Goal: Task Accomplishment & Management: Use online tool/utility

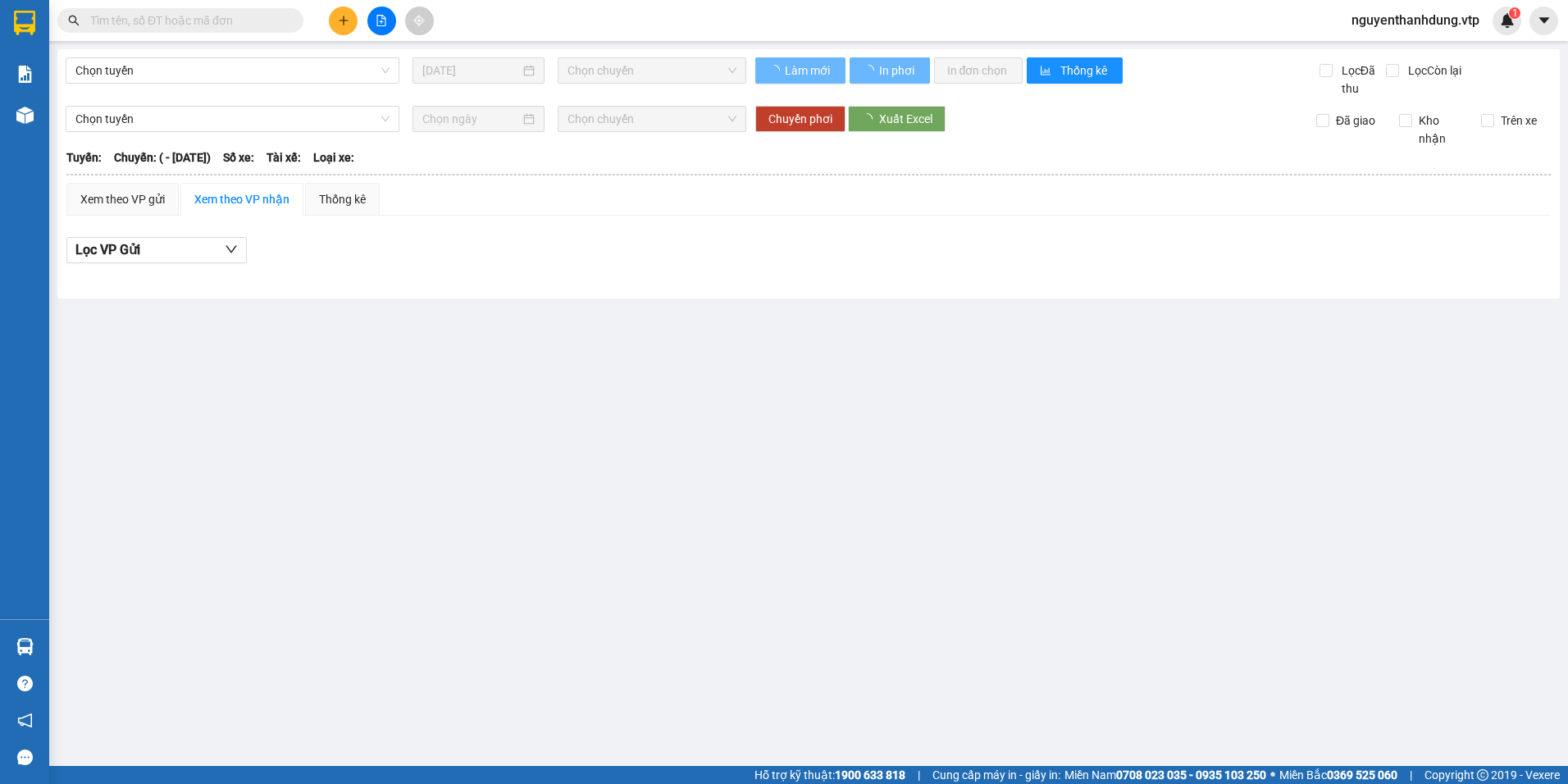
type input "[DATE]"
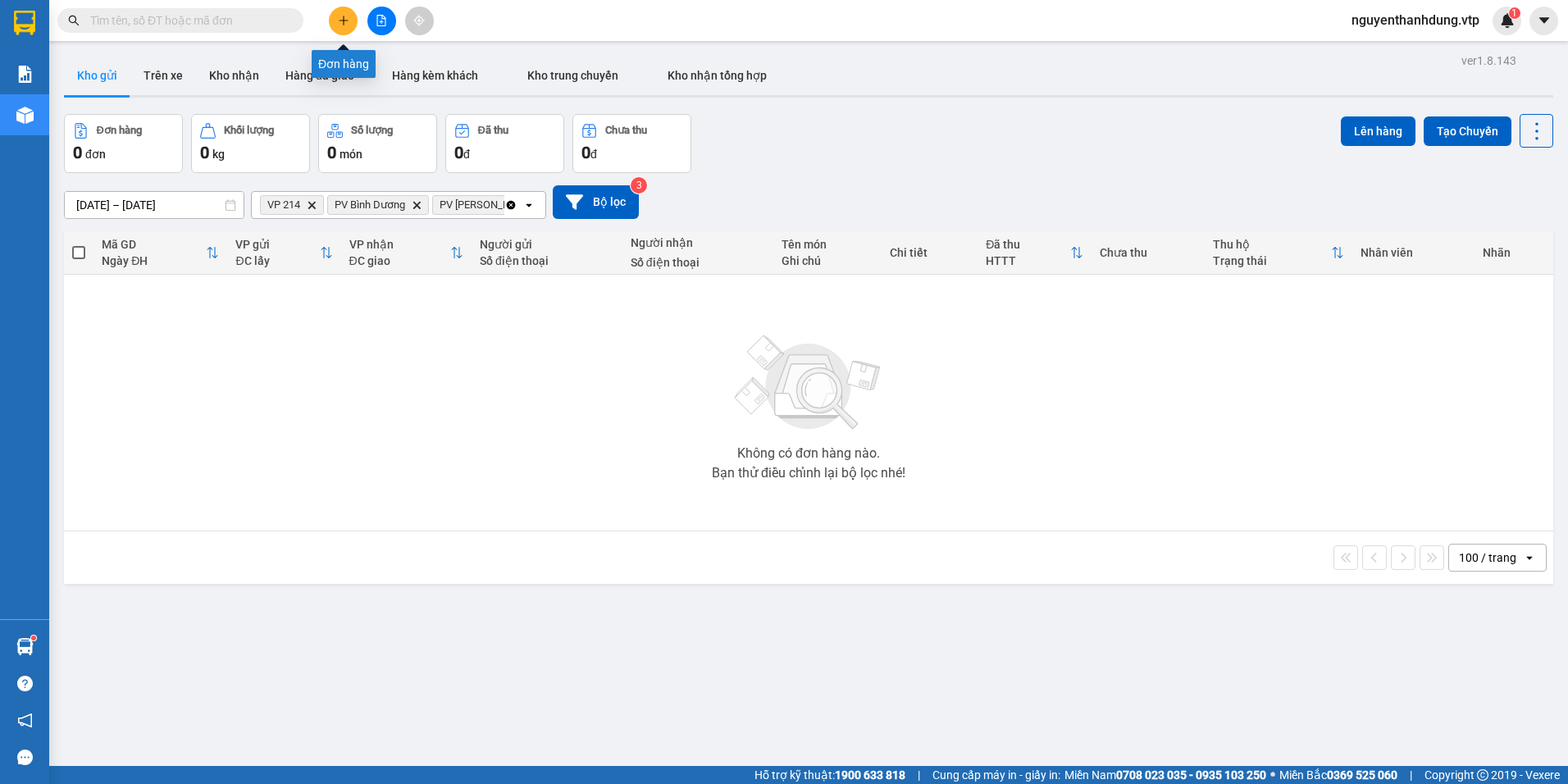
click at [348, 13] on button at bounding box center [343, 21] width 29 height 29
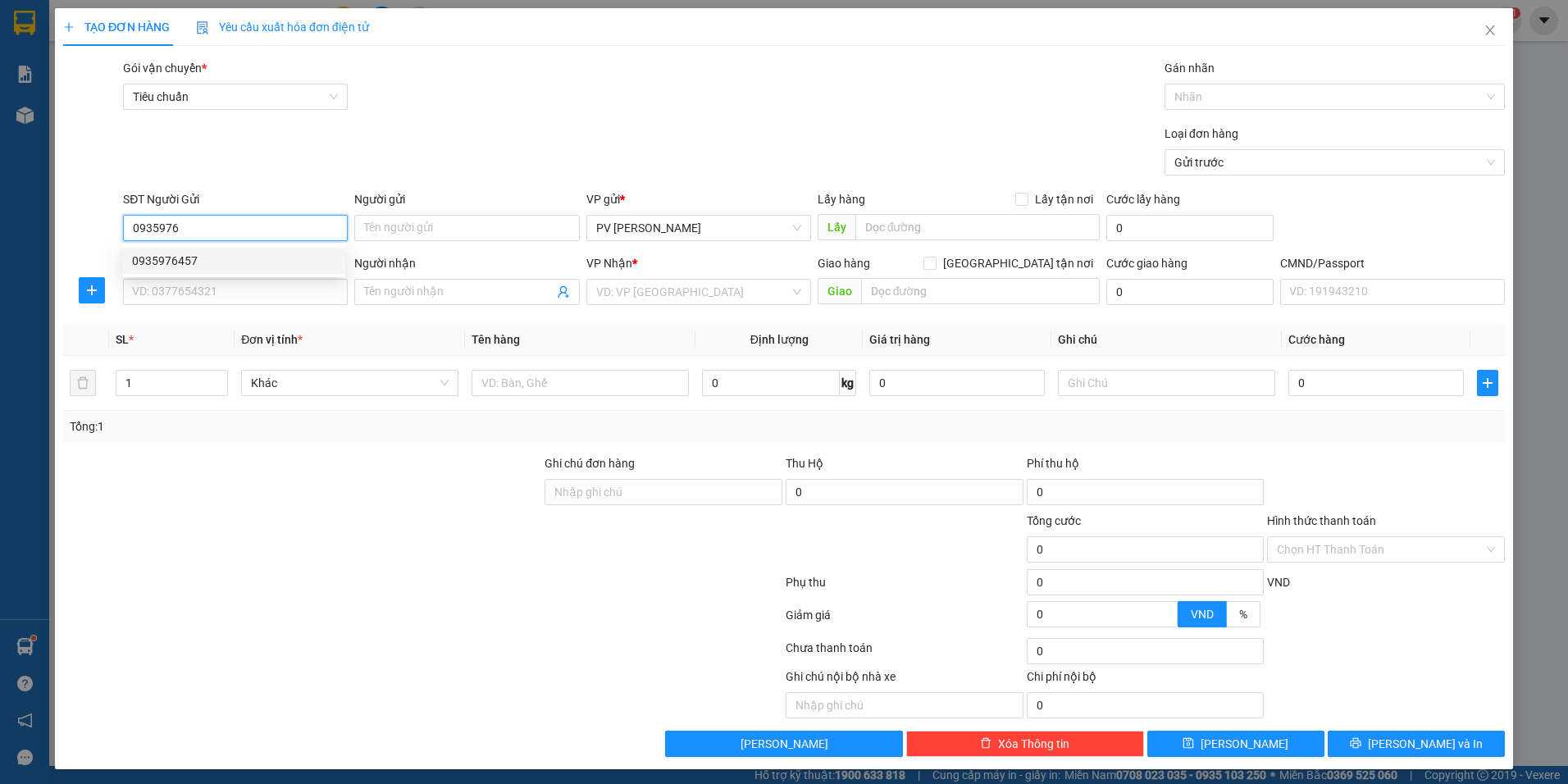
click at [261, 265] on div "0935976457" at bounding box center [234, 260] width 204 height 18
type input "0935976457"
type input "0977896644"
type input "0935976457"
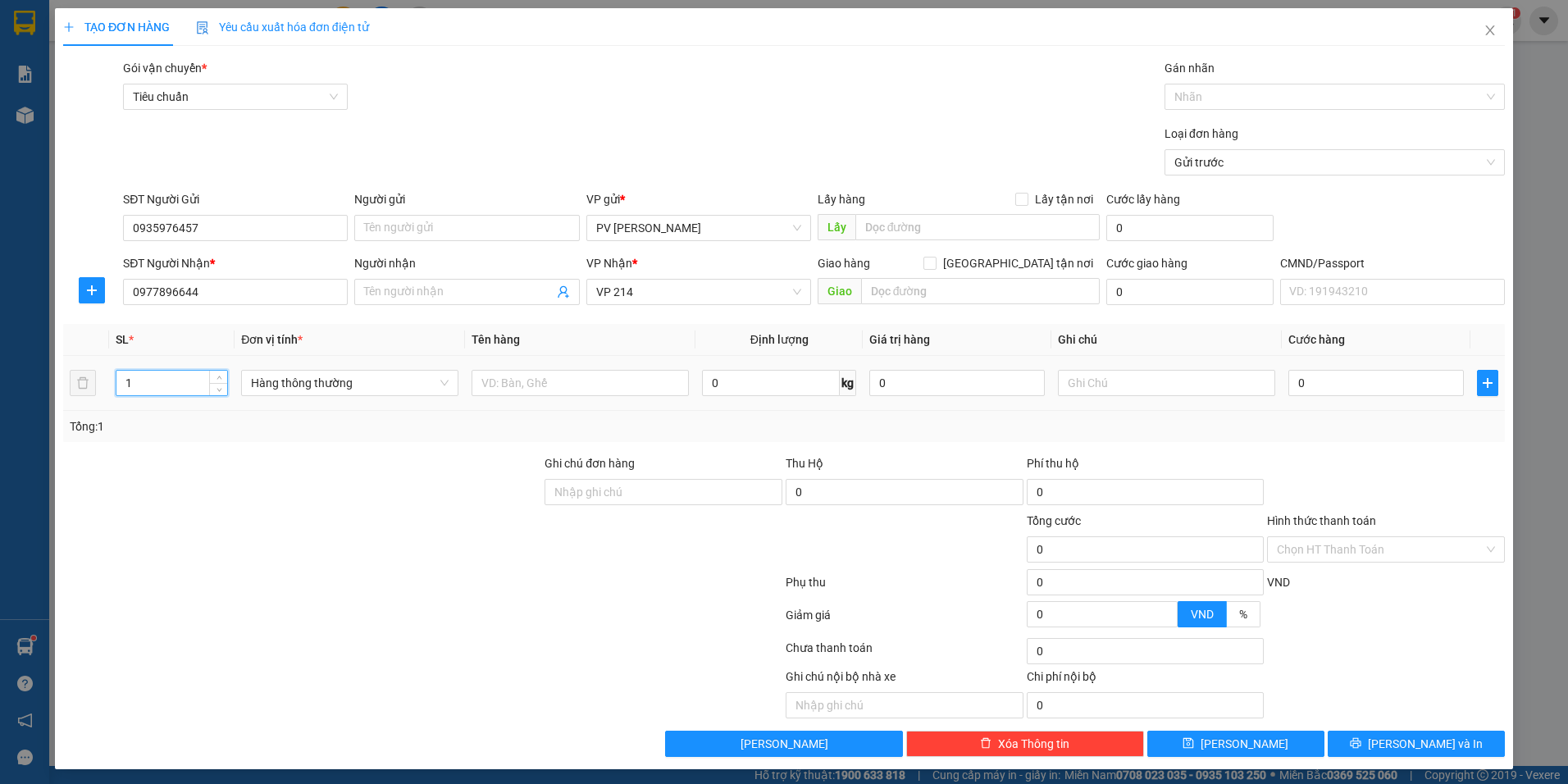
drag, startPoint x: 146, startPoint y: 380, endPoint x: 97, endPoint y: 395, distance: 51.2
click at [97, 395] on tr "1 Hàng thông thường 0 kg 0 0" at bounding box center [784, 383] width 1442 height 55
type input "2"
click at [542, 384] on input "text" at bounding box center [580, 382] width 217 height 26
type input "GẠO"
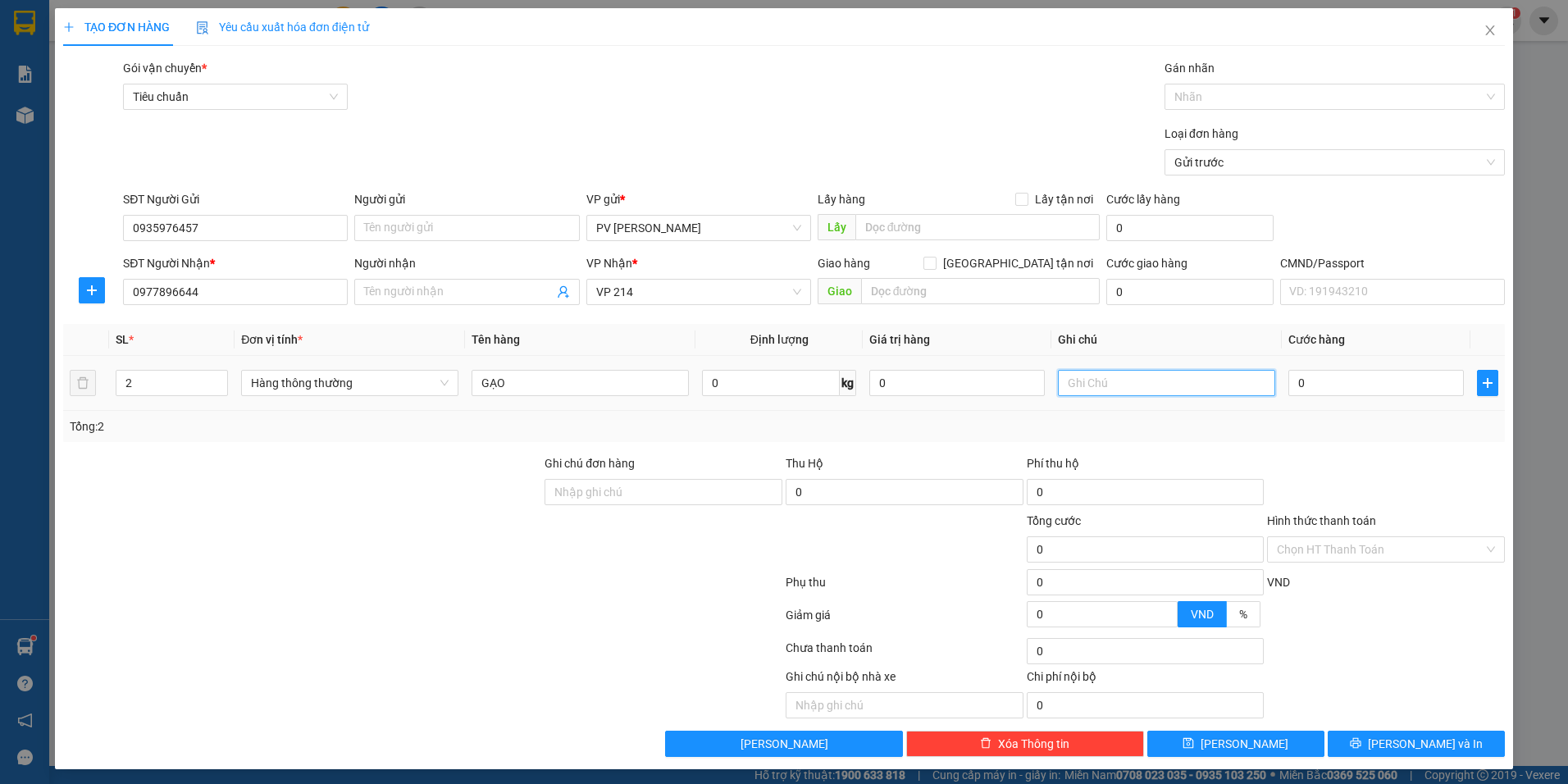
click at [1089, 395] on input "text" at bounding box center [1167, 382] width 217 height 26
type input "N"
type input "BAO"
click at [1364, 389] on input "0" at bounding box center [1376, 382] width 176 height 26
type input "1"
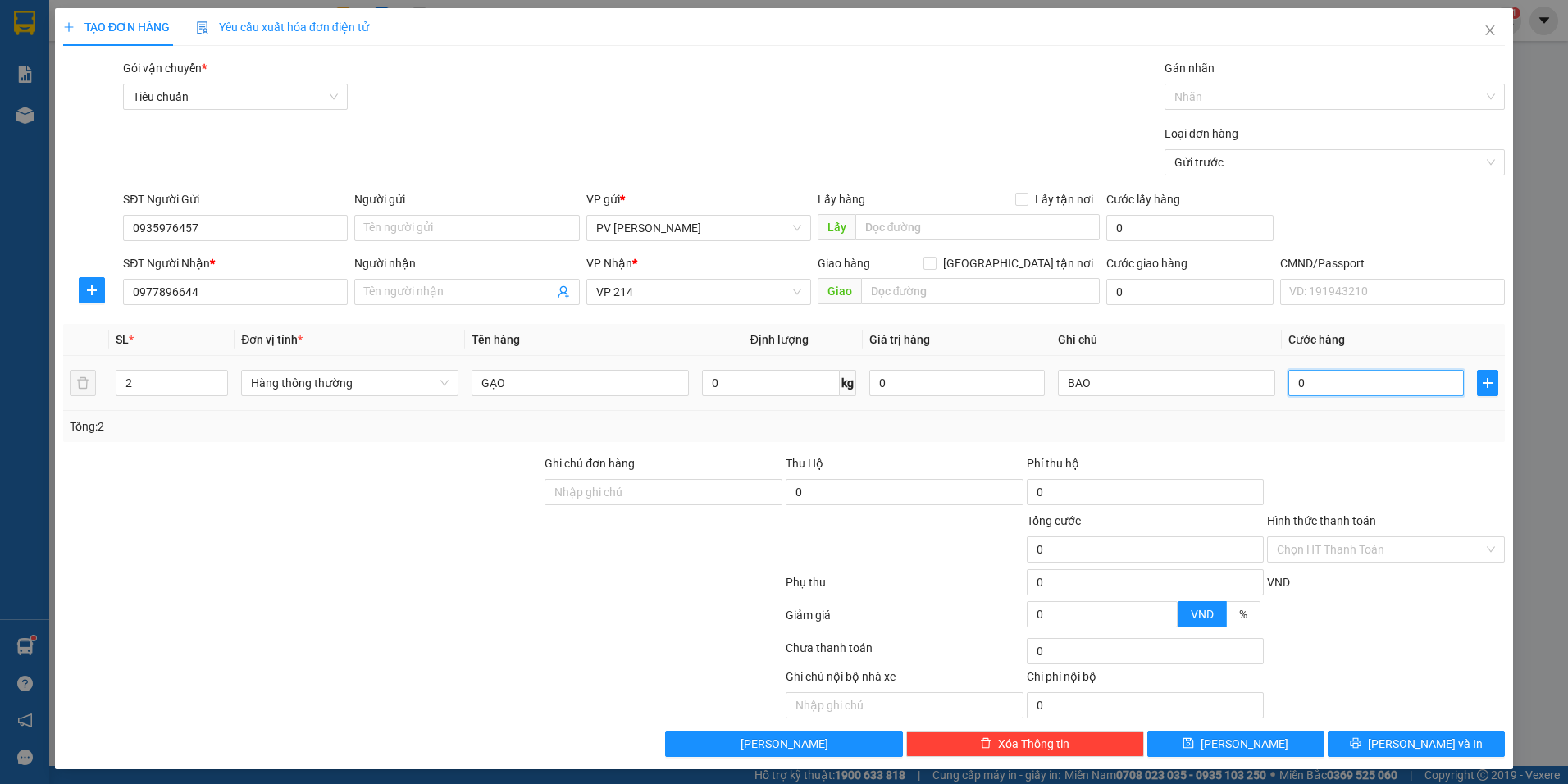
type input "1"
type input "15"
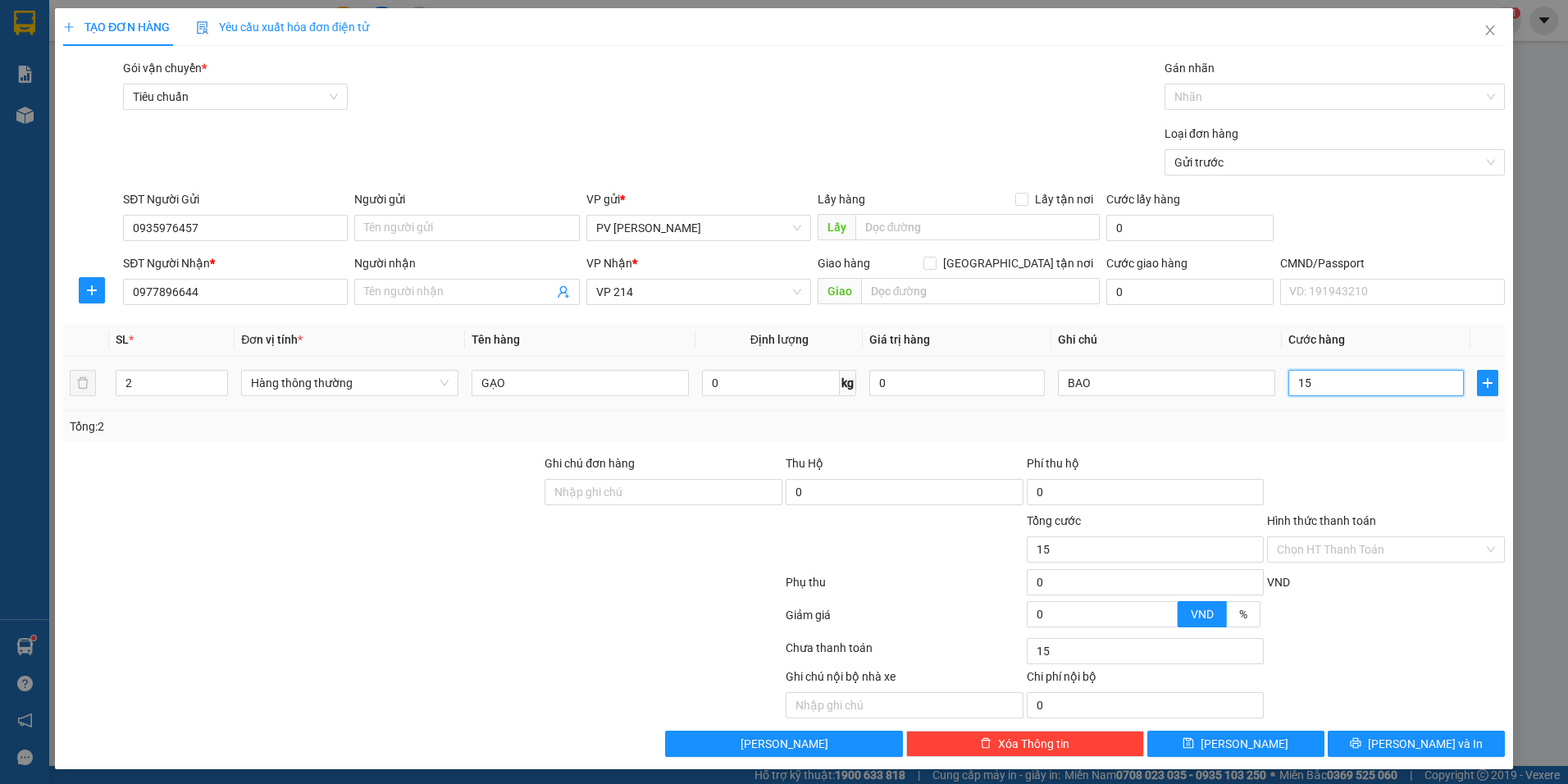
type input "150"
type input "1.500"
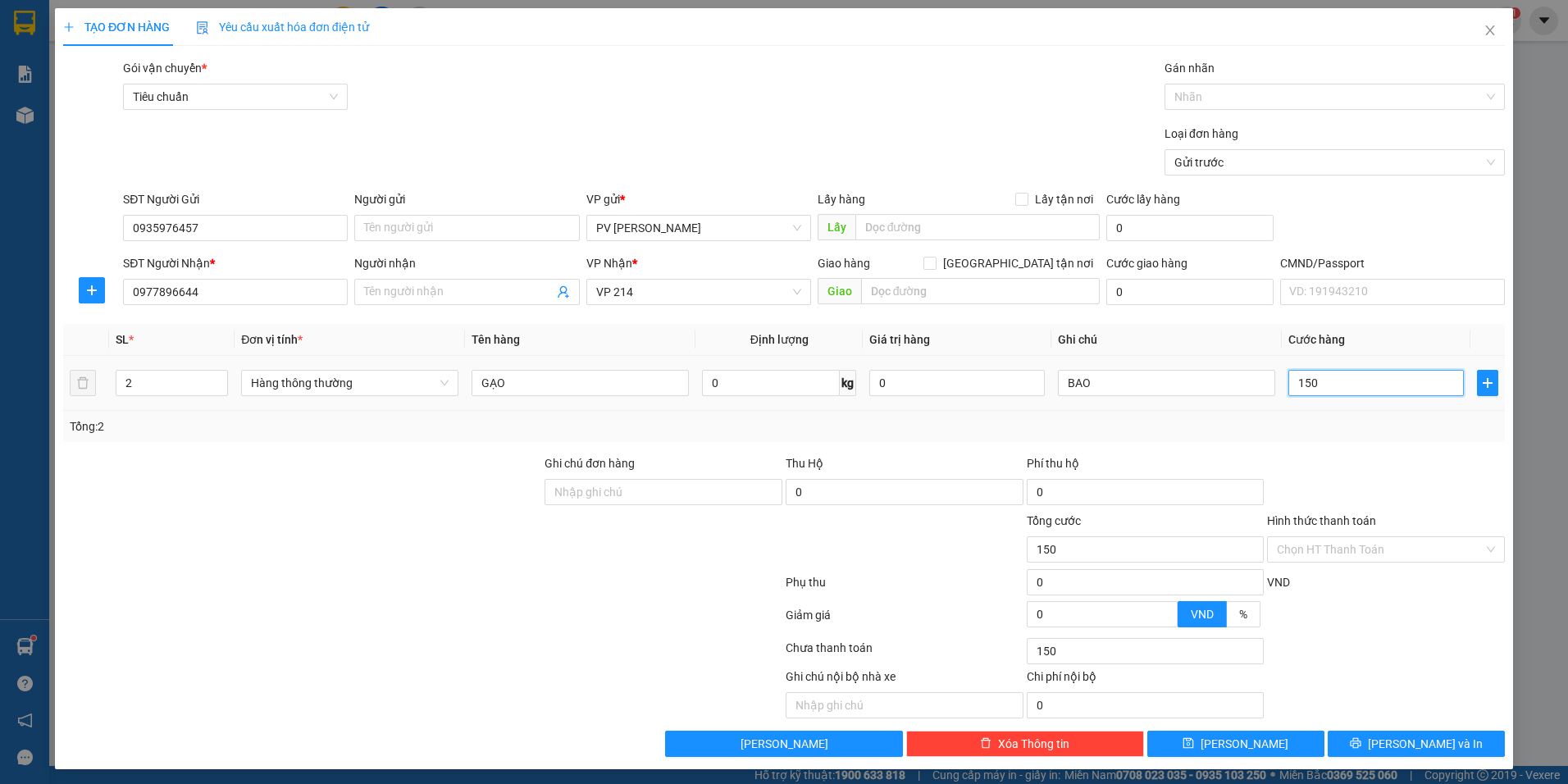
type input "1.500"
type input "15.000"
type input "150.000"
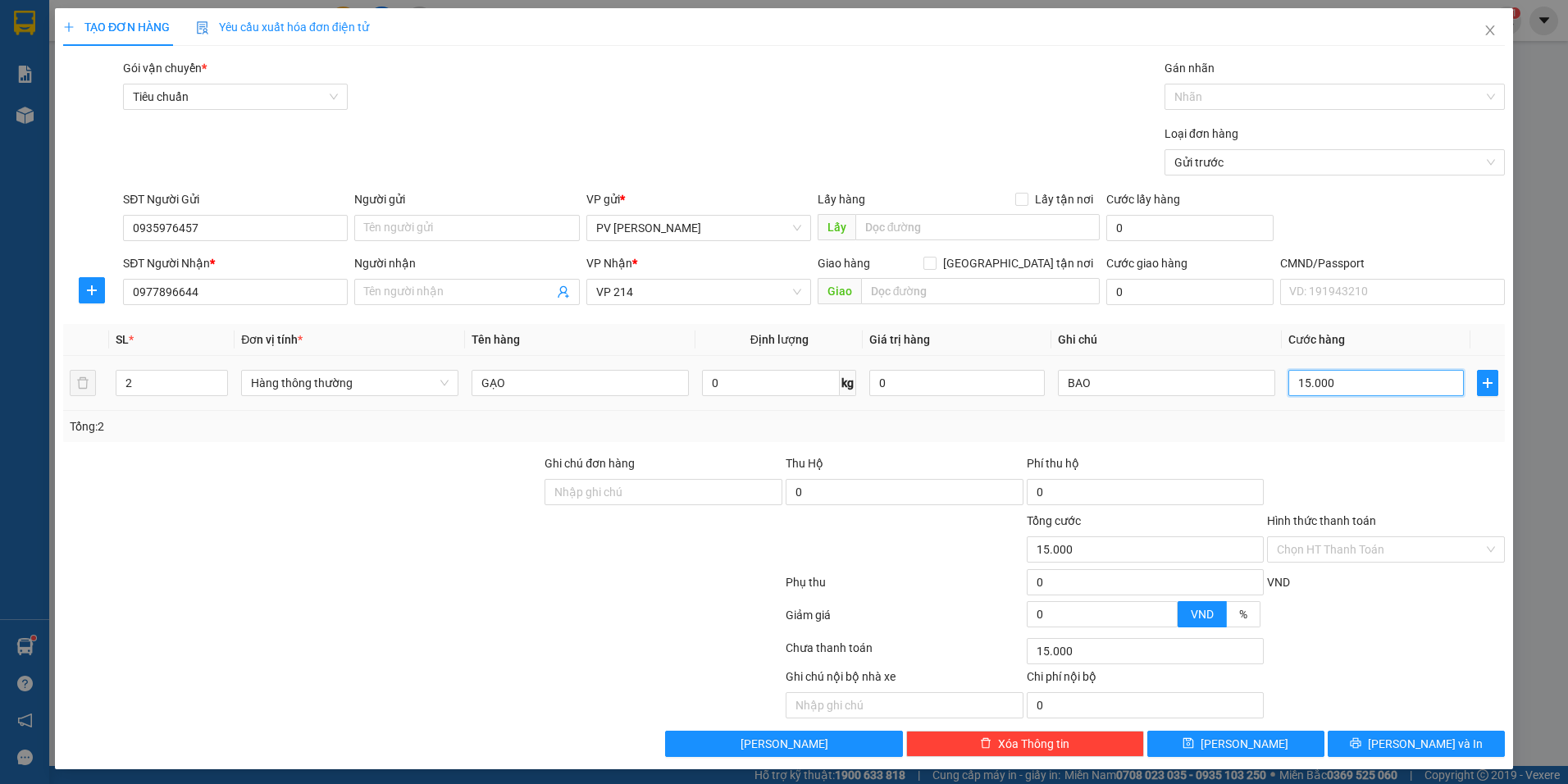
type input "150.000"
click at [875, 224] on input "text" at bounding box center [977, 226] width 245 height 26
click at [1253, 90] on div at bounding box center [1326, 96] width 316 height 19
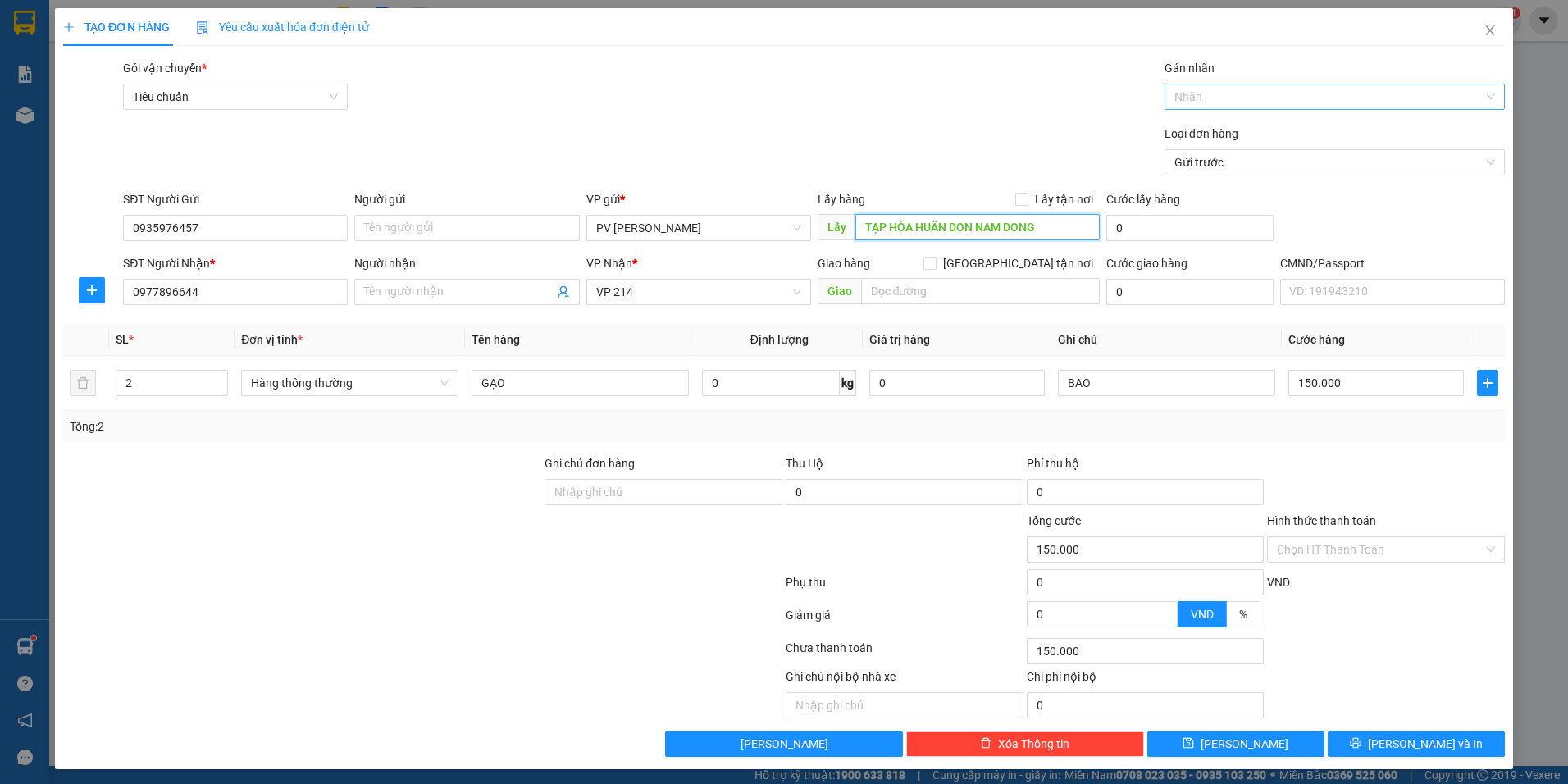
type input "TẠP HÓA HUÂN DON NAM DONG"
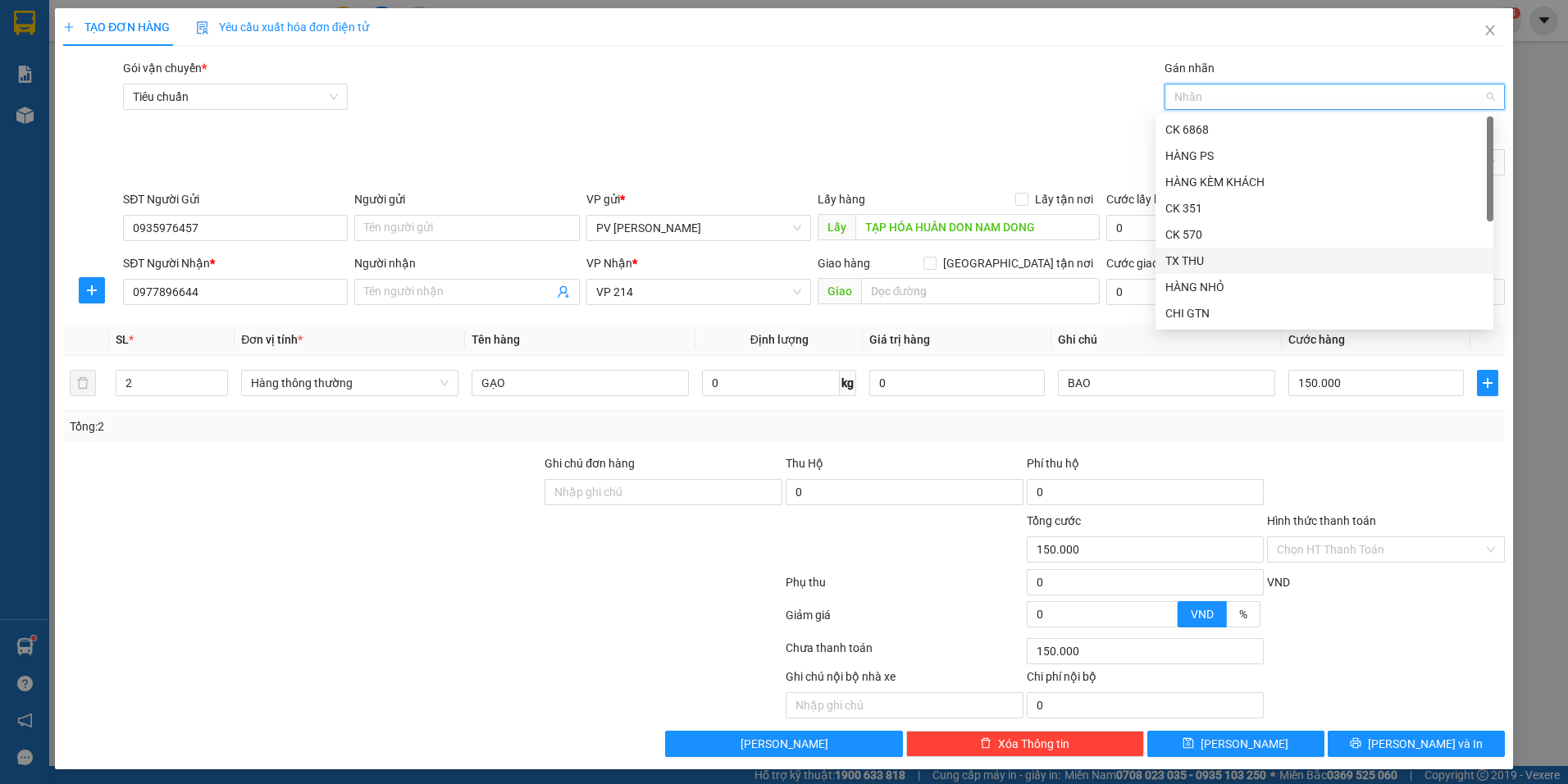
click at [1196, 258] on div "TX THU" at bounding box center [1325, 260] width 318 height 18
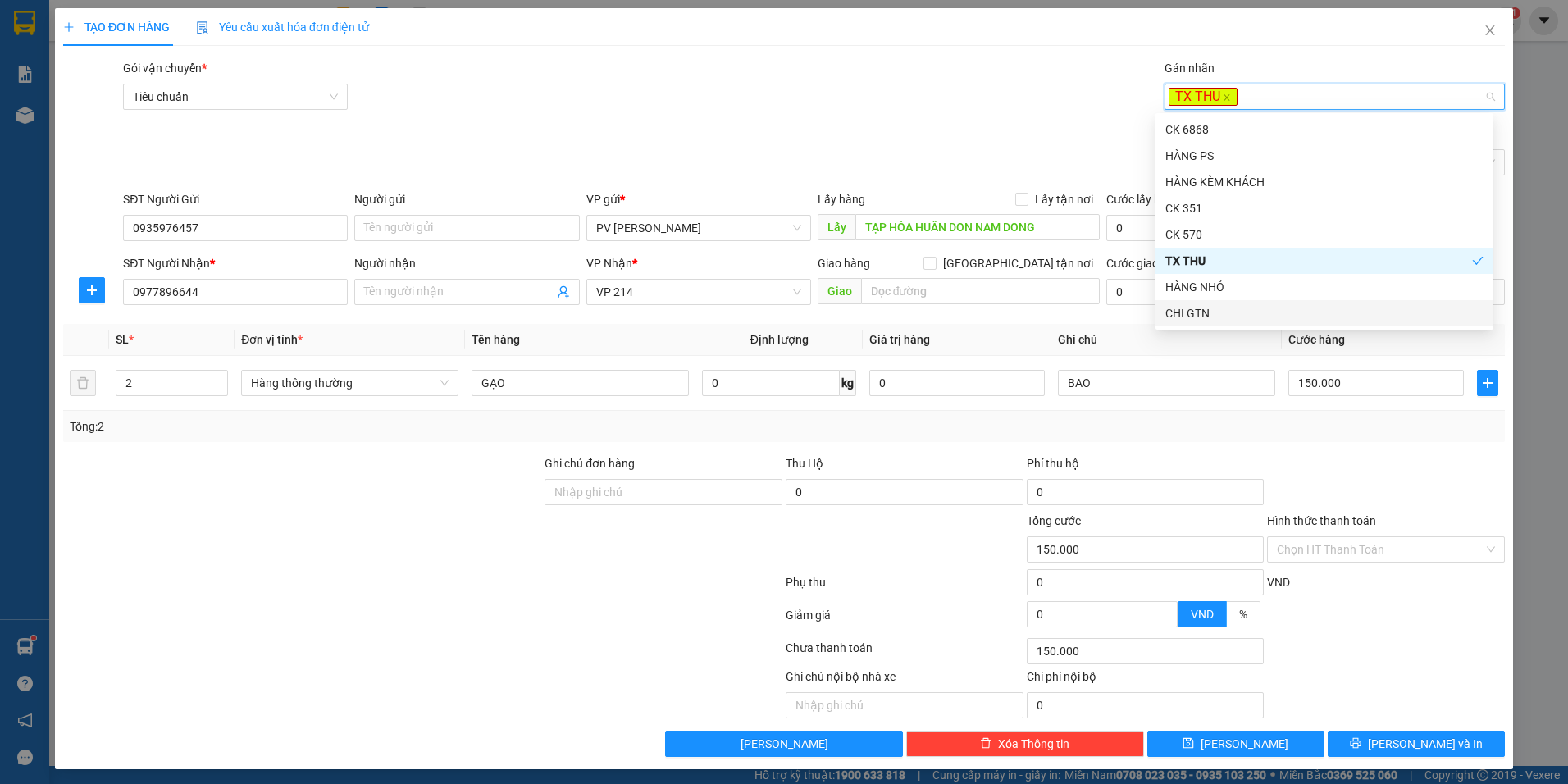
click at [948, 142] on div "Loại đơn hàng Gửi trước" at bounding box center [814, 153] width 1389 height 57
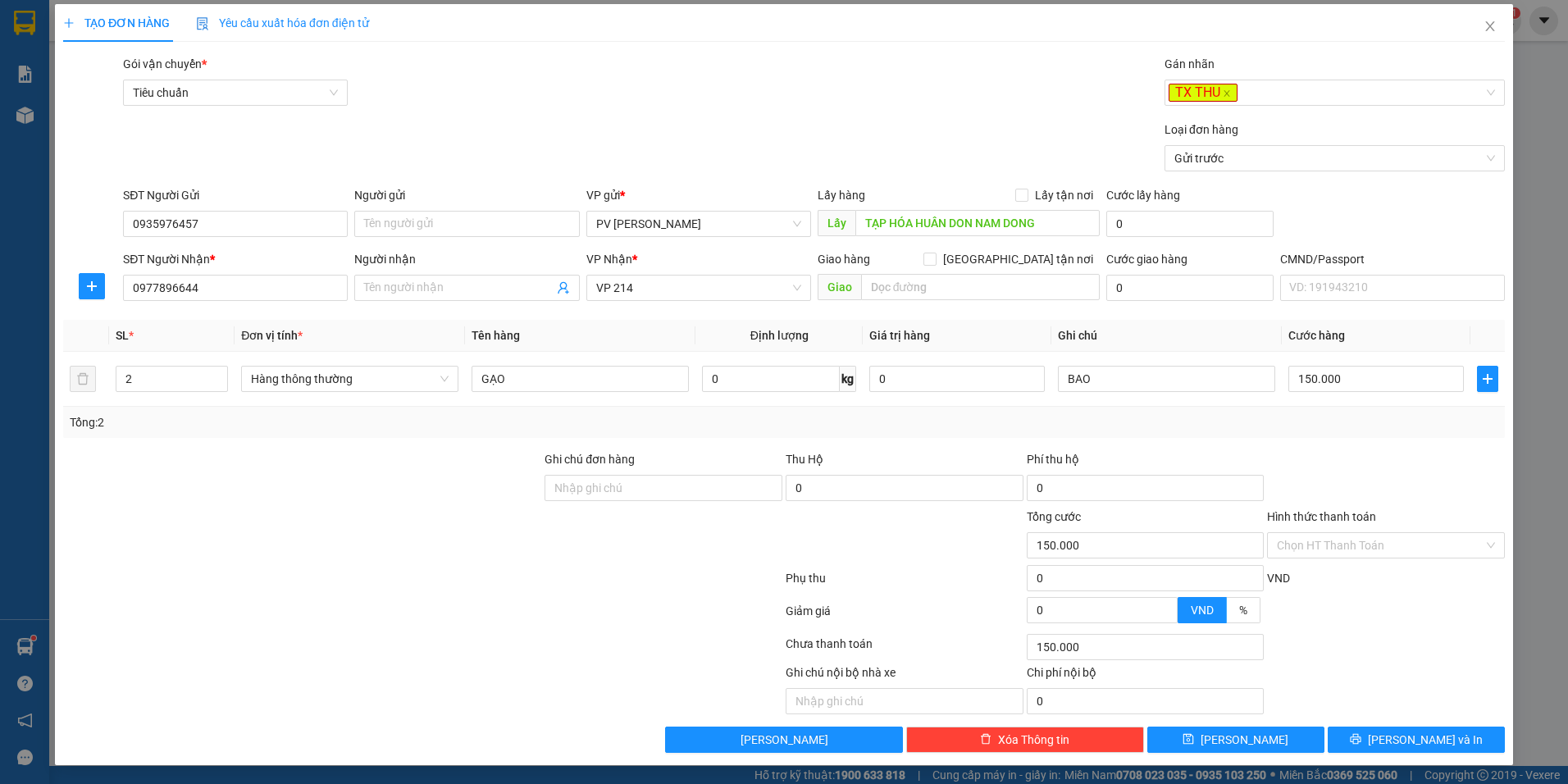
scroll to position [5, 0]
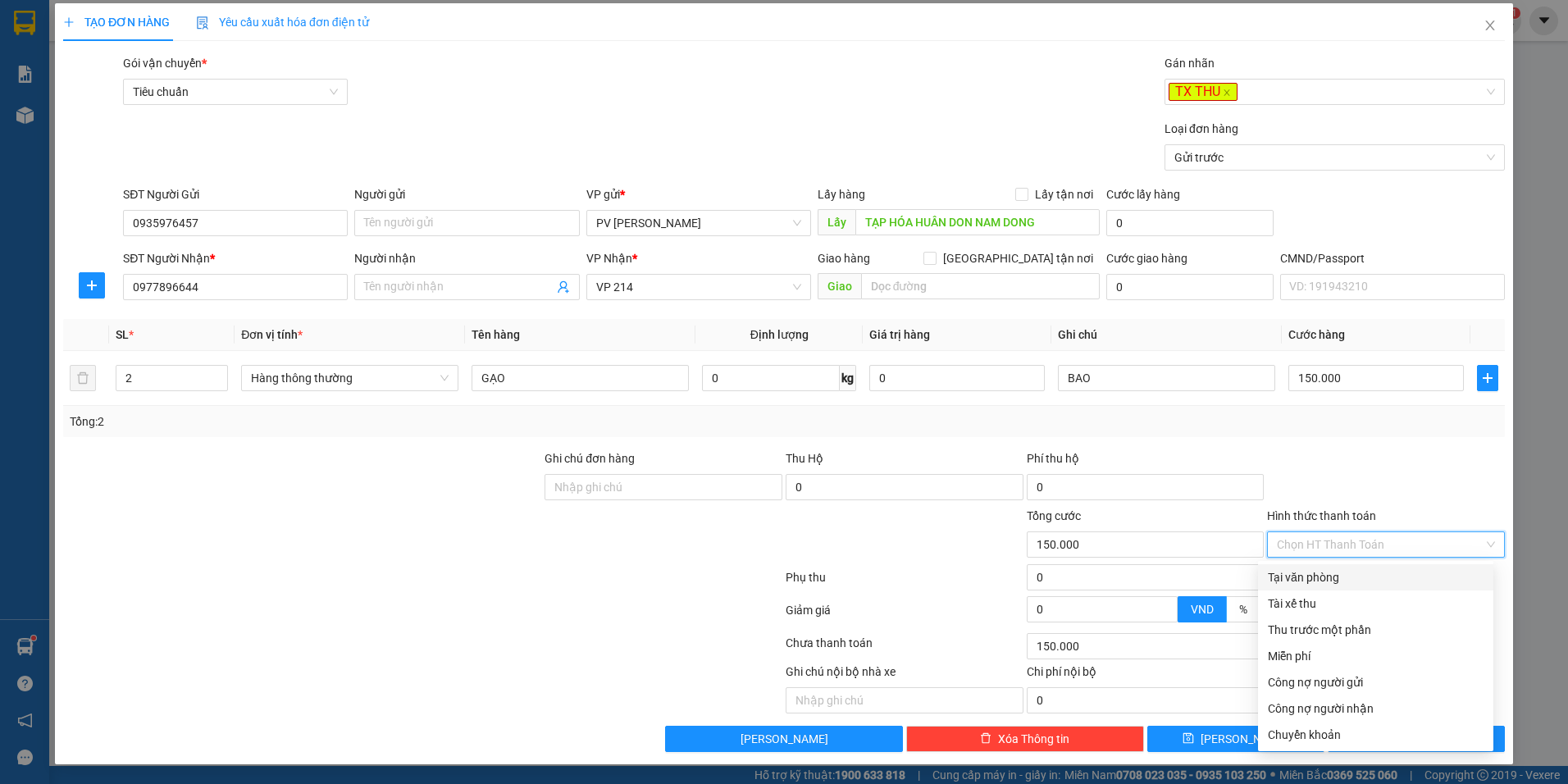
click at [1333, 543] on input "Hình thức thanh toán" at bounding box center [1380, 543] width 207 height 24
click at [1302, 602] on div "Tài xế thu" at bounding box center [1375, 602] width 215 height 18
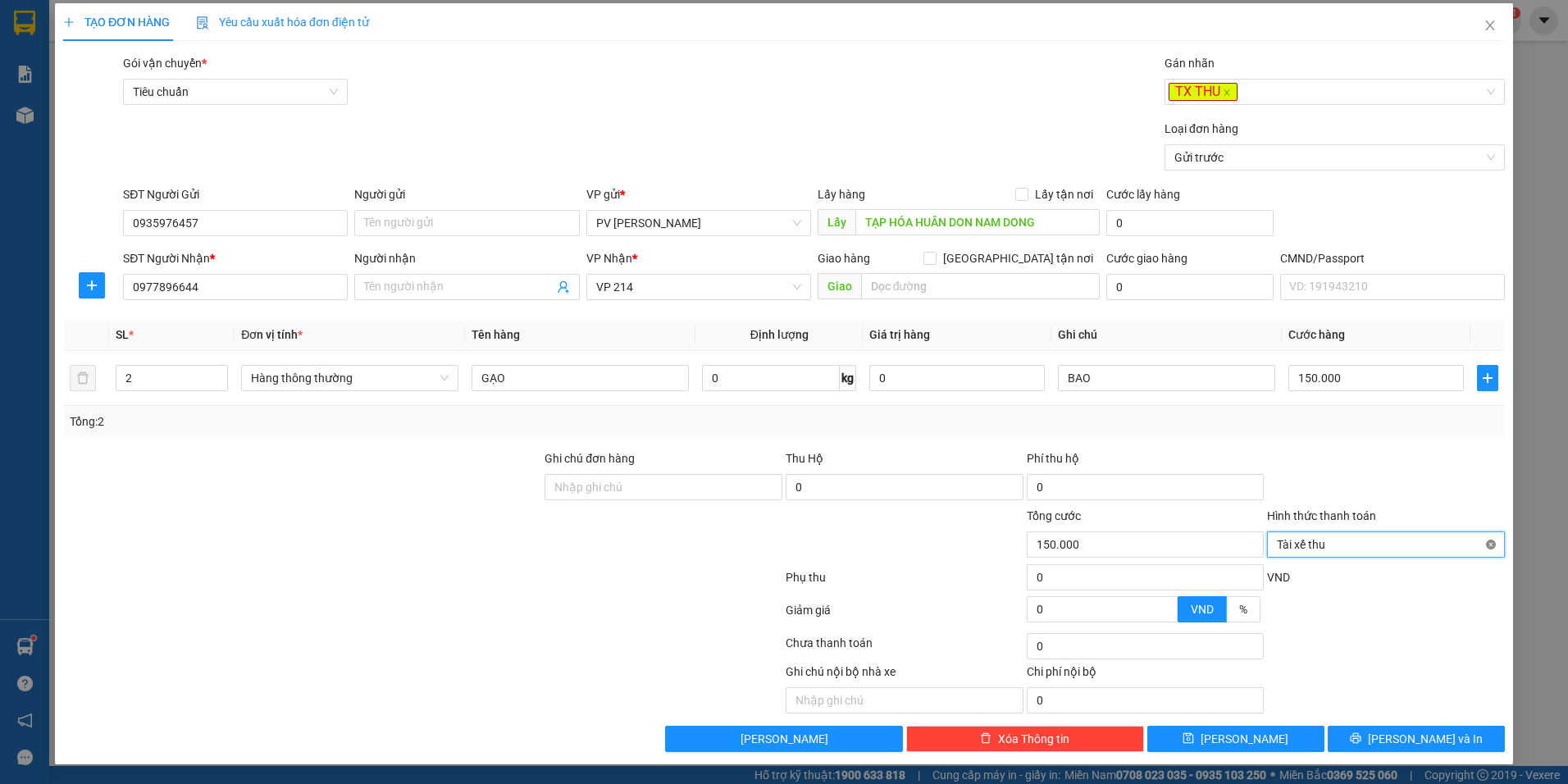
type input "150.000"
click at [1223, 95] on icon "close" at bounding box center [1227, 93] width 8 height 8
click at [385, 288] on input "Người nhận" at bounding box center [459, 286] width 189 height 18
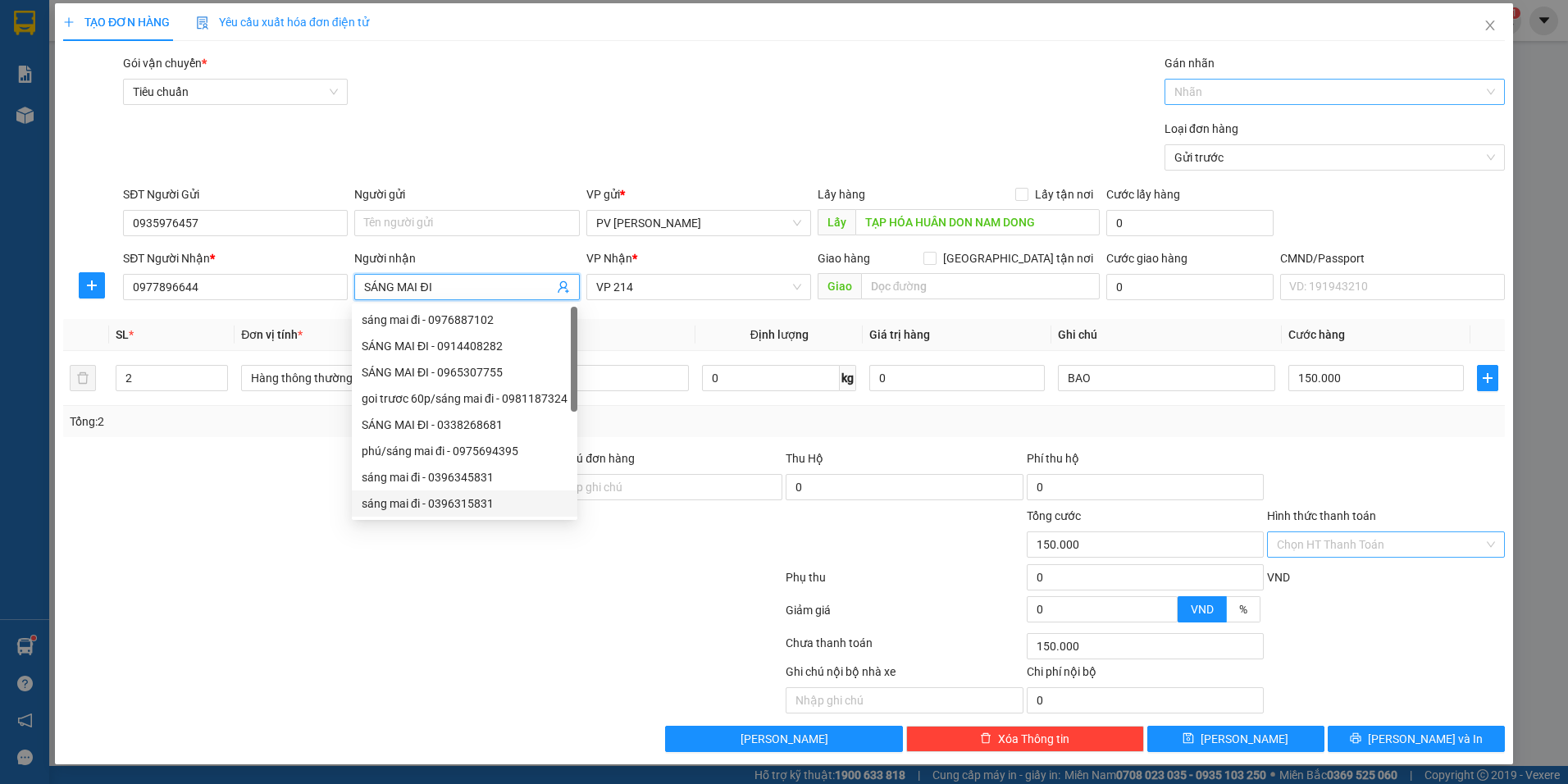
type input "SÁNG MAI ĐI"
click at [467, 605] on div at bounding box center [423, 612] width 722 height 33
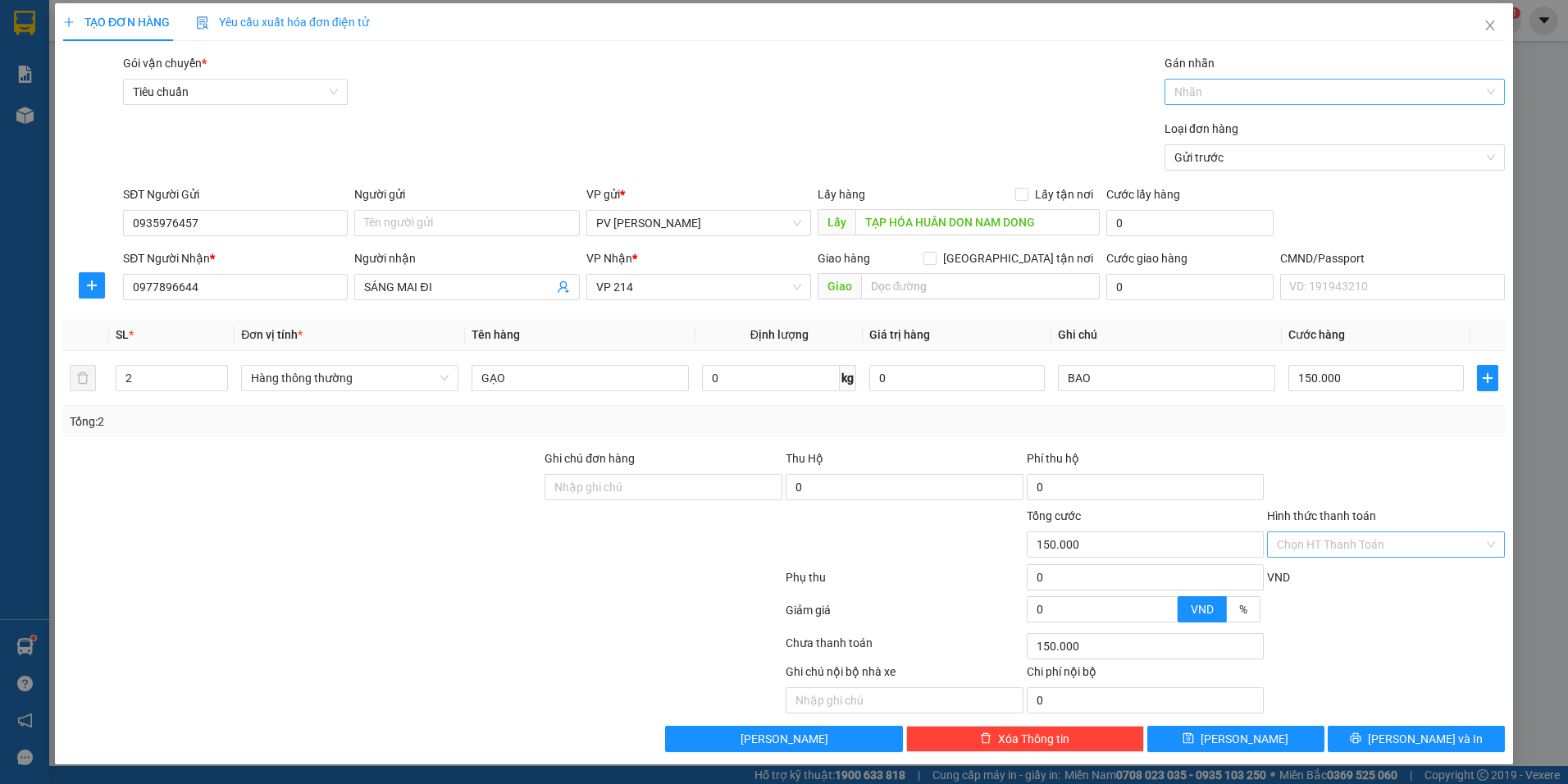
click at [1278, 753] on div "TẠO ĐƠN HÀNG Yêu cầu xuất hóa đơn điện tử Transit Pickup Surcharge Ids Transit …" at bounding box center [784, 384] width 1459 height 760
click at [1268, 742] on button "[PERSON_NAME]" at bounding box center [1236, 738] width 177 height 26
type input "1"
type input "0"
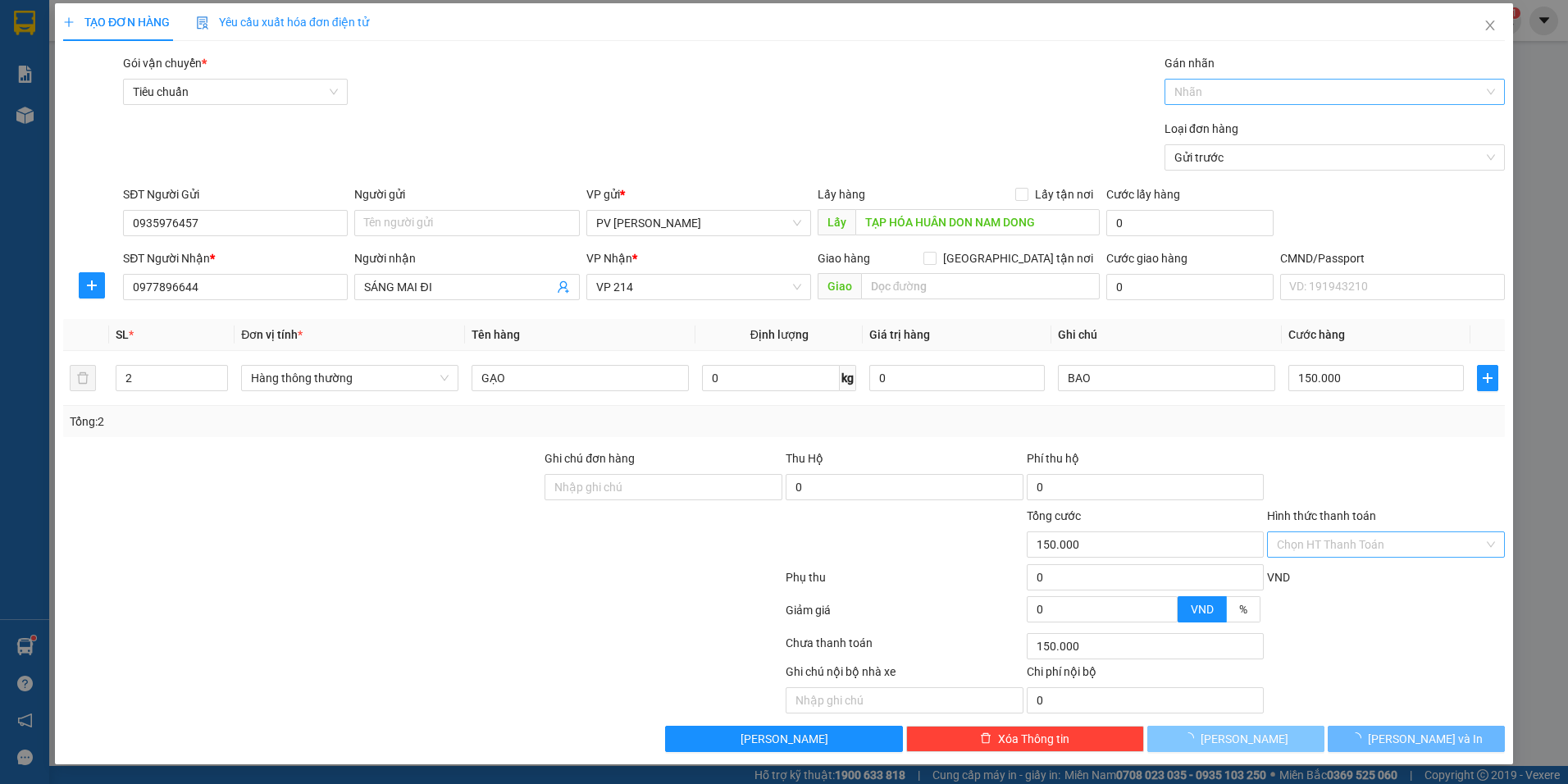
type input "0"
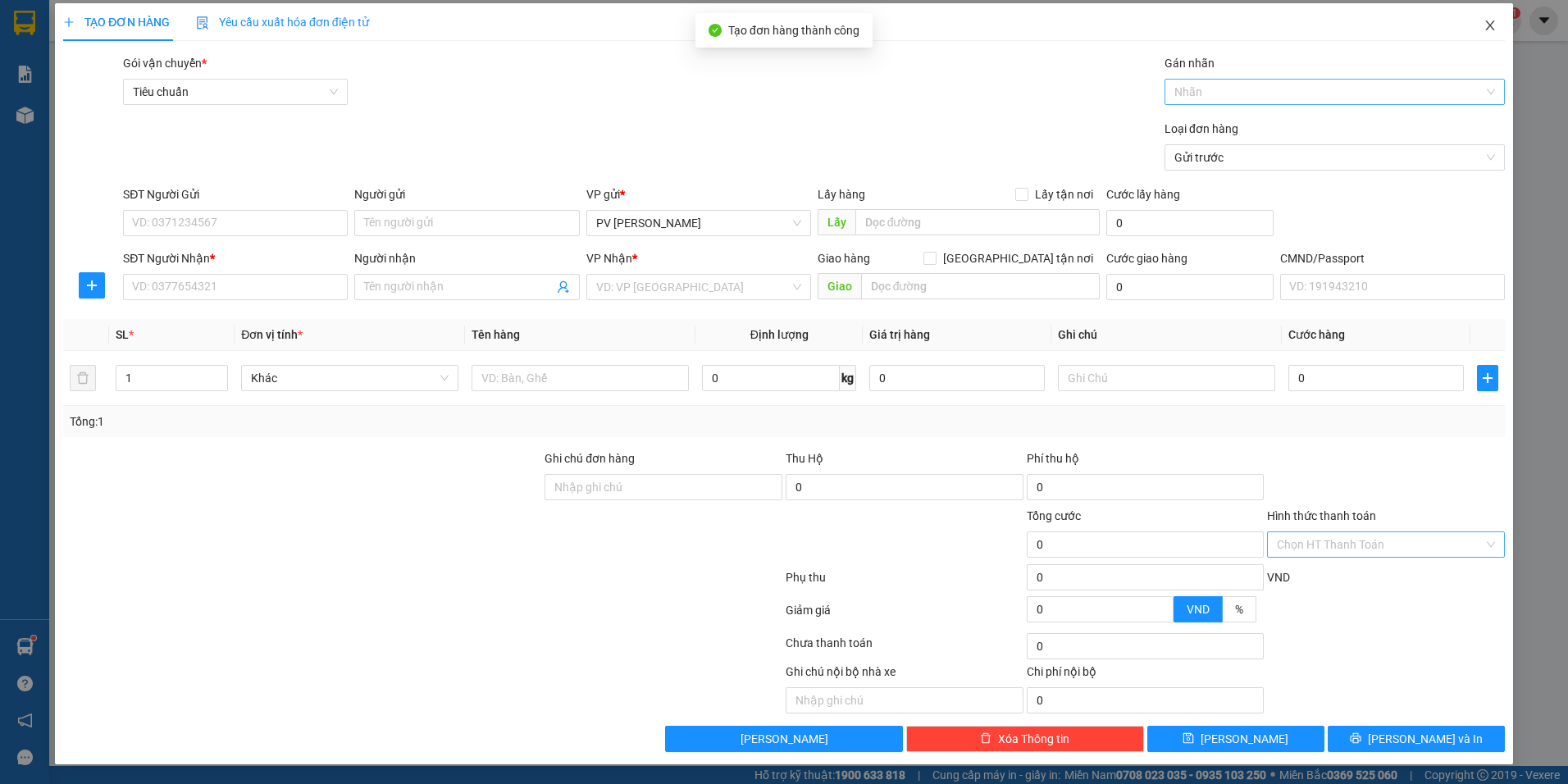
click at [1484, 20] on icon "close" at bounding box center [1491, 25] width 13 height 13
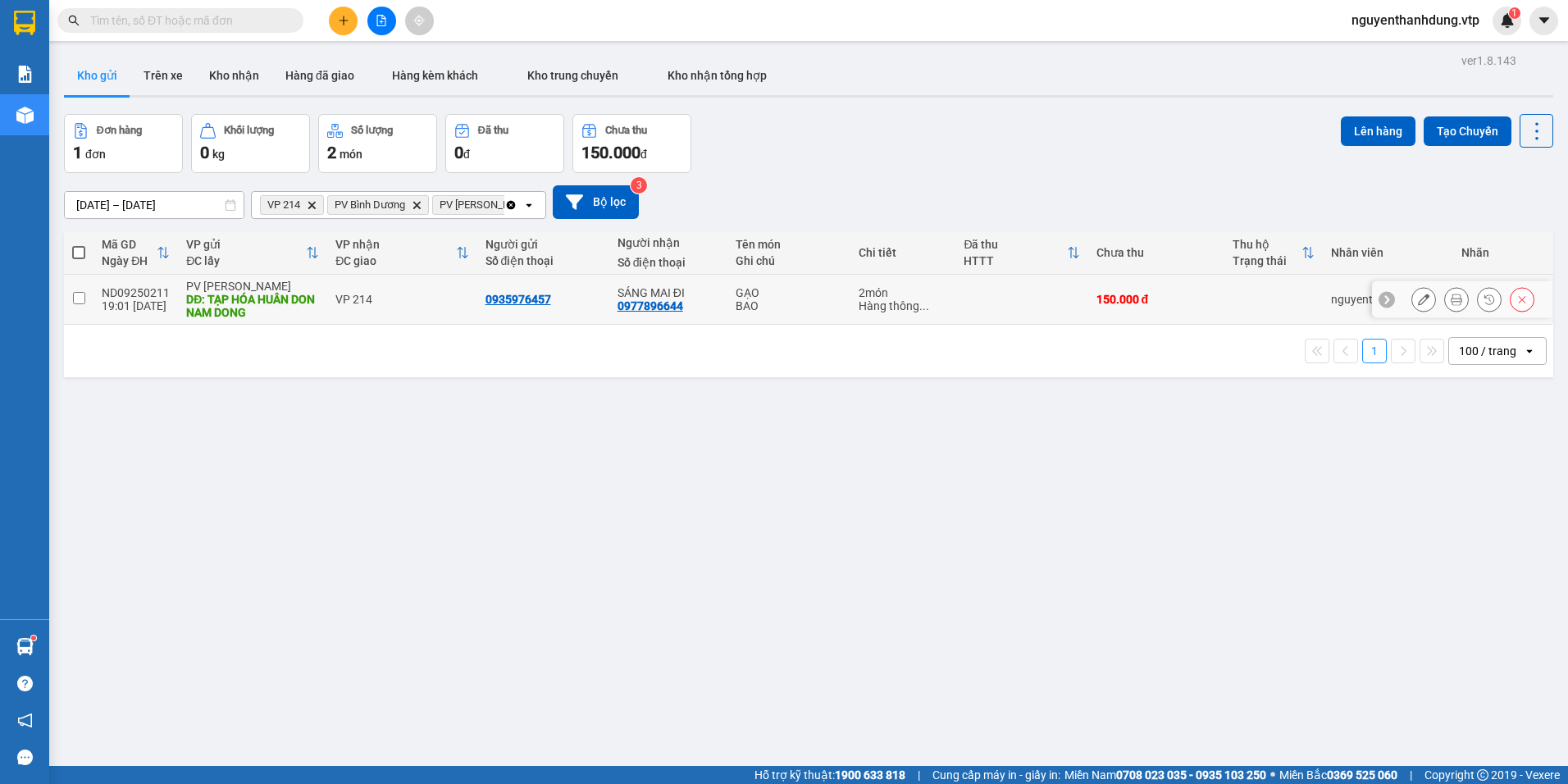
click at [107, 296] on div "ND09250211" at bounding box center [136, 293] width 68 height 13
checkbox input "true"
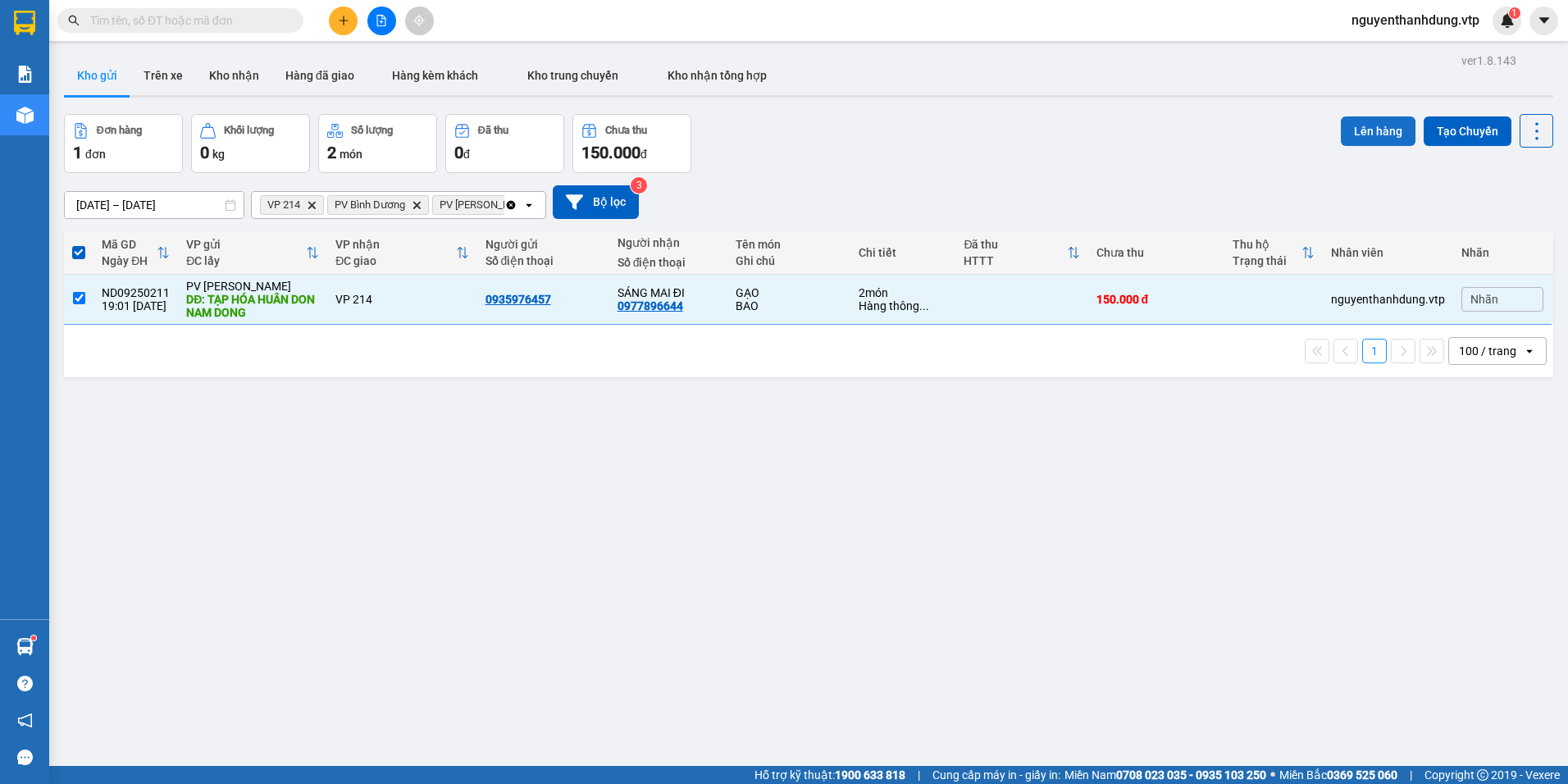
click at [1357, 130] on button "Lên hàng" at bounding box center [1378, 130] width 75 height 29
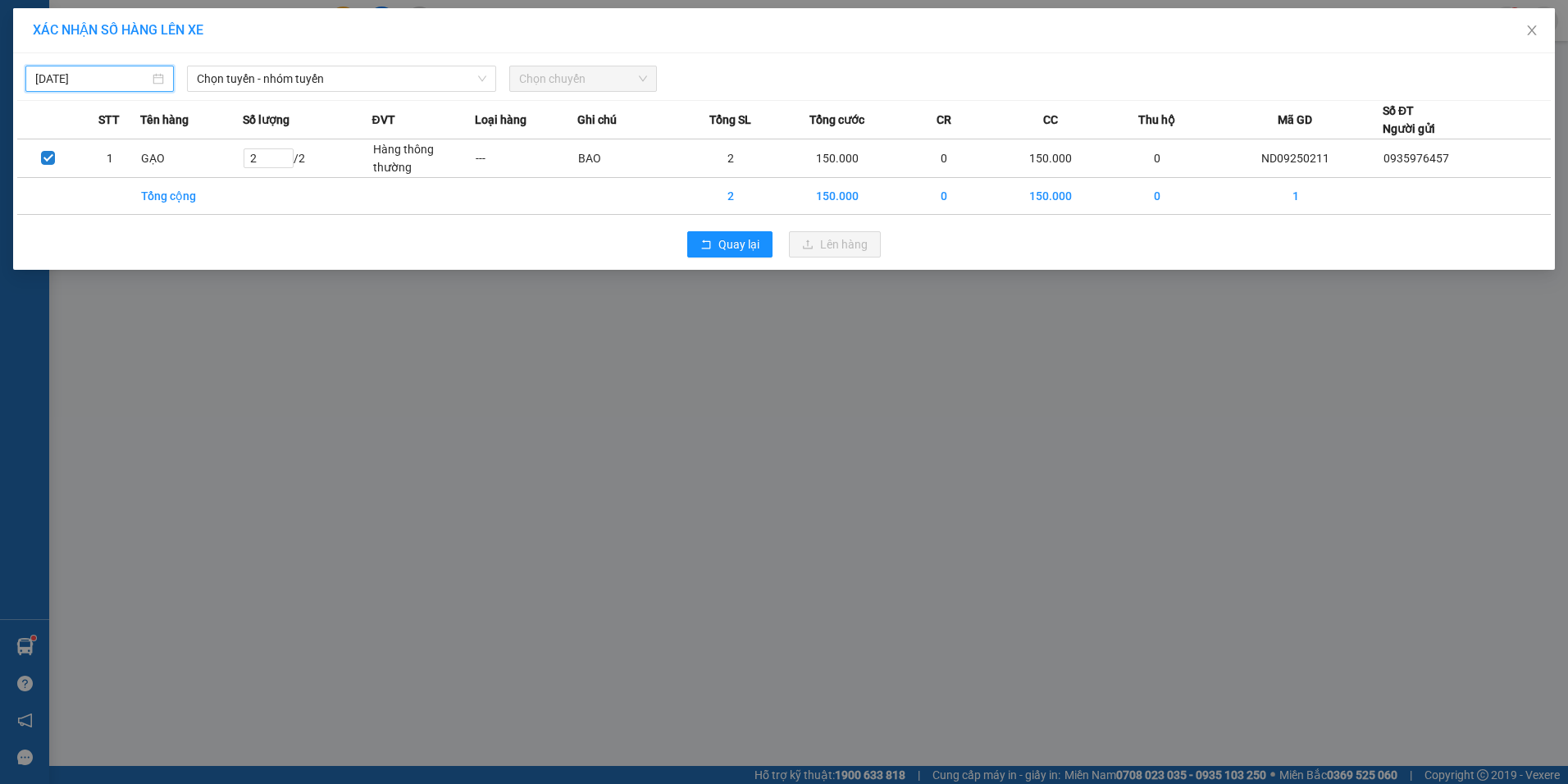
click at [123, 79] on input "[DATE]" at bounding box center [92, 78] width 114 height 18
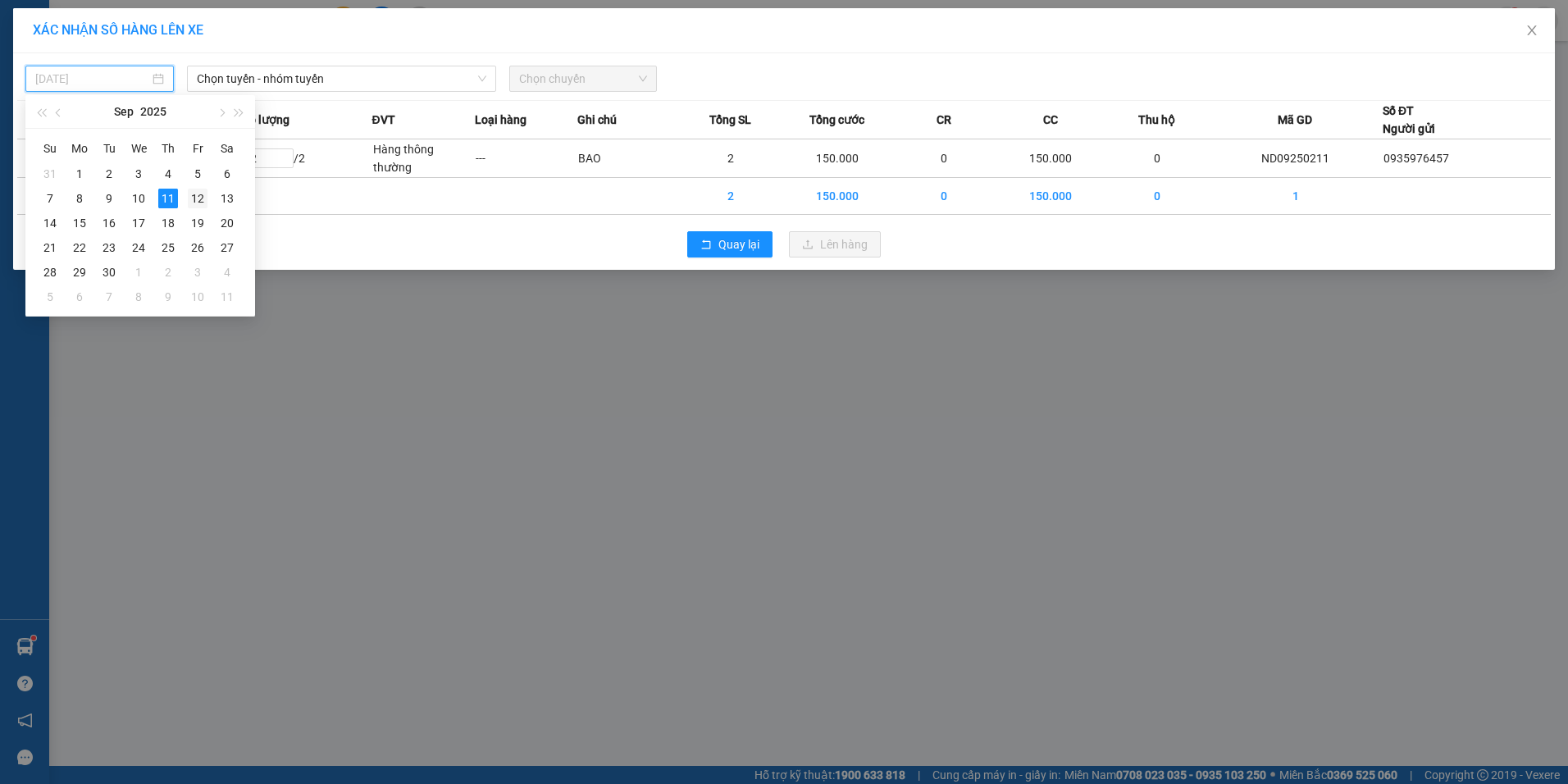
click at [194, 197] on div "12" at bounding box center [197, 198] width 19 height 19
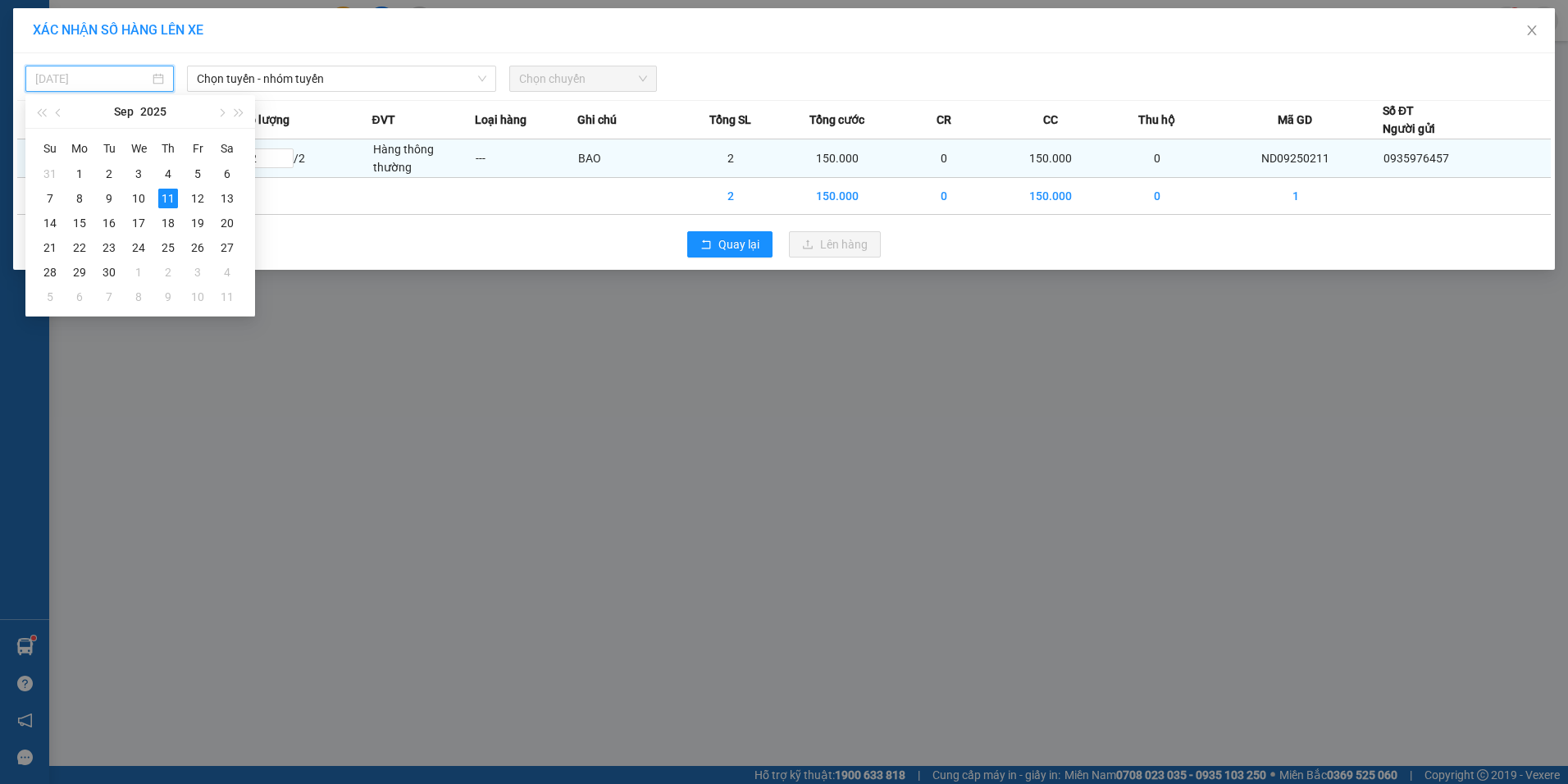
type input "[DATE]"
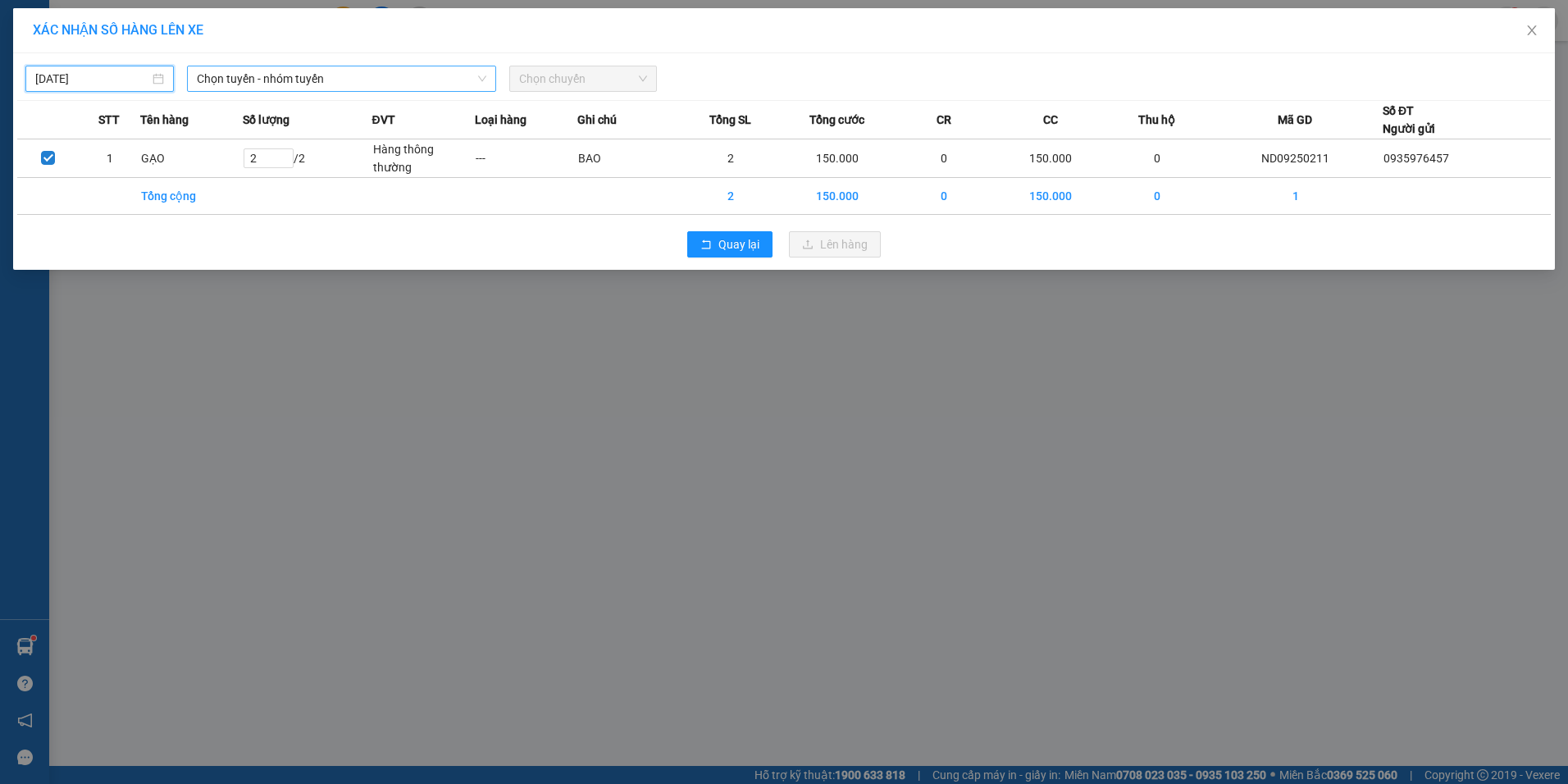
click at [296, 83] on span "Chọn tuyến - nhóm tuyến" at bounding box center [342, 78] width 290 height 24
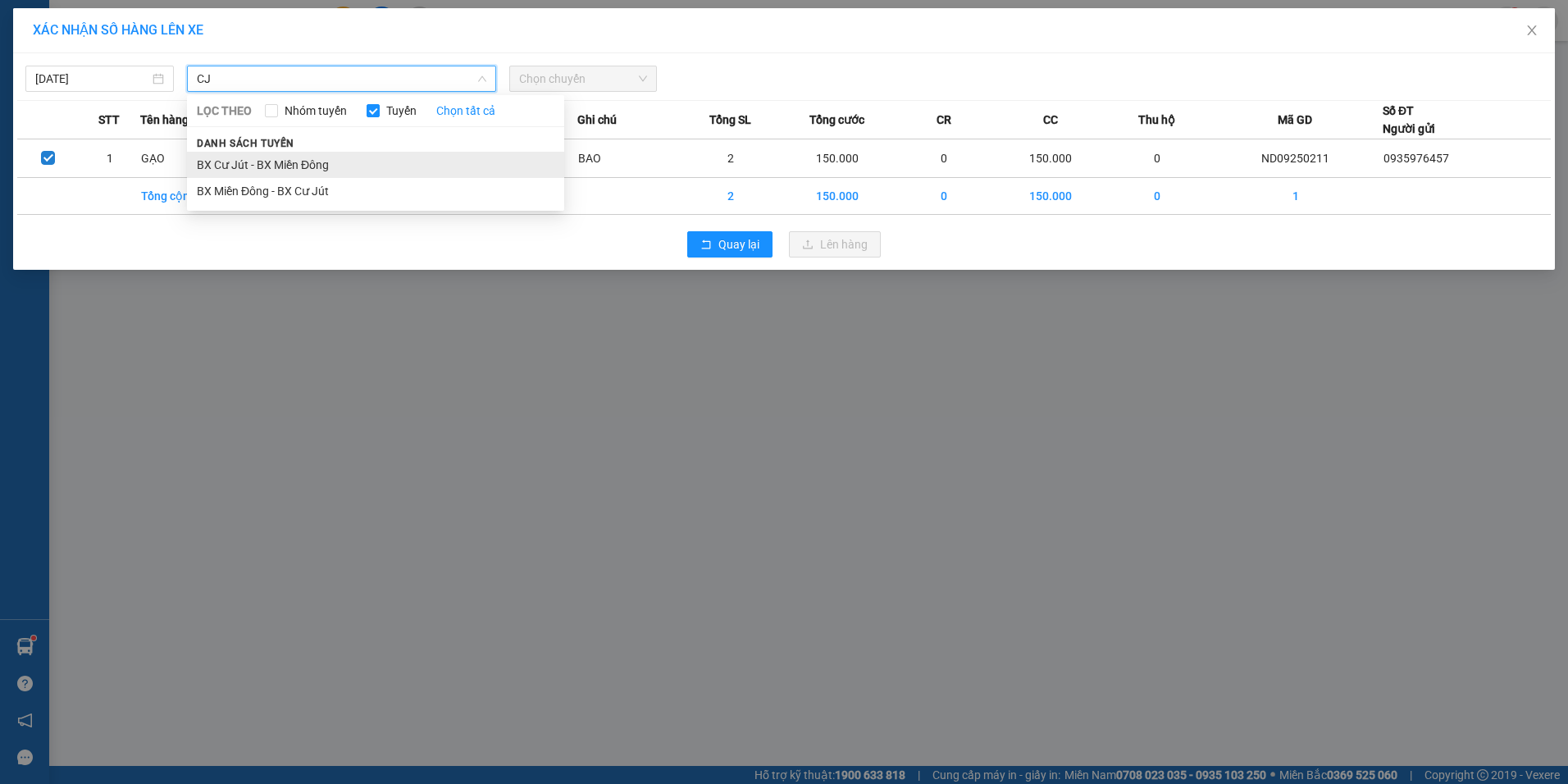
type input "CJ"
click at [300, 153] on li "BX Cư Jút - BX Miền Đông" at bounding box center [375, 164] width 377 height 26
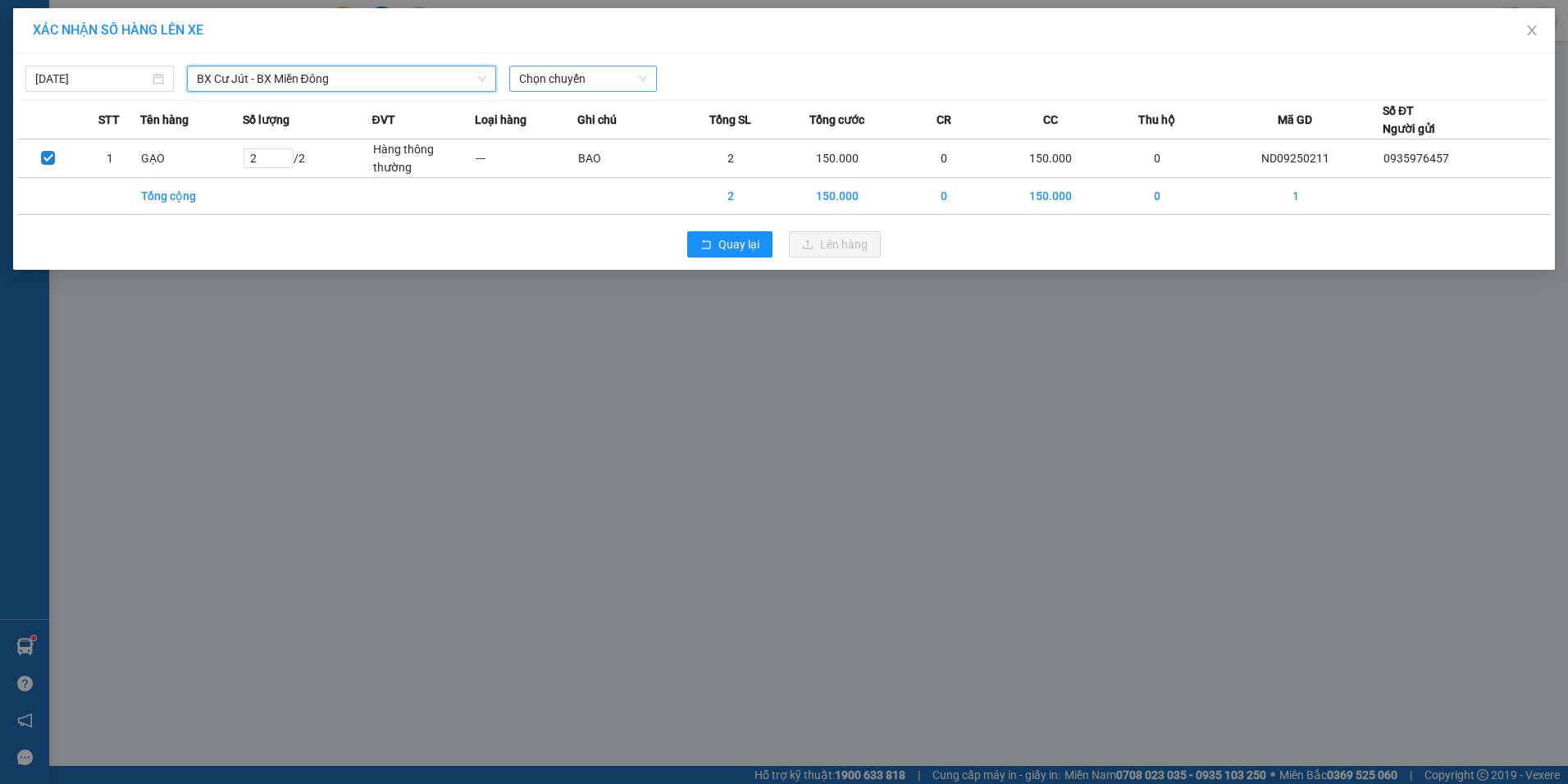
click at [601, 74] on span "Chọn chuyến" at bounding box center [583, 78] width 129 height 24
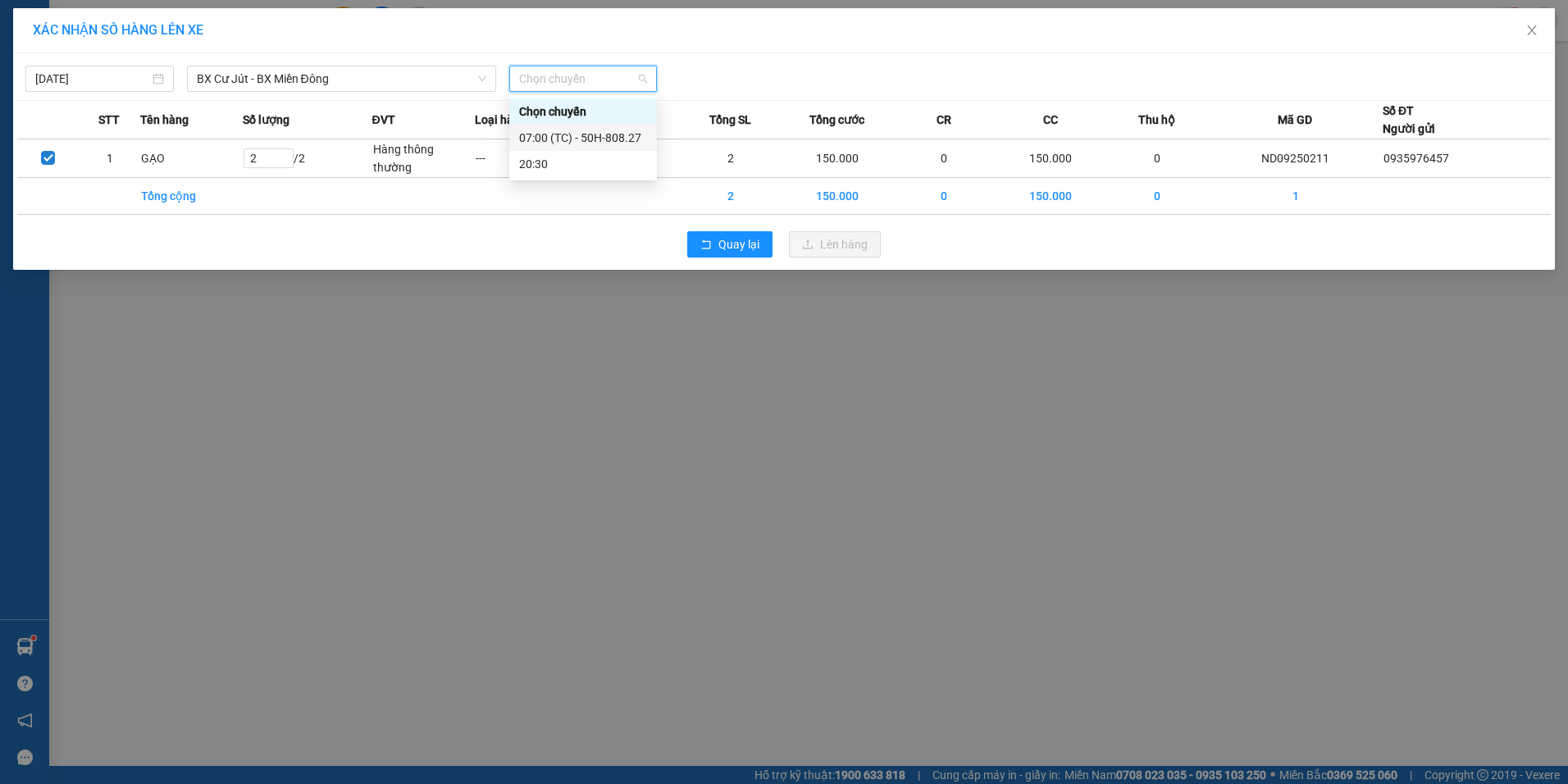
click at [579, 141] on div "07:00 (TC) - 50H-808.27" at bounding box center [583, 137] width 128 height 18
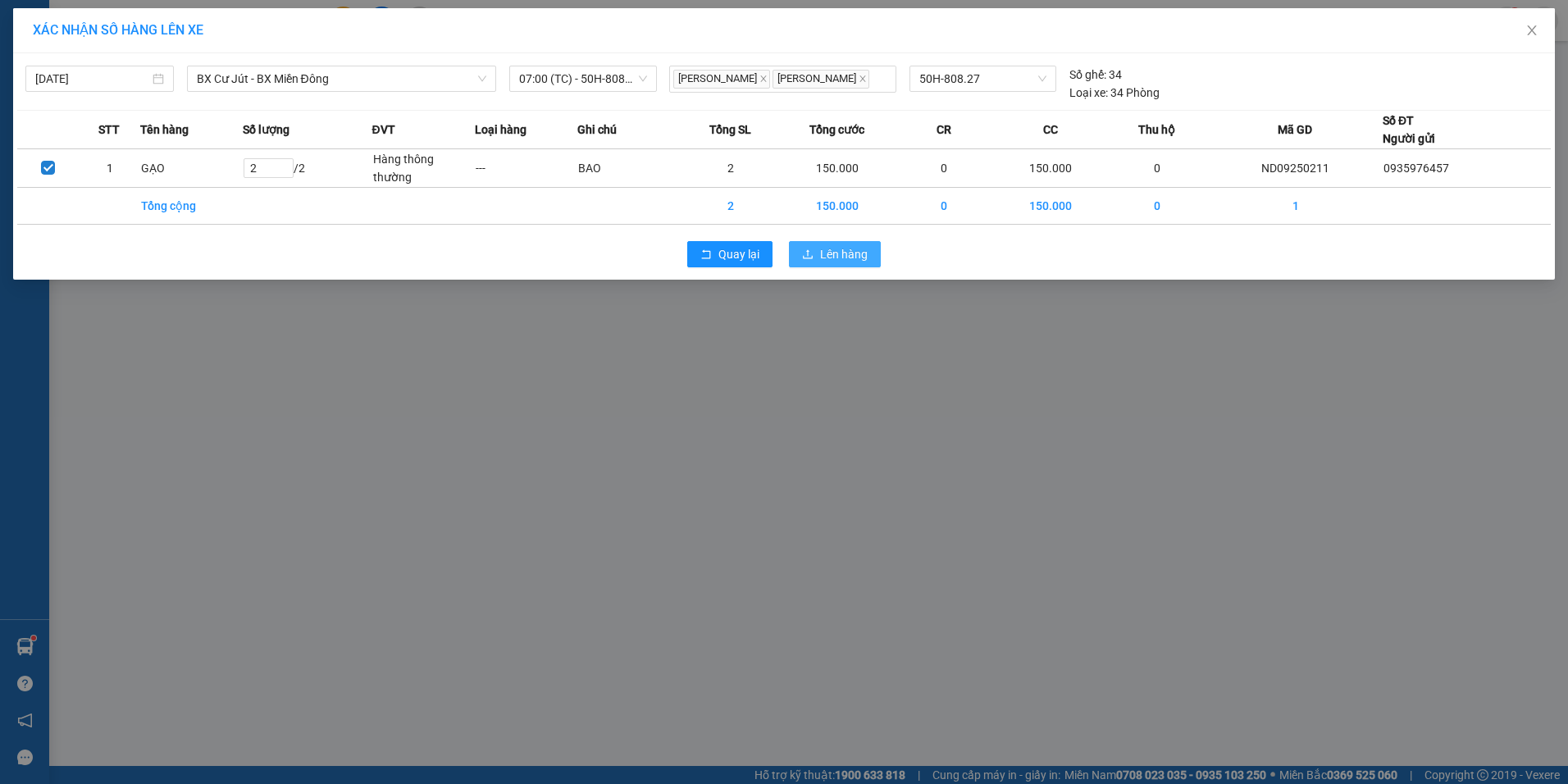
click at [825, 252] on span "Lên hàng" at bounding box center [843, 253] width 48 height 18
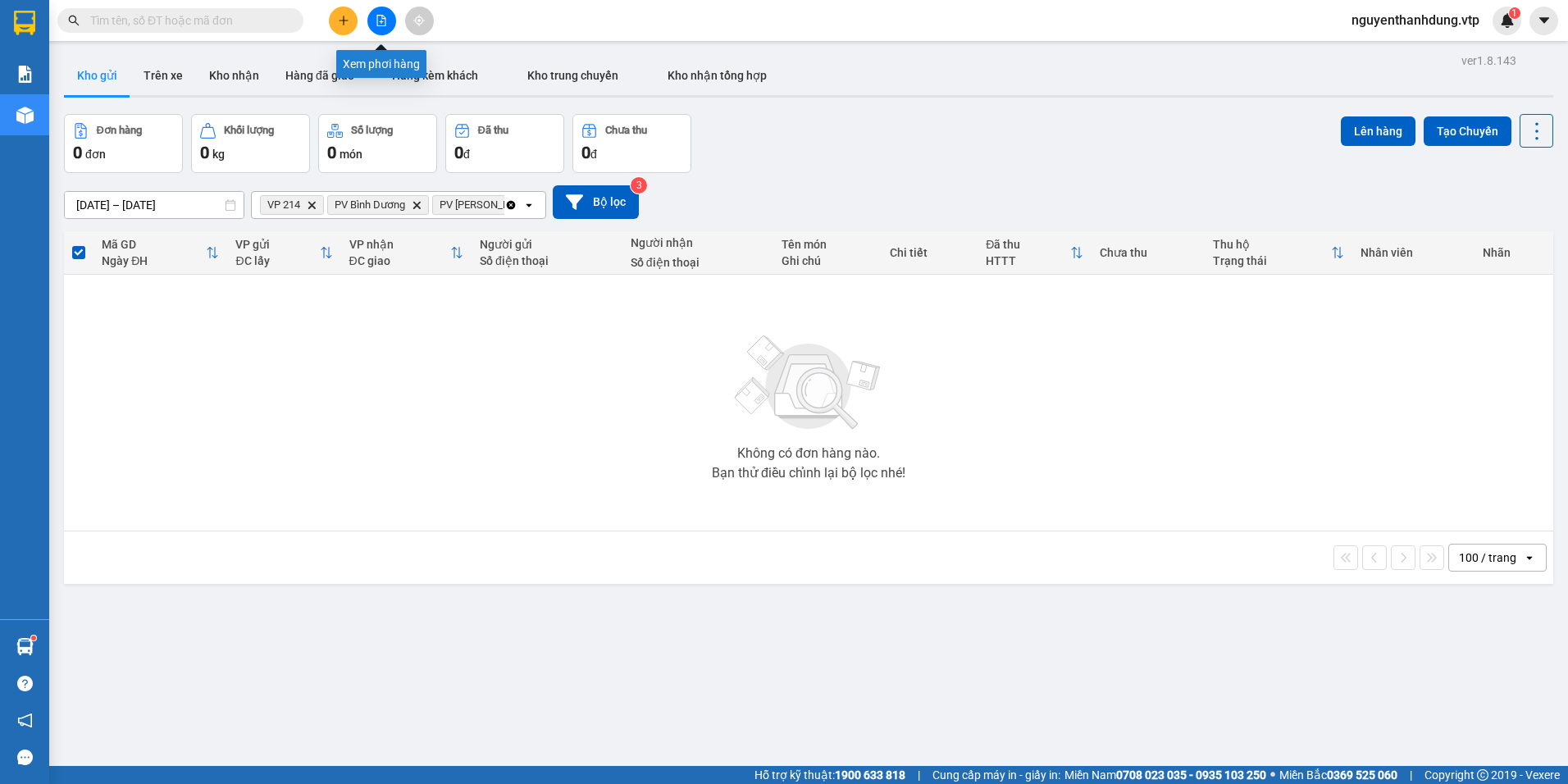
click at [375, 25] on icon "file-add" at bounding box center [381, 21] width 12 height 12
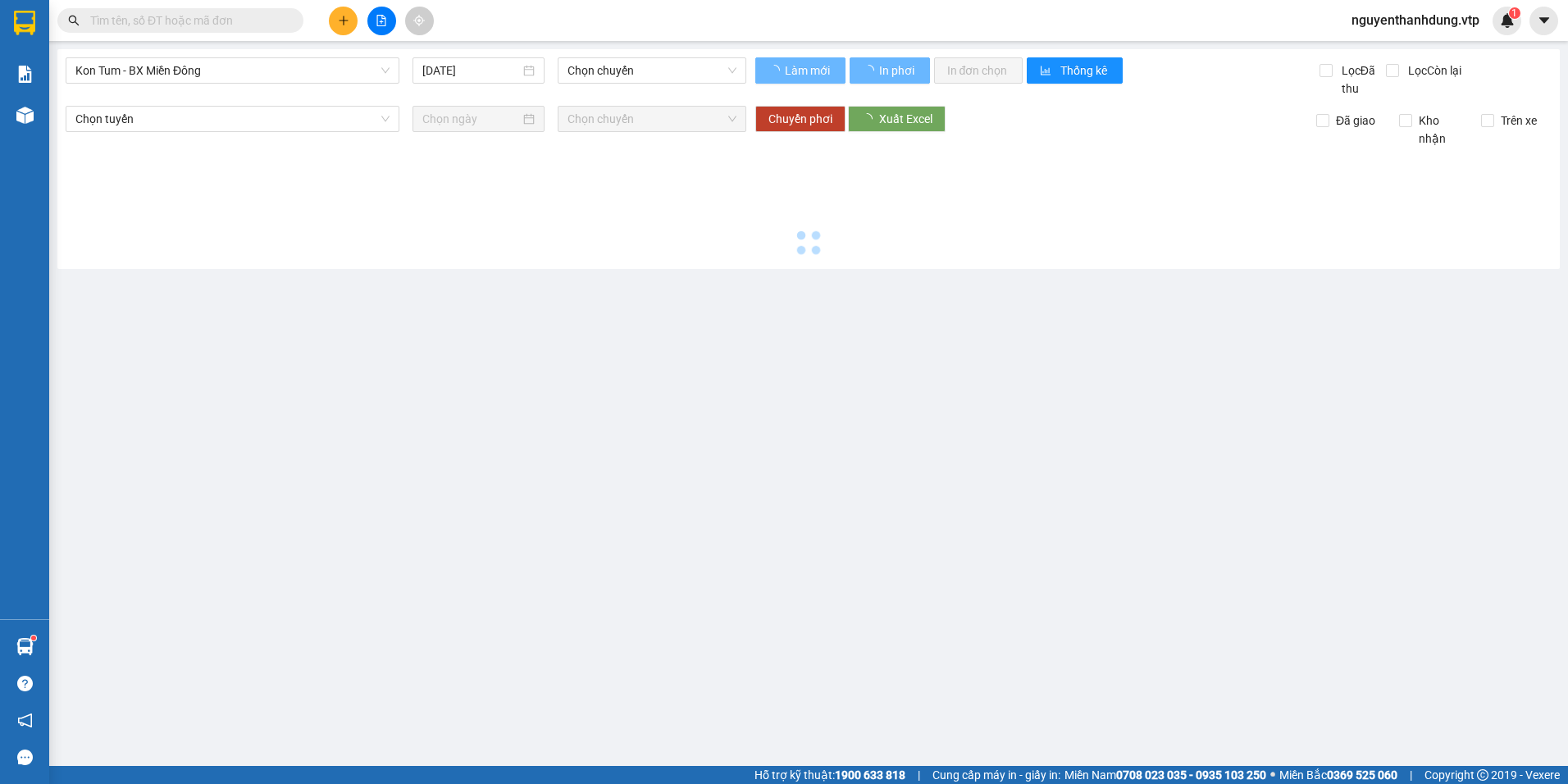
type input "[DATE]"
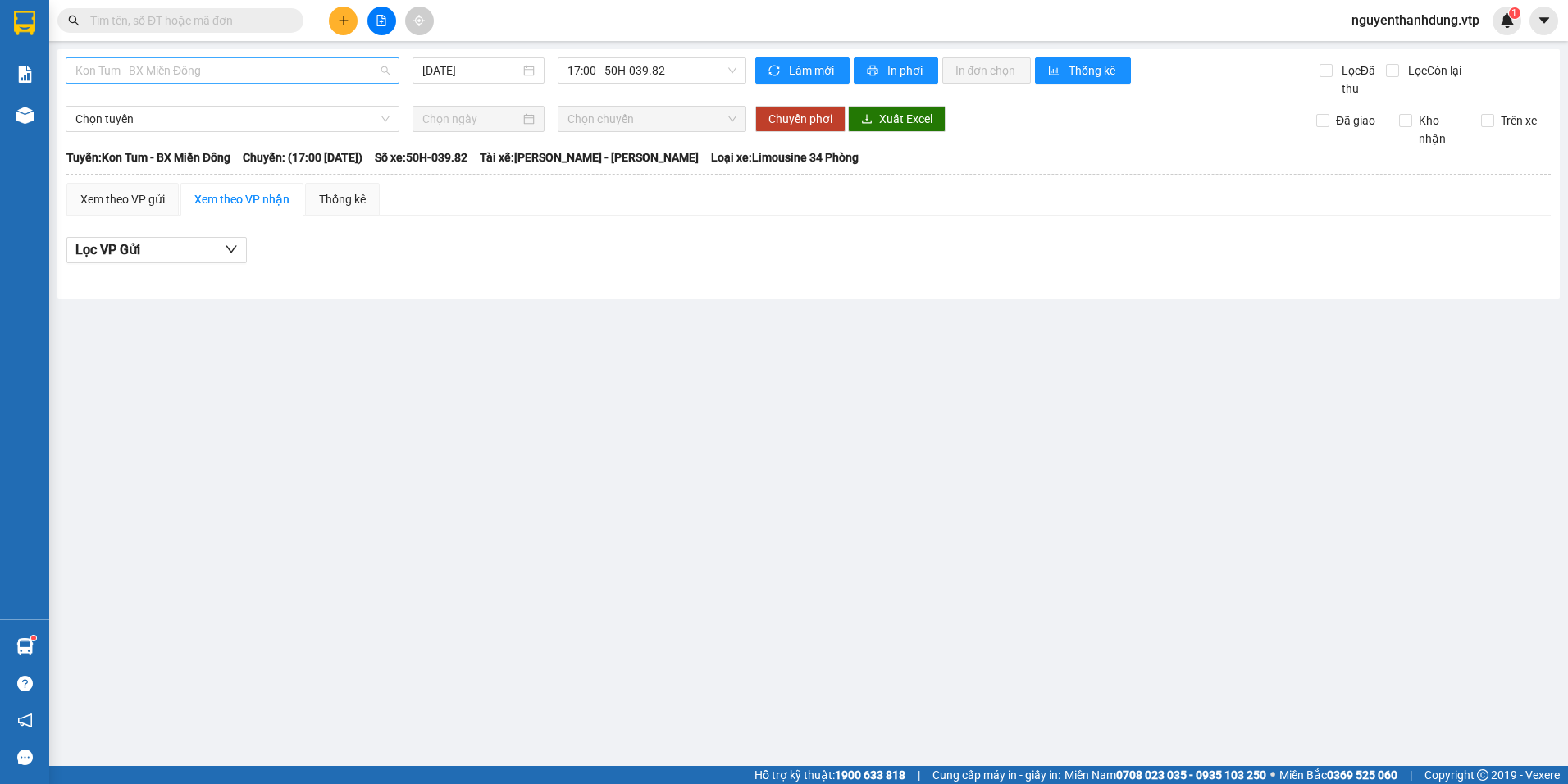
click at [257, 78] on span "Kon Tum - BX Miền Đông" at bounding box center [232, 70] width 314 height 24
type input "CJ"
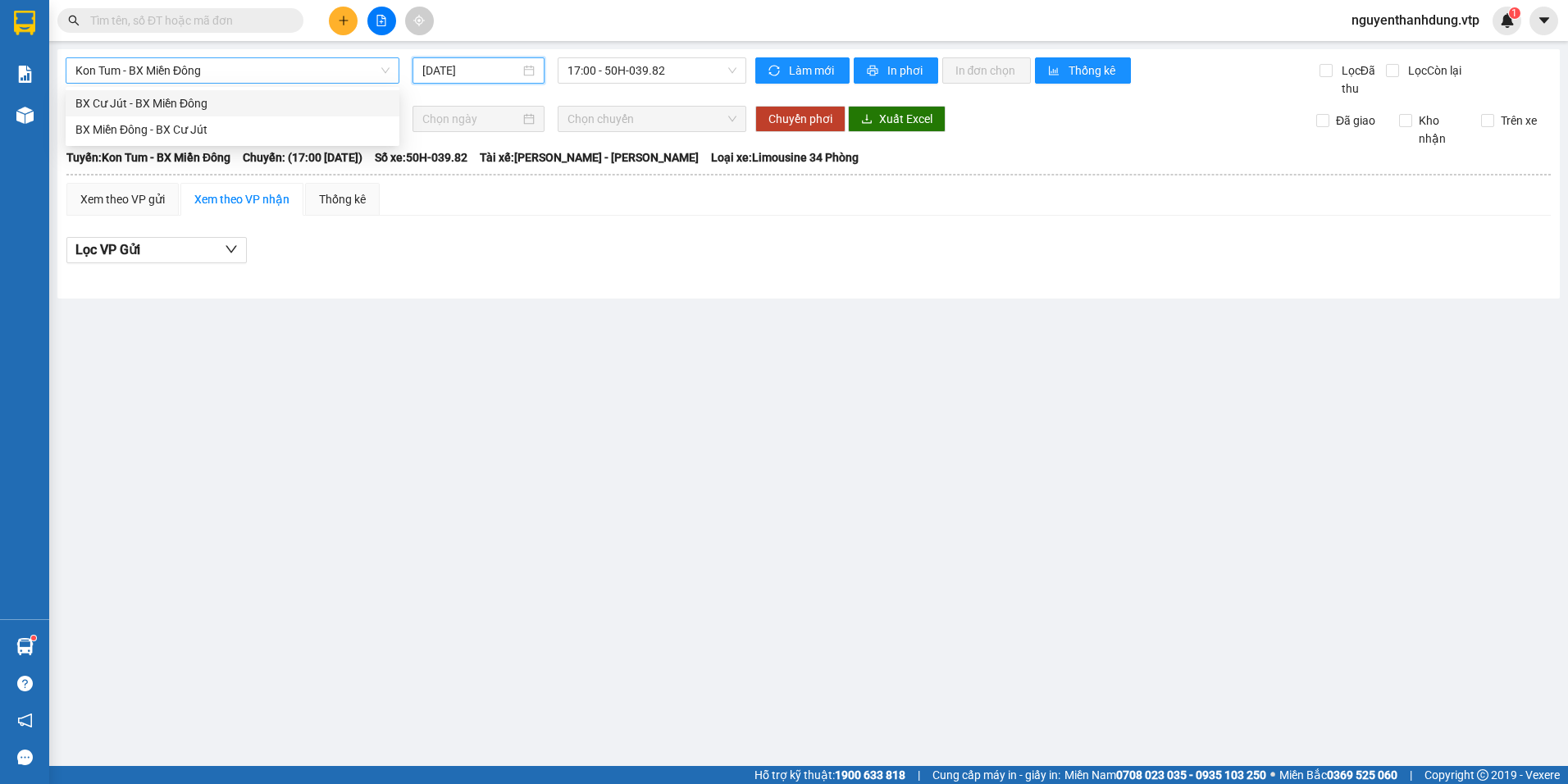
click at [518, 61] on input "[DATE]" at bounding box center [470, 70] width 97 height 18
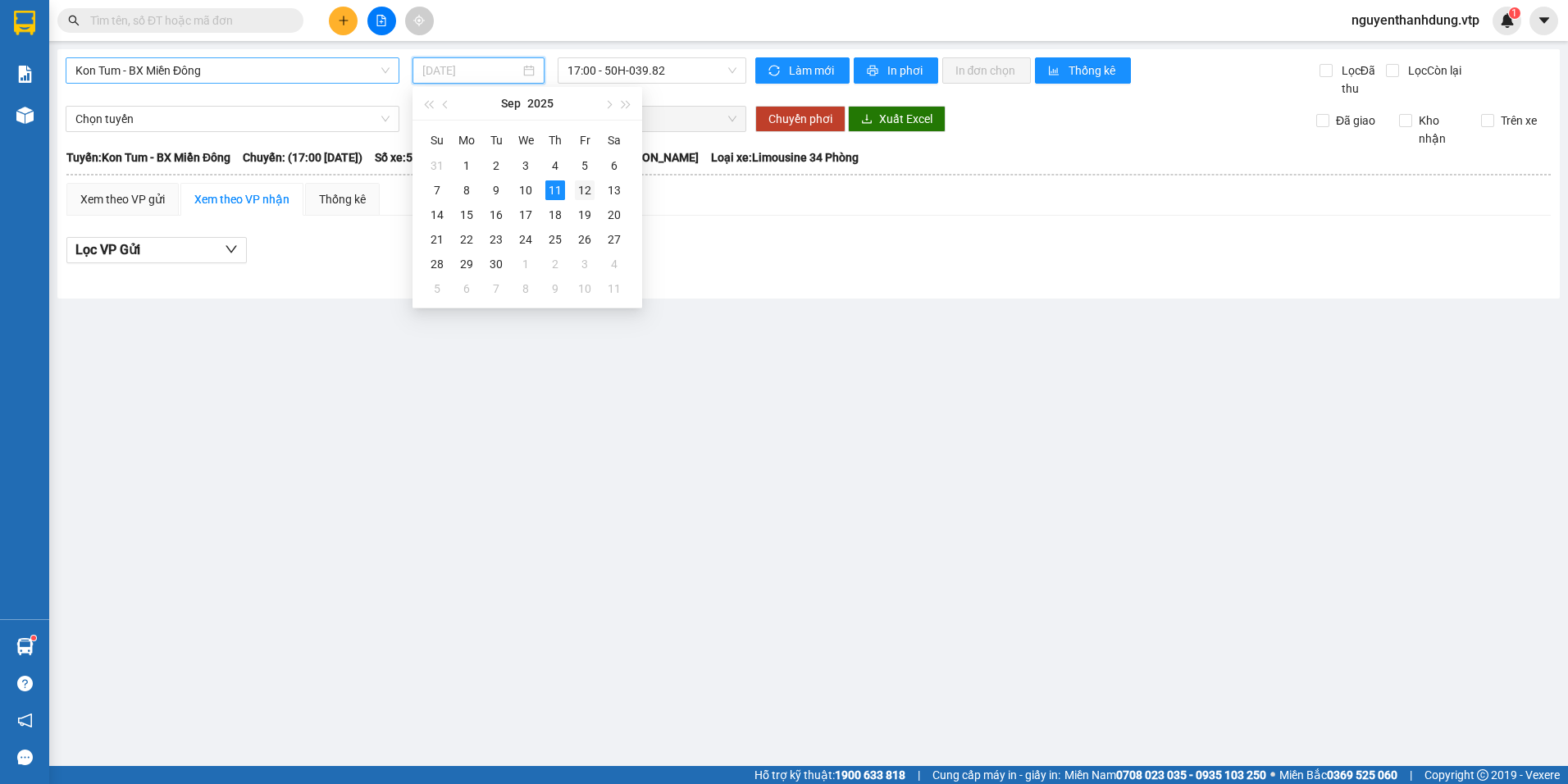
click at [587, 188] on div "12" at bounding box center [584, 189] width 19 height 19
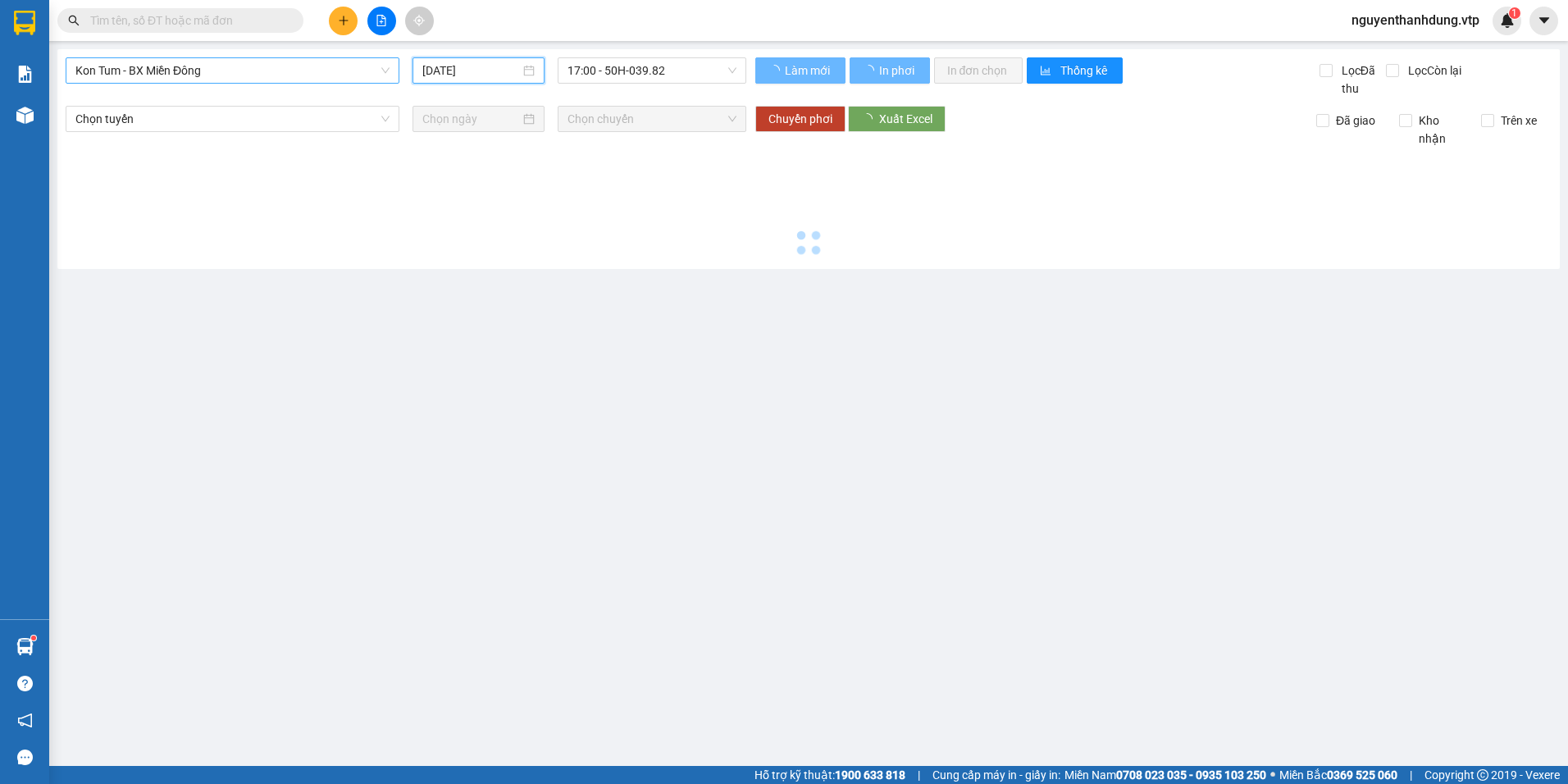
type input "[DATE]"
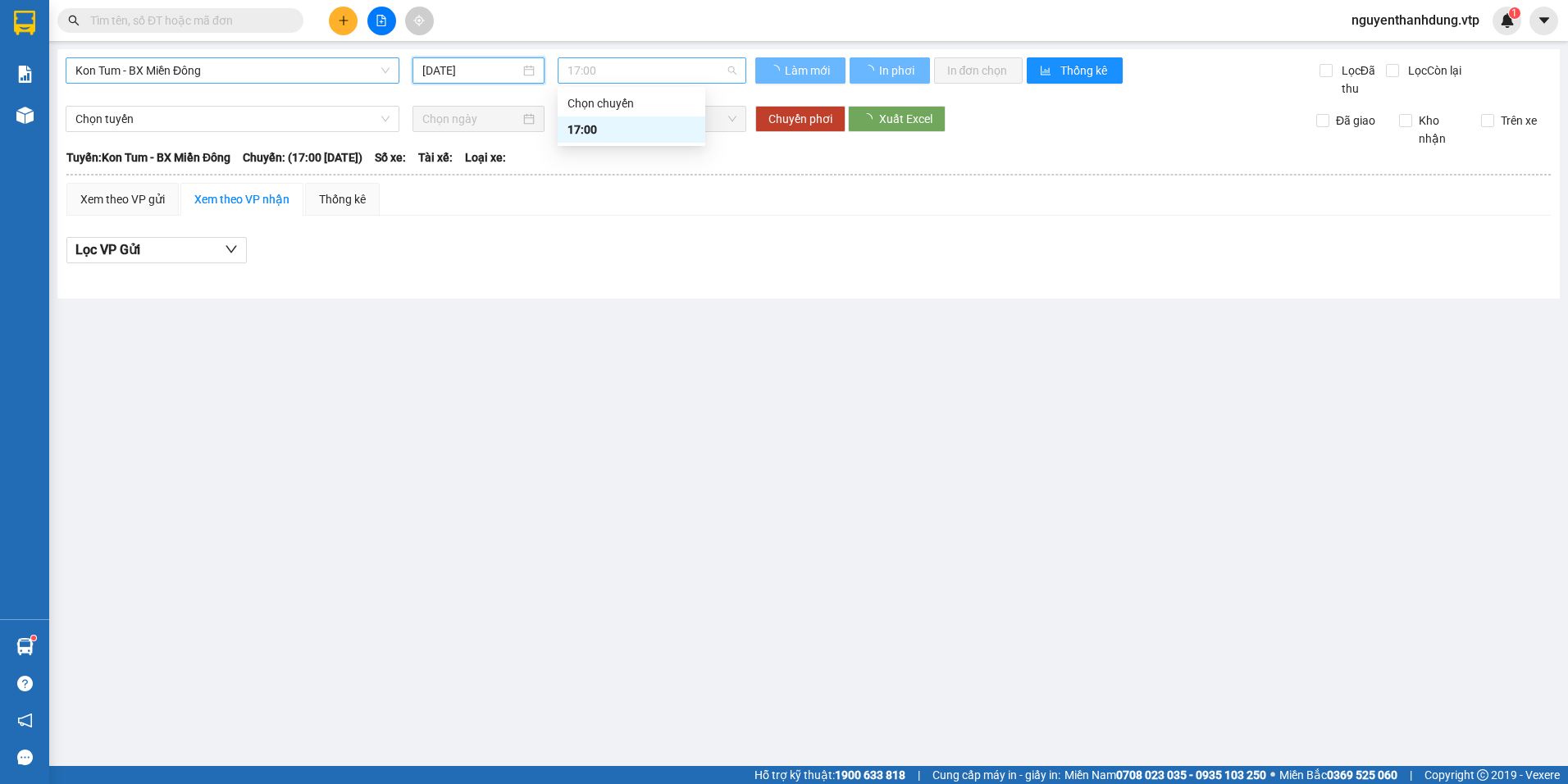
click at [690, 72] on span "17:00" at bounding box center [652, 70] width 170 height 24
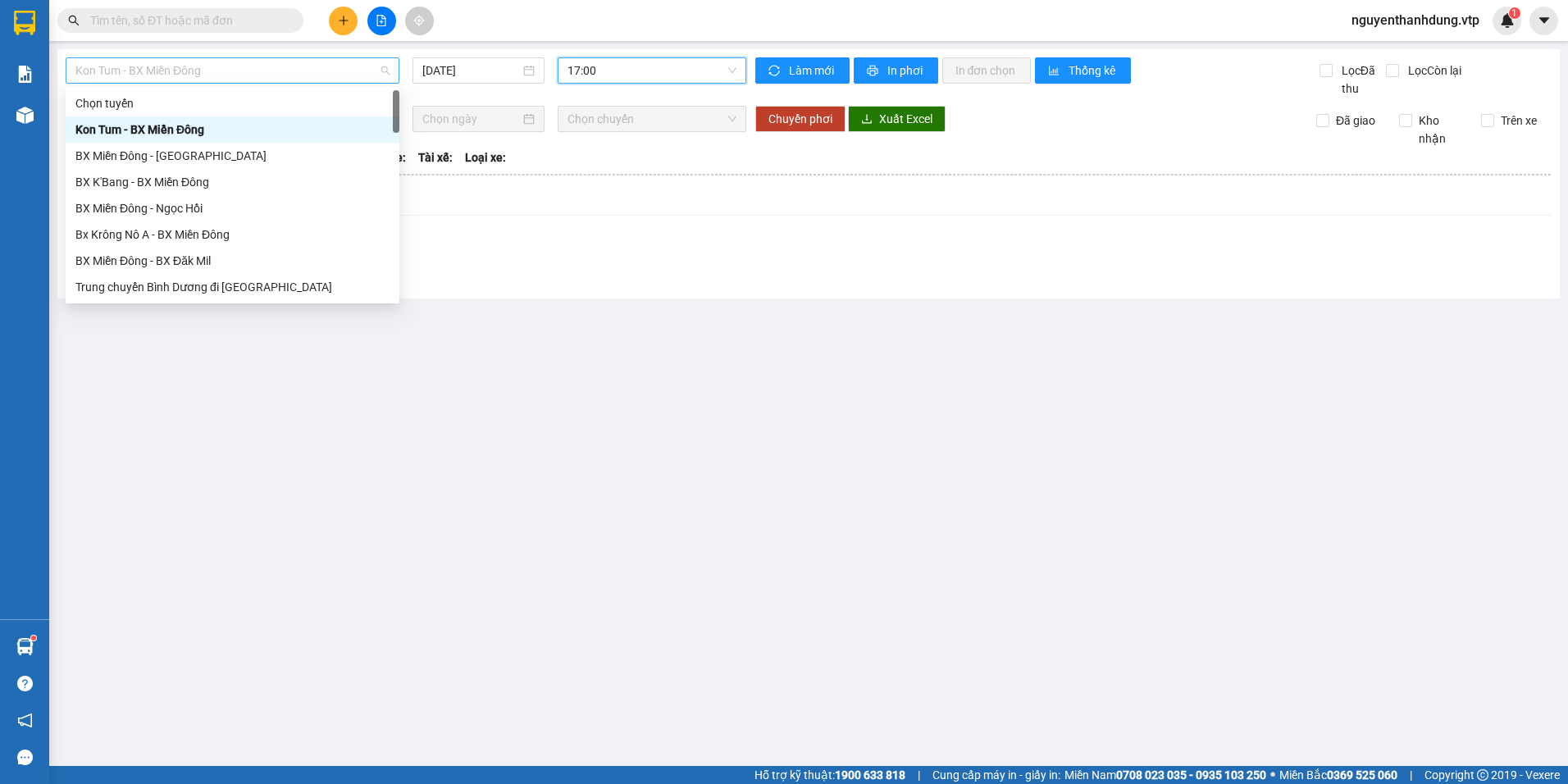
click at [283, 78] on span "Kon Tum - BX Miền Đông" at bounding box center [232, 70] width 314 height 24
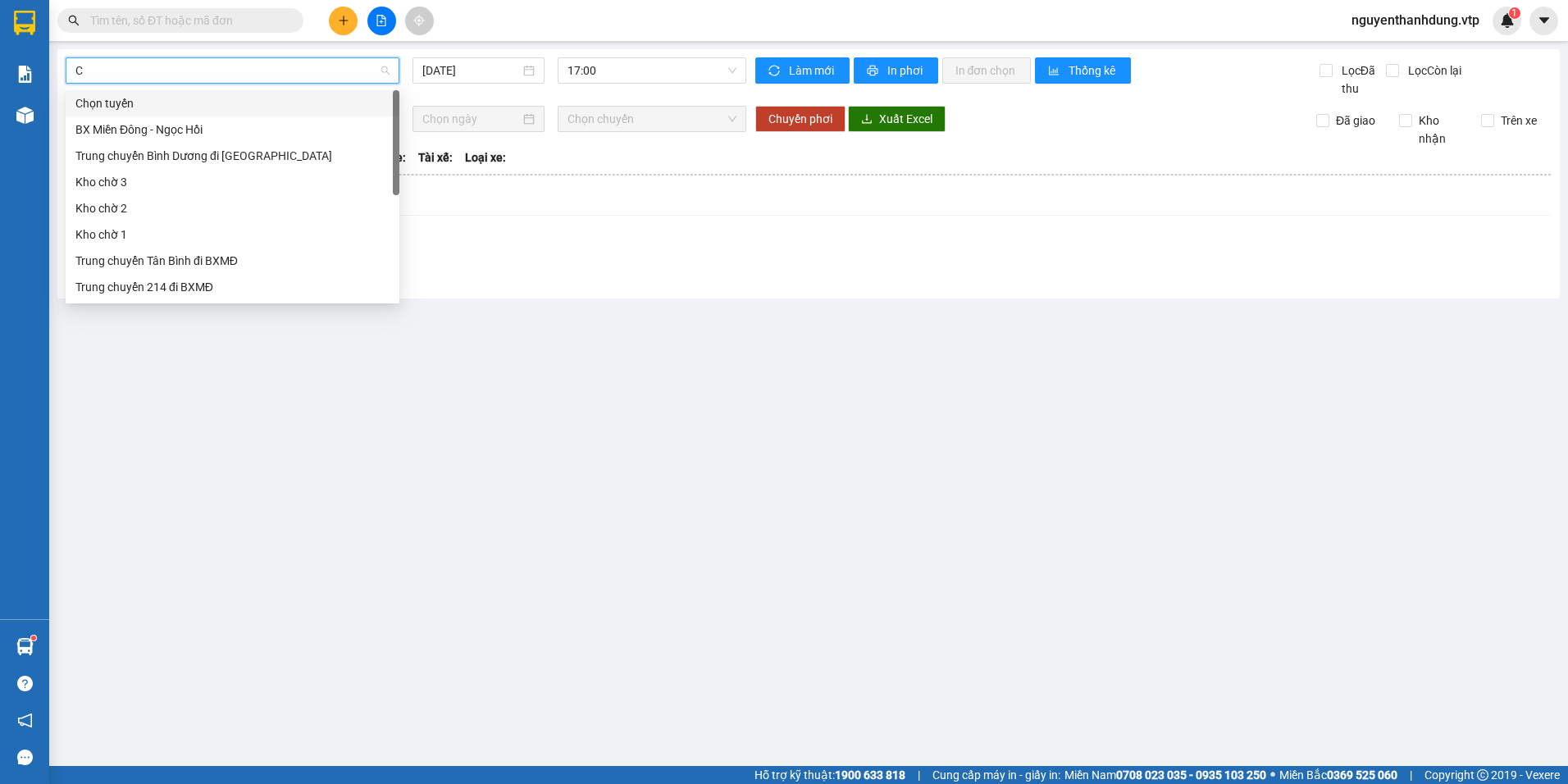
type input "CJ"
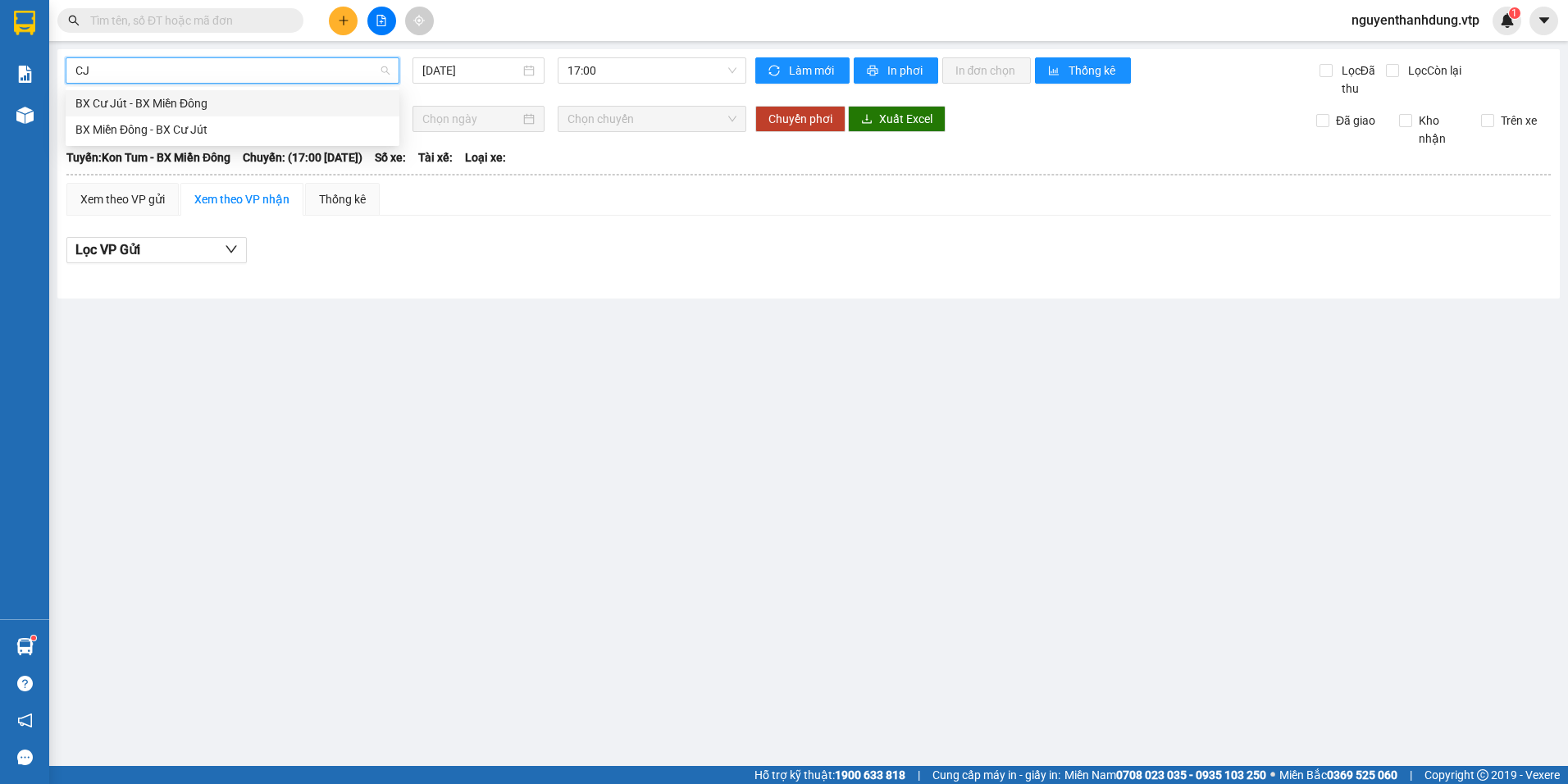
click at [236, 96] on div "BX Cư Jút - BX Miền Đông" at bounding box center [232, 103] width 314 height 18
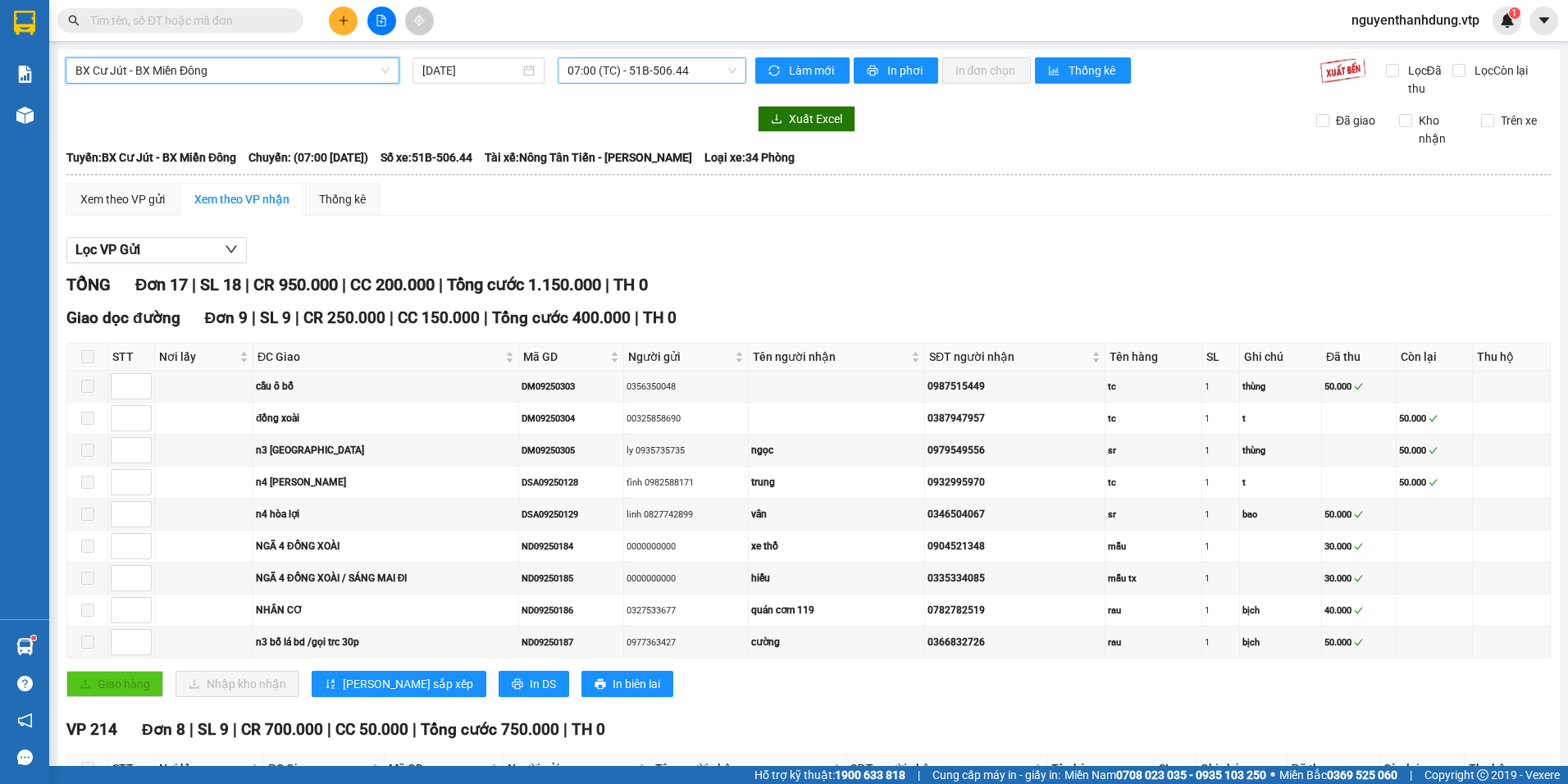
click at [668, 66] on span "07:00 (TC) - 51B-506.44" at bounding box center [652, 70] width 170 height 24
click at [503, 62] on input "[DATE]" at bounding box center [470, 70] width 97 height 18
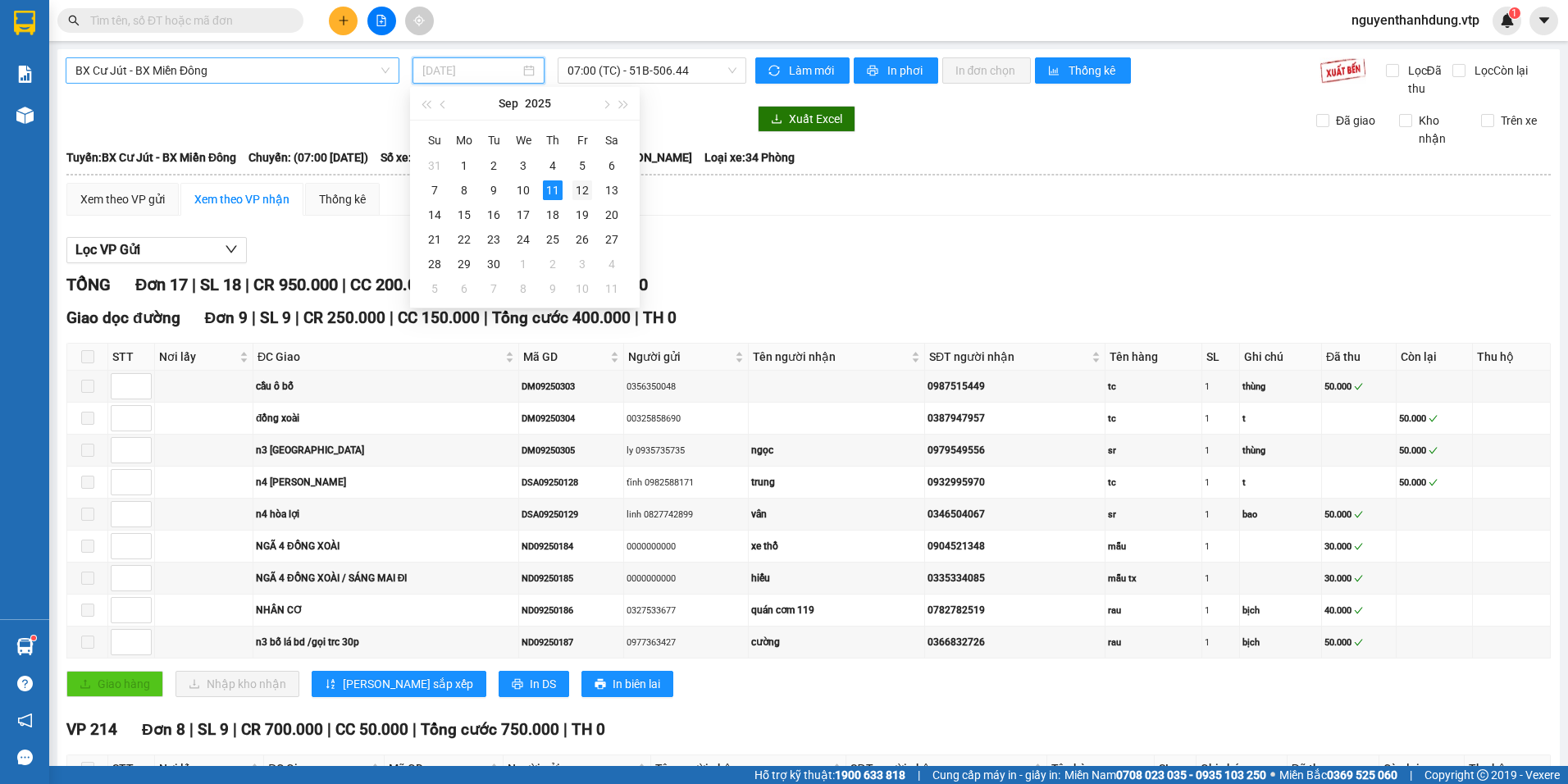
click at [577, 193] on div "12" at bounding box center [582, 189] width 19 height 19
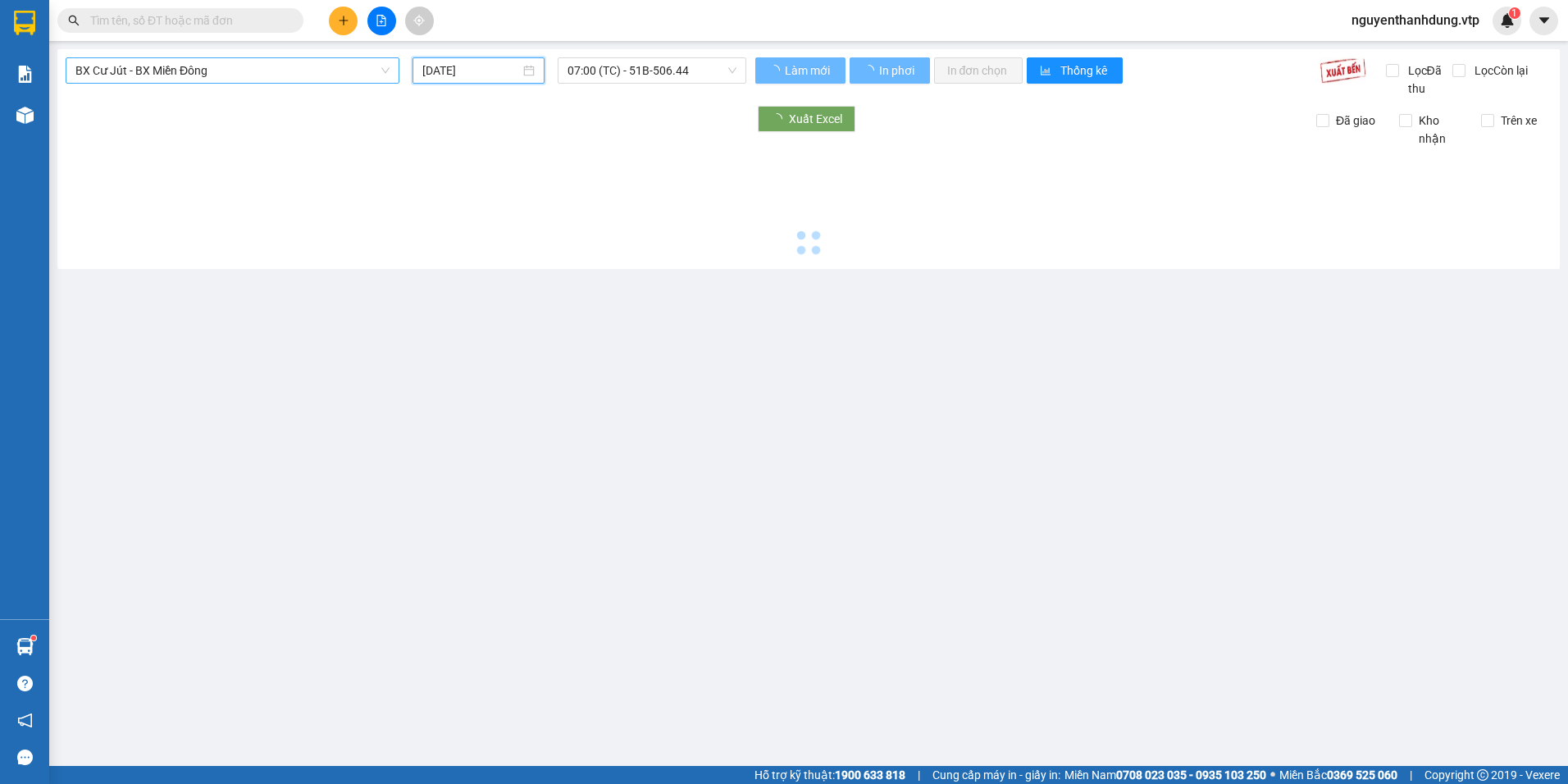
type input "[DATE]"
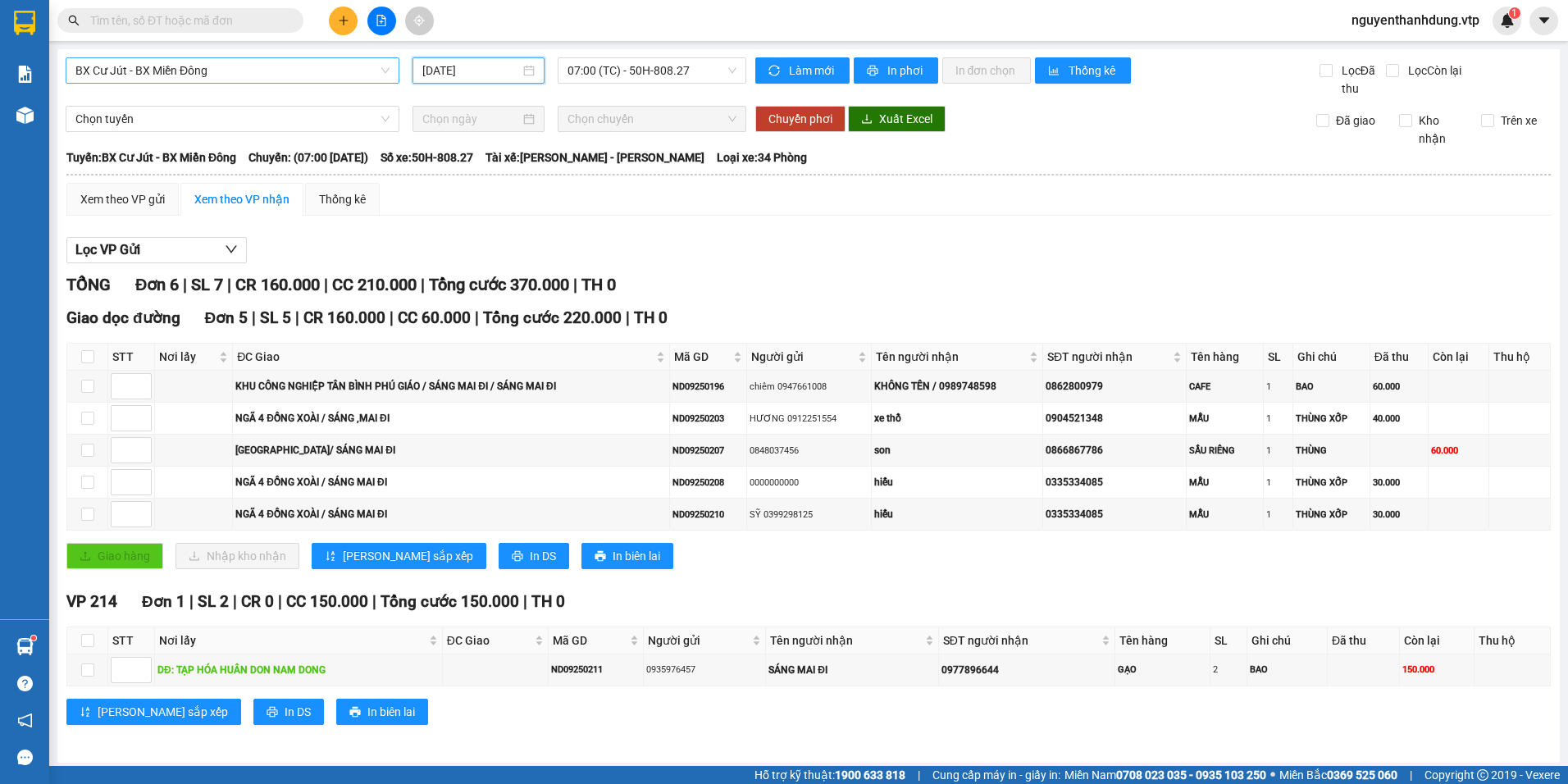
scroll to position [5, 0]
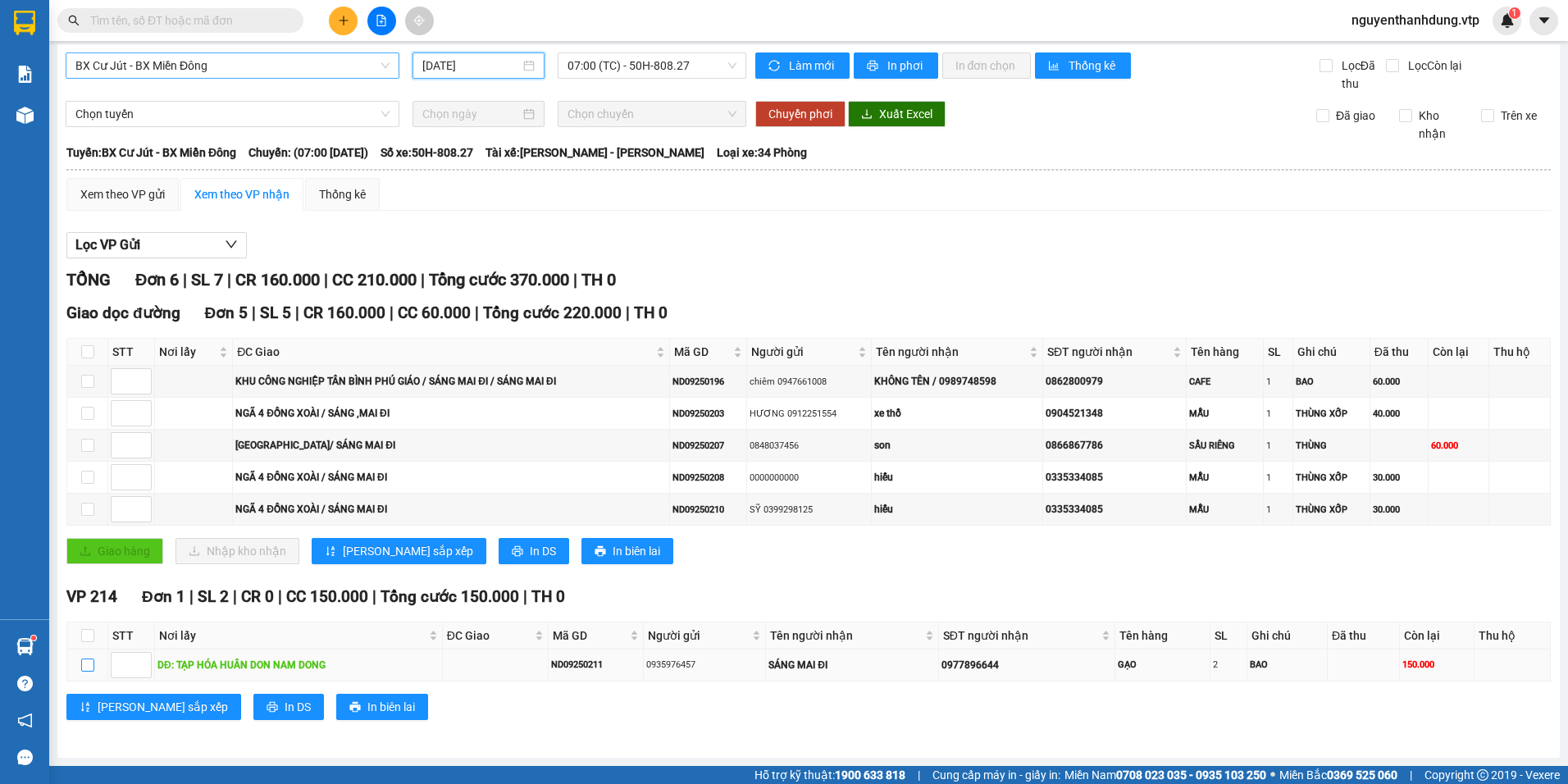
click at [88, 672] on label at bounding box center [88, 665] width 13 height 18
click at [88, 671] on input "checkbox" at bounding box center [88, 665] width 13 height 13
checkbox input "true"
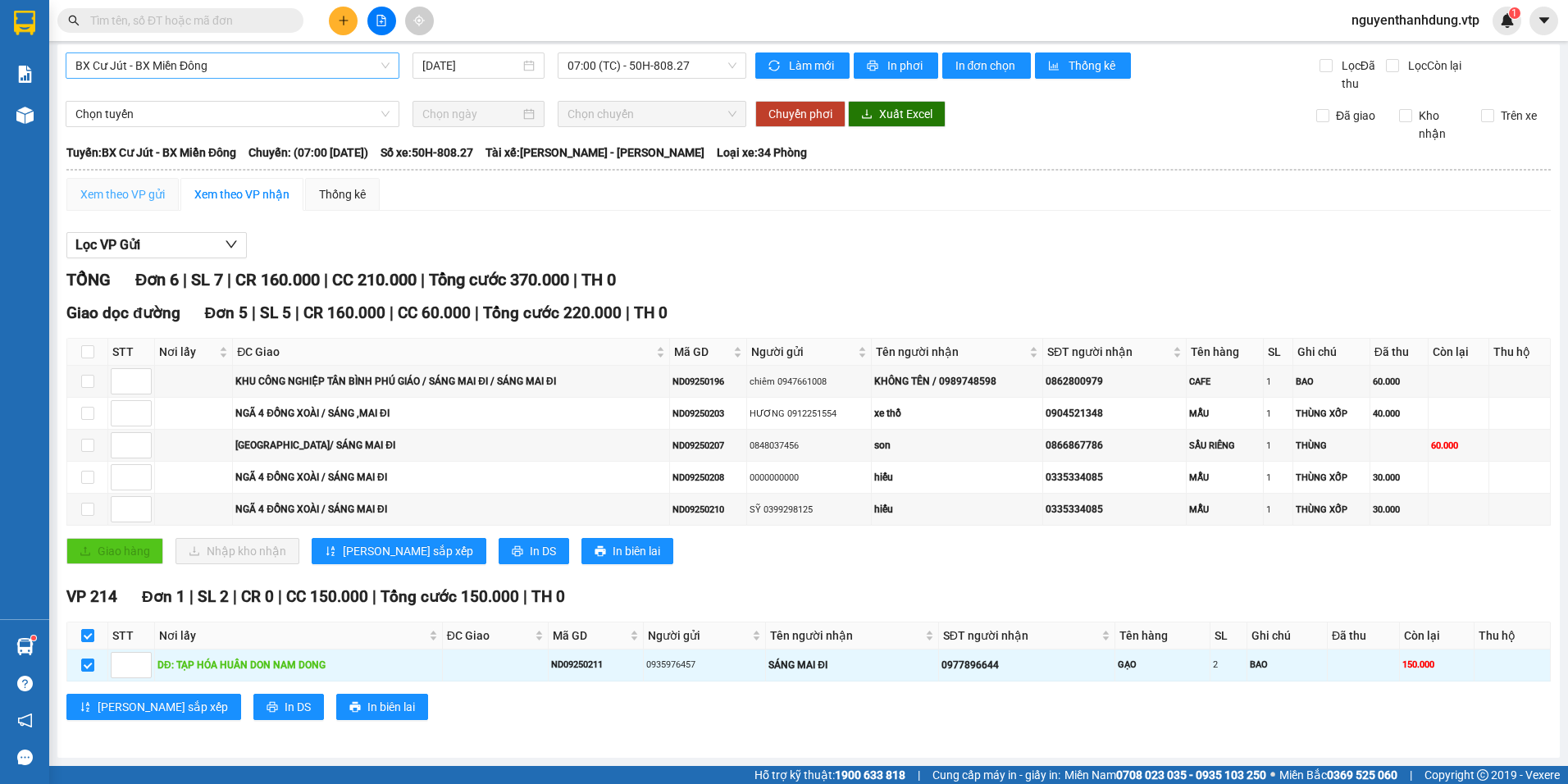
click at [138, 181] on div "Xem theo VP gửi" at bounding box center [122, 193] width 112 height 33
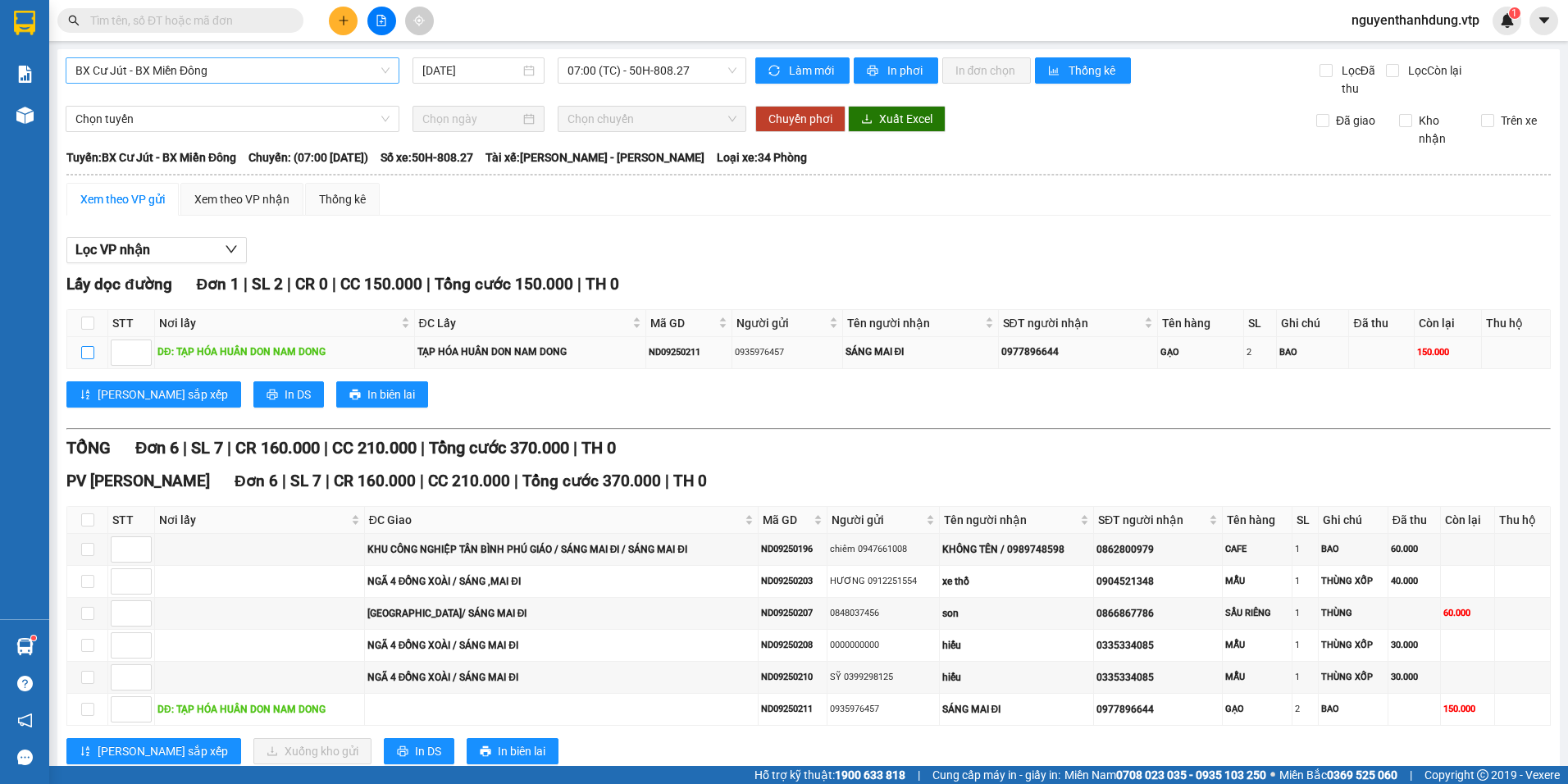
click at [87, 346] on input "checkbox" at bounding box center [88, 352] width 13 height 13
checkbox input "true"
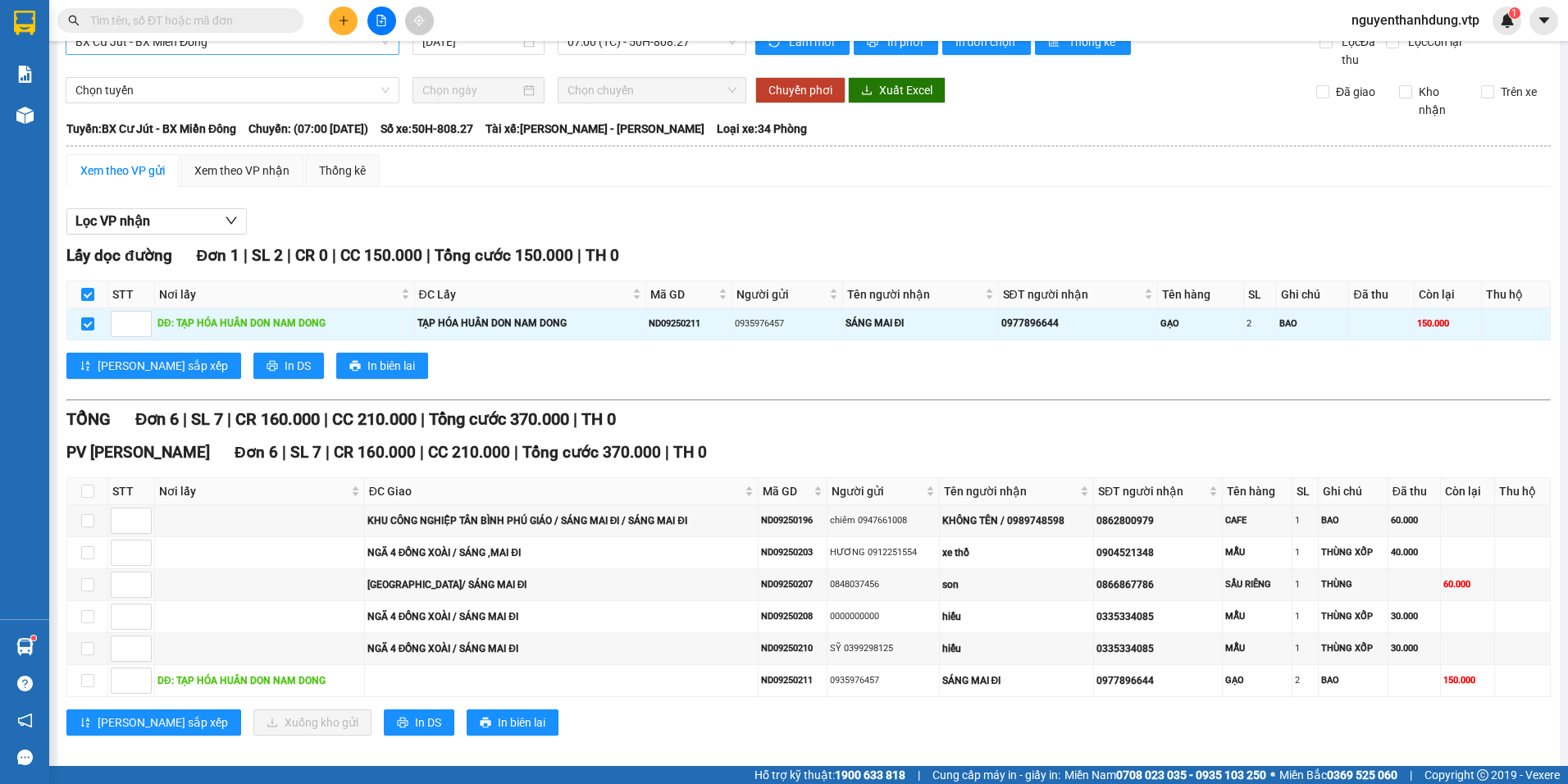
scroll to position [45, 0]
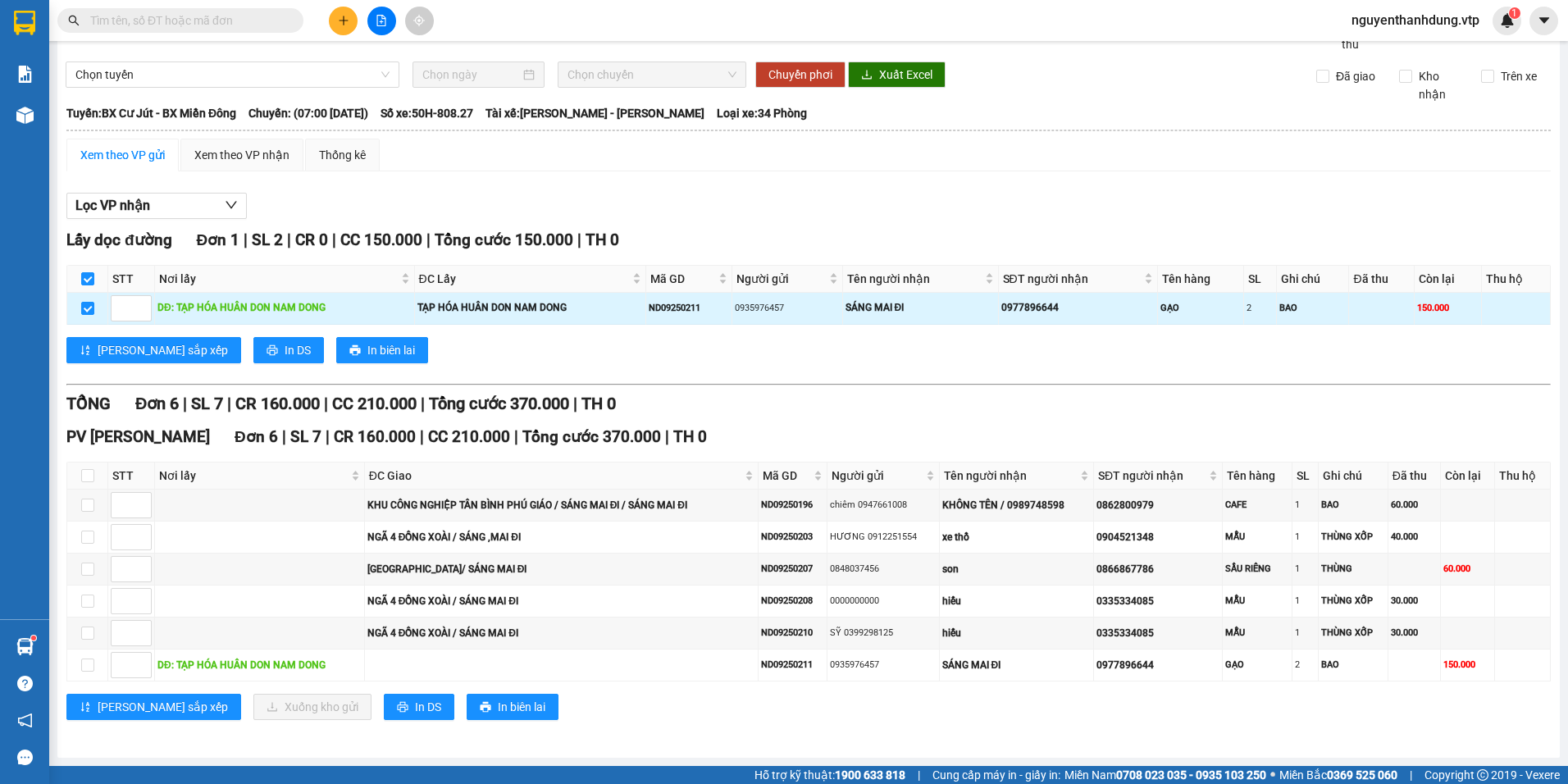
click at [1293, 297] on td "BAO" at bounding box center [1313, 309] width 72 height 32
click at [1295, 302] on div "BAO" at bounding box center [1312, 308] width 66 height 14
click at [1288, 304] on div "BAO" at bounding box center [1312, 308] width 66 height 14
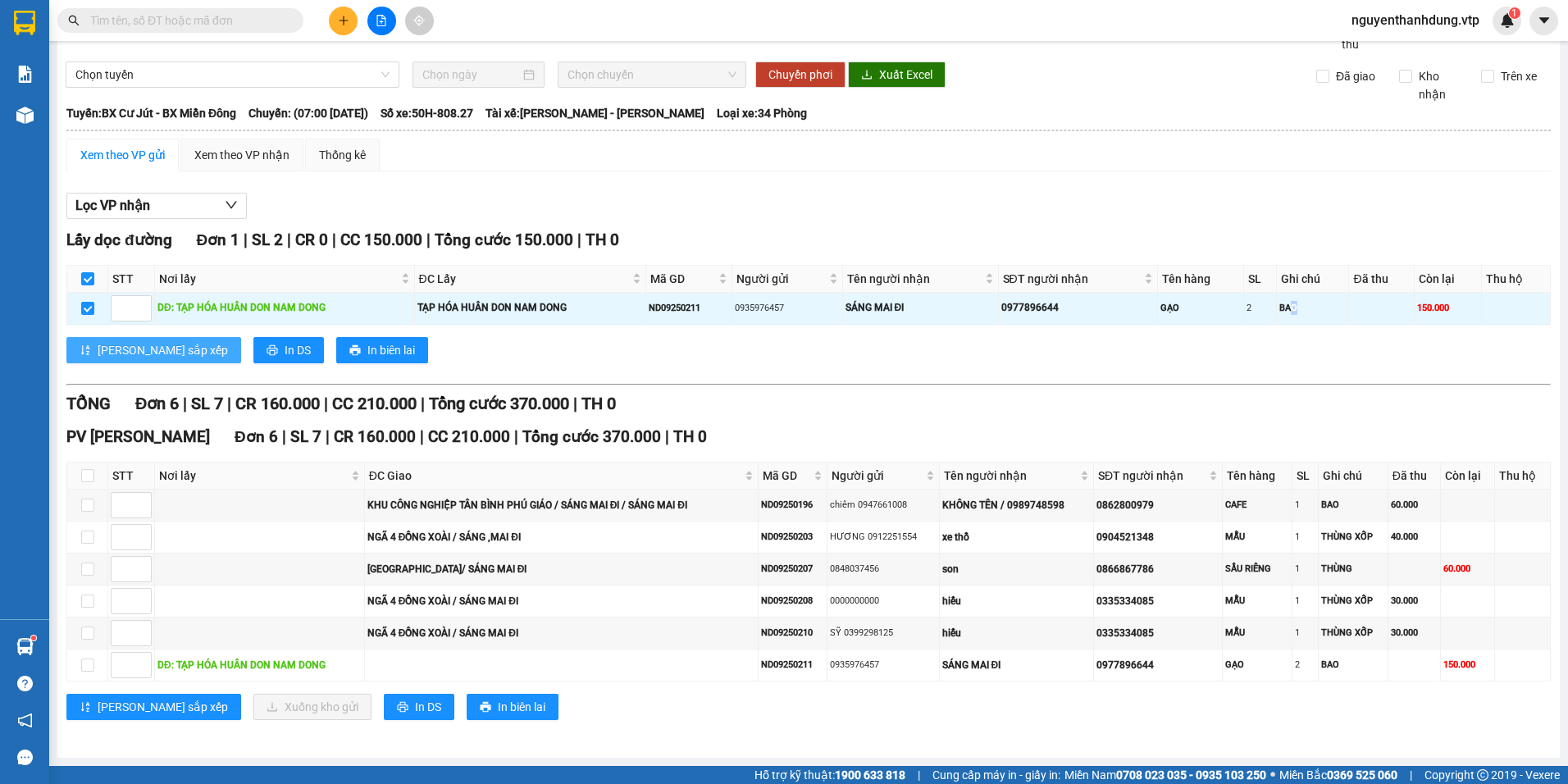
click at [147, 357] on span "[PERSON_NAME] sắp xếp" at bounding box center [162, 349] width 130 height 18
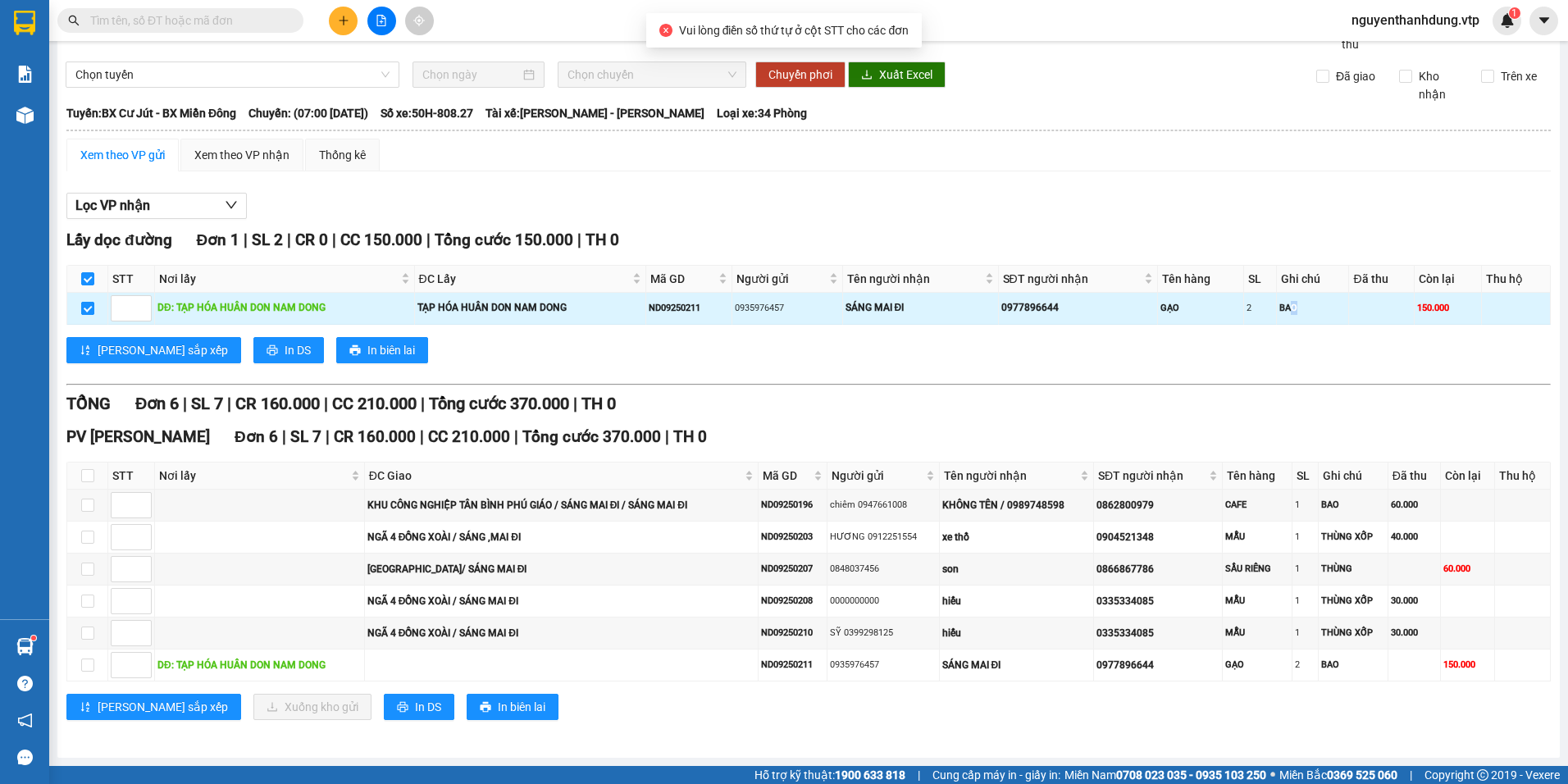
click at [82, 310] on input "checkbox" at bounding box center [88, 309] width 13 height 13
checkbox input "false"
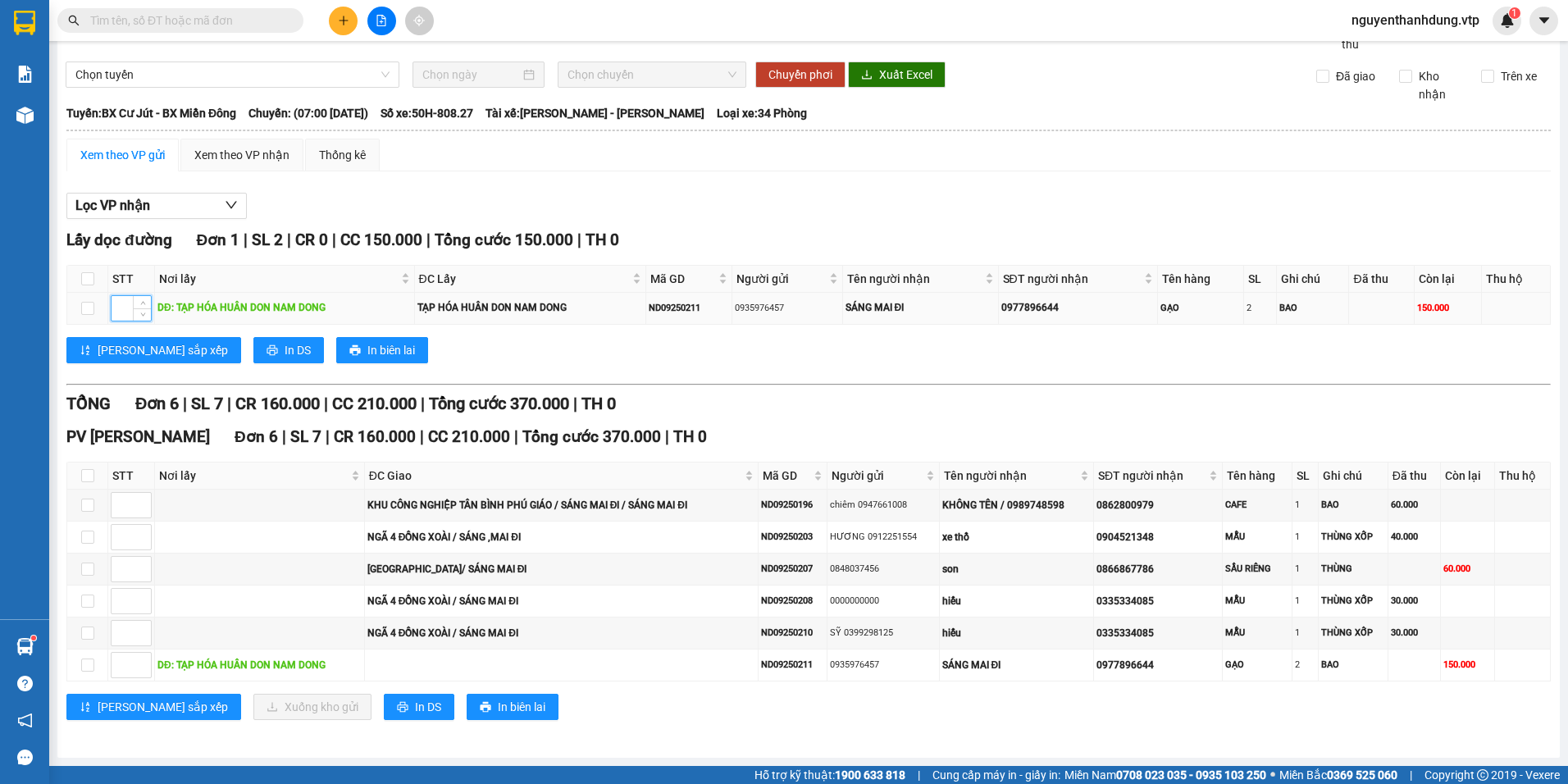
click at [129, 305] on input at bounding box center [131, 308] width 40 height 24
click at [89, 310] on input "checkbox" at bounding box center [88, 309] width 13 height 13
checkbox input "true"
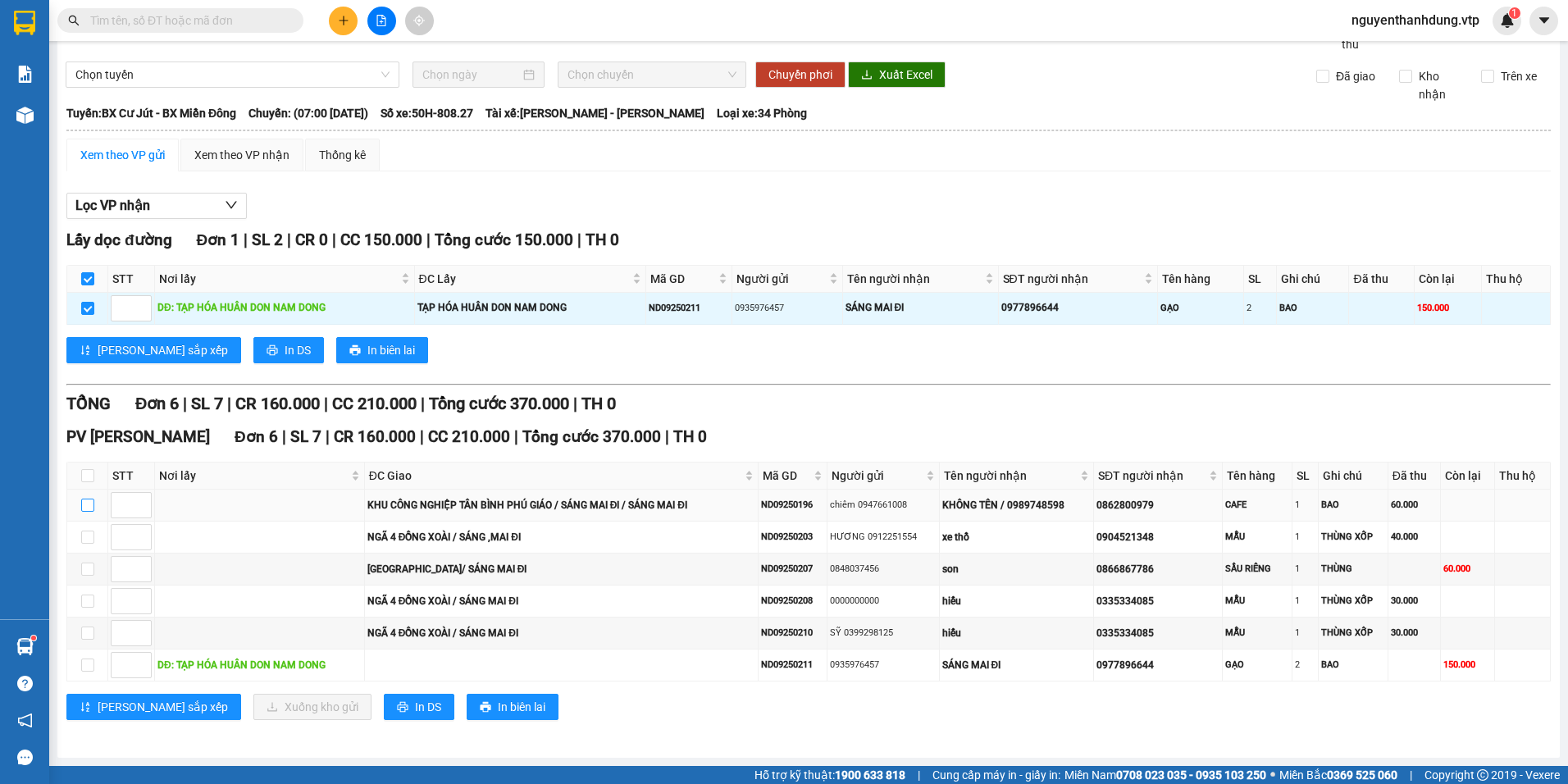
click at [81, 506] on input "checkbox" at bounding box center [88, 505] width 13 height 13
checkbox input "true"
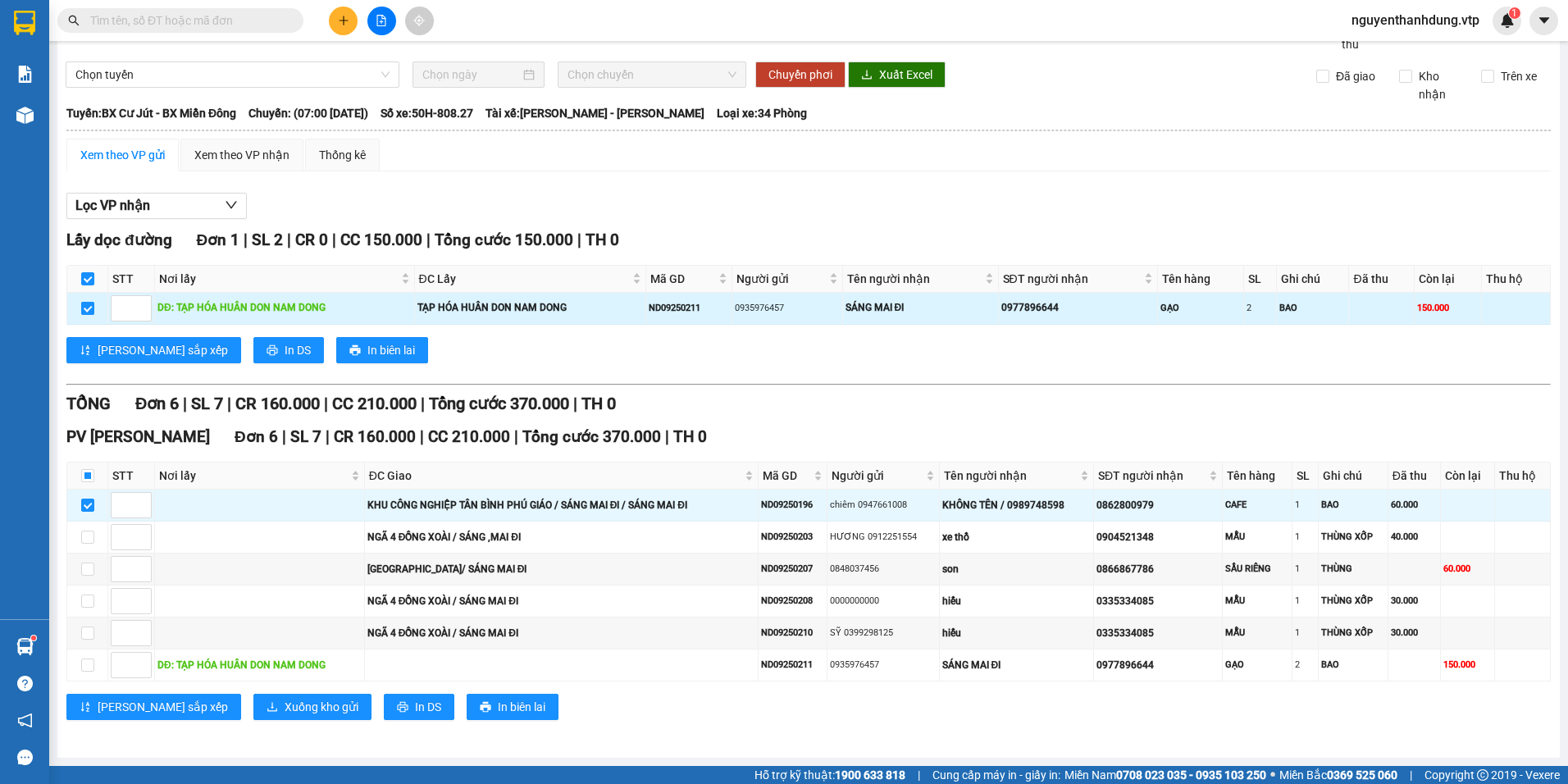
click at [87, 307] on input "checkbox" at bounding box center [88, 309] width 13 height 13
checkbox input "false"
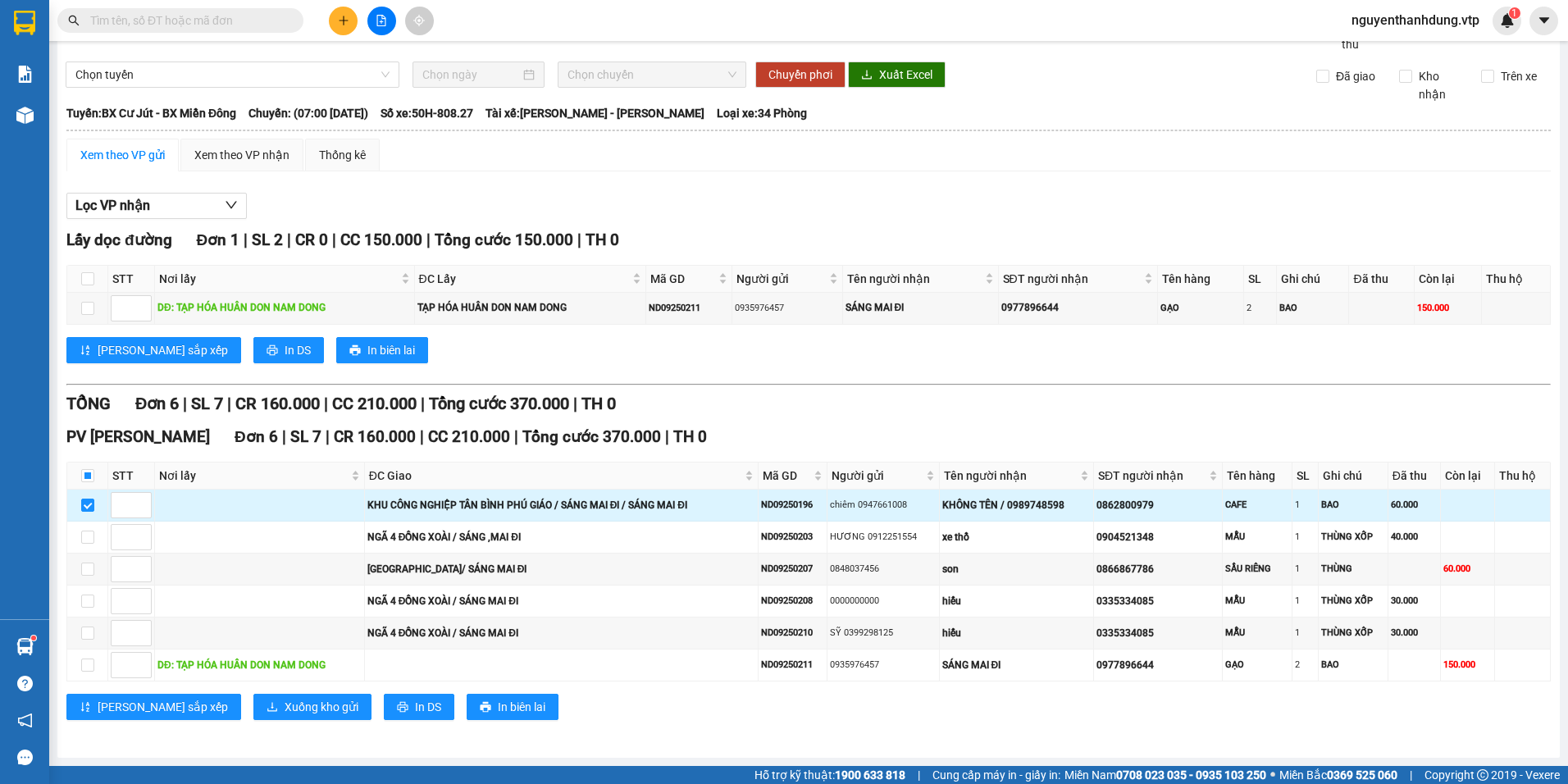
click at [98, 506] on td at bounding box center [88, 506] width 41 height 32
click at [91, 505] on input "checkbox" at bounding box center [88, 505] width 13 height 13
checkbox input "false"
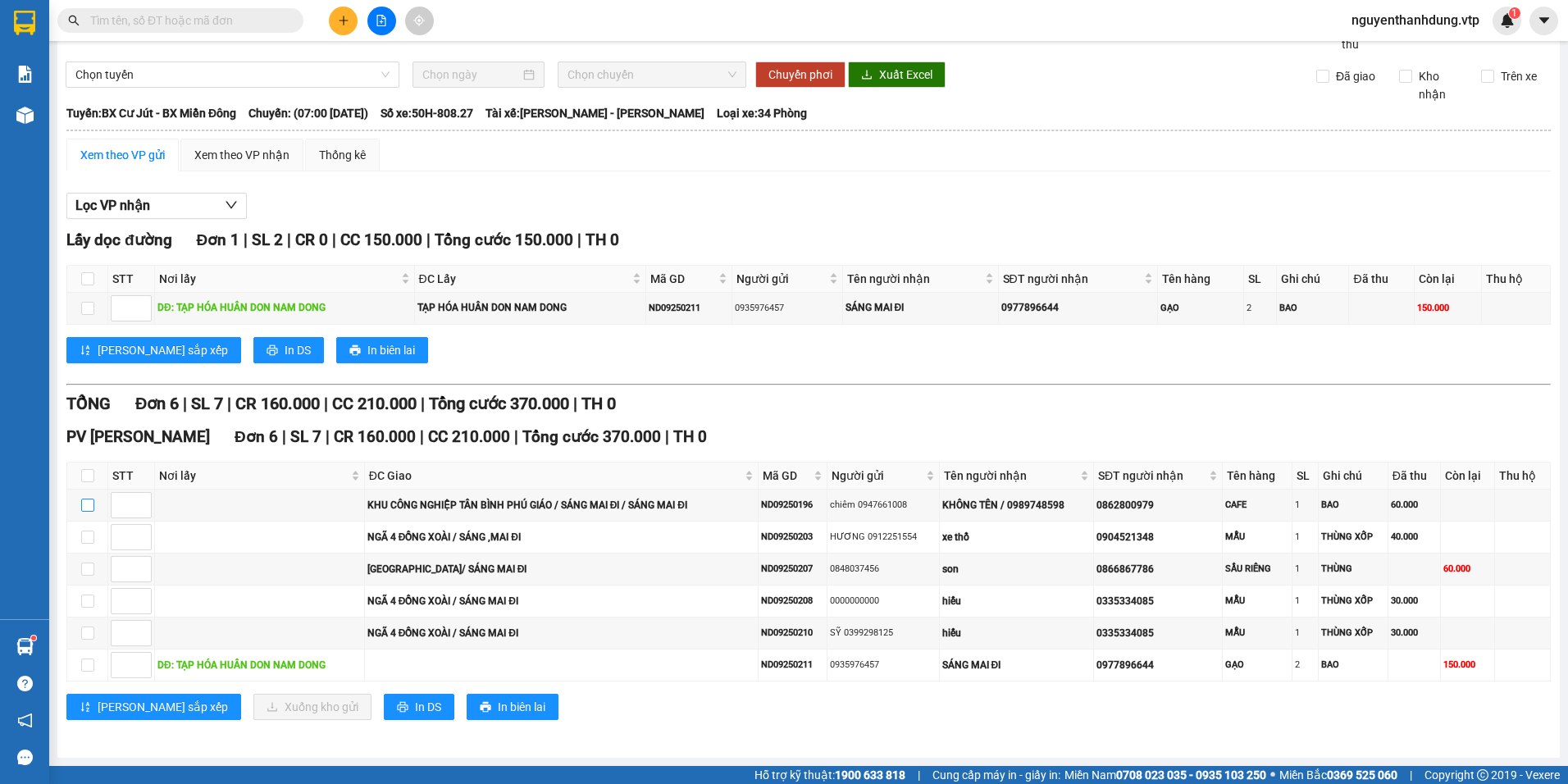
scroll to position [0, 0]
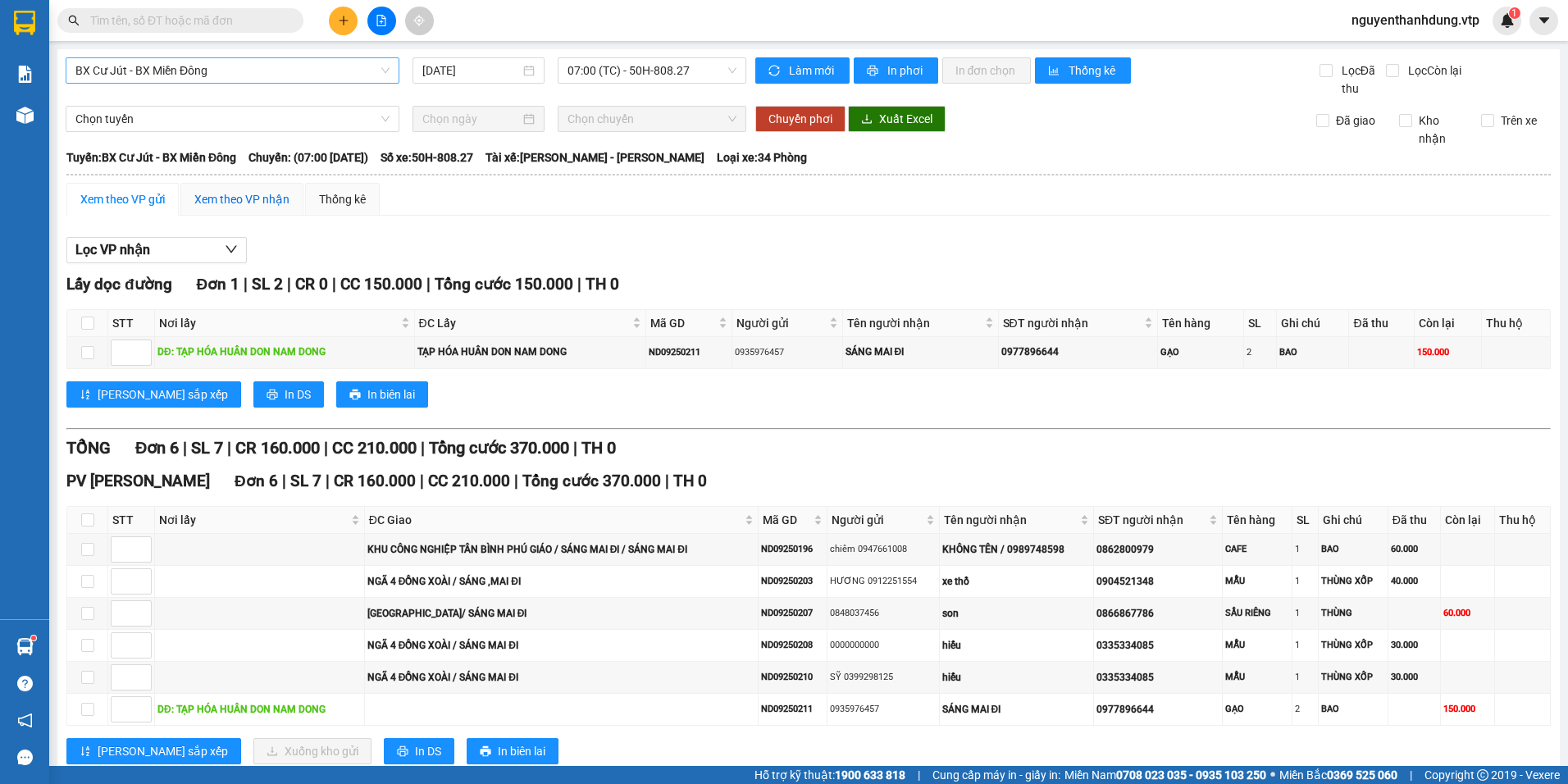
click at [248, 196] on div "Xem theo VP nhận" at bounding box center [242, 199] width 95 height 18
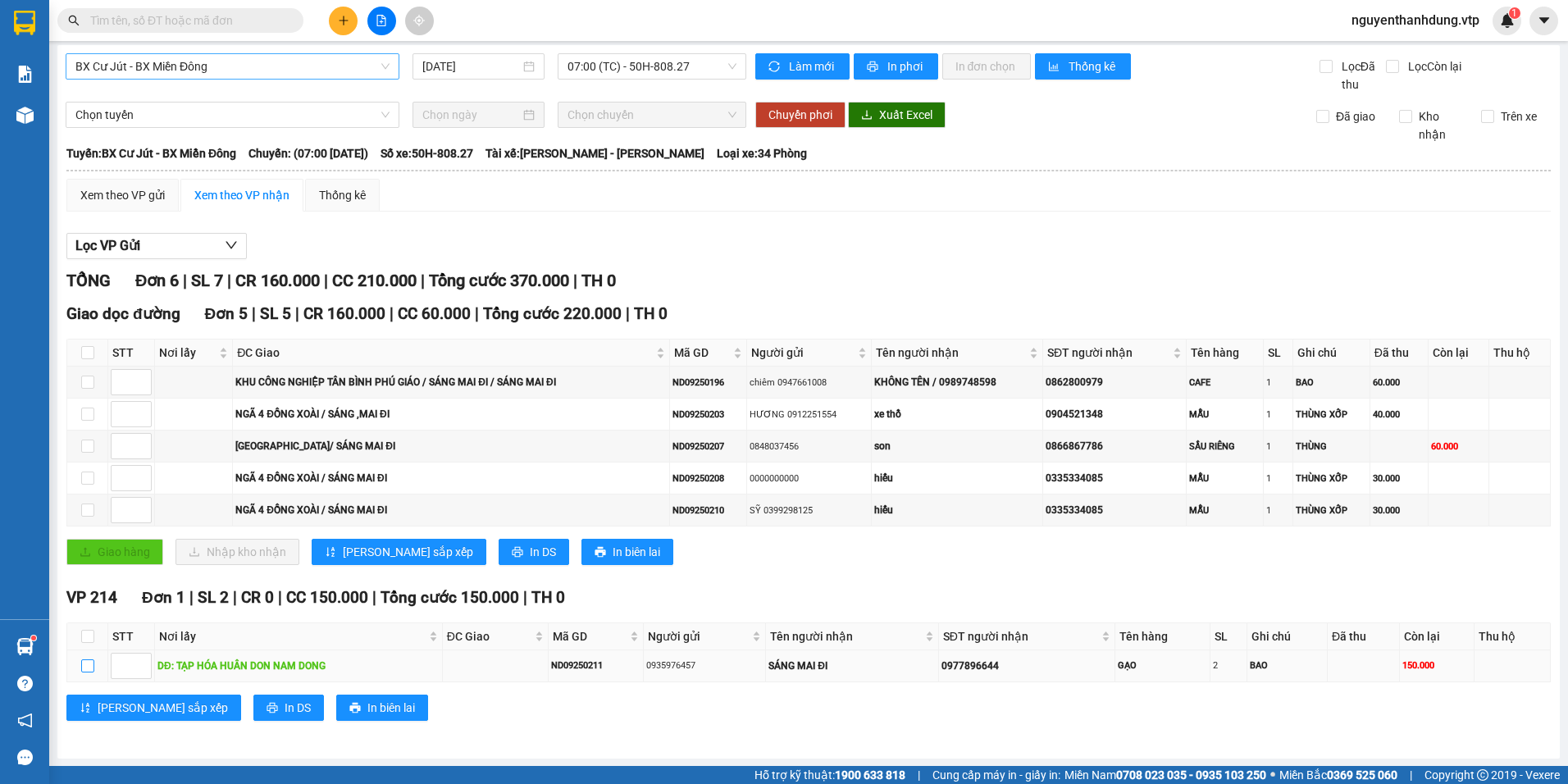
scroll to position [5, 0]
click at [92, 672] on label at bounding box center [88, 665] width 13 height 18
click at [92, 671] on input "checkbox" at bounding box center [88, 665] width 13 height 13
checkbox input "true"
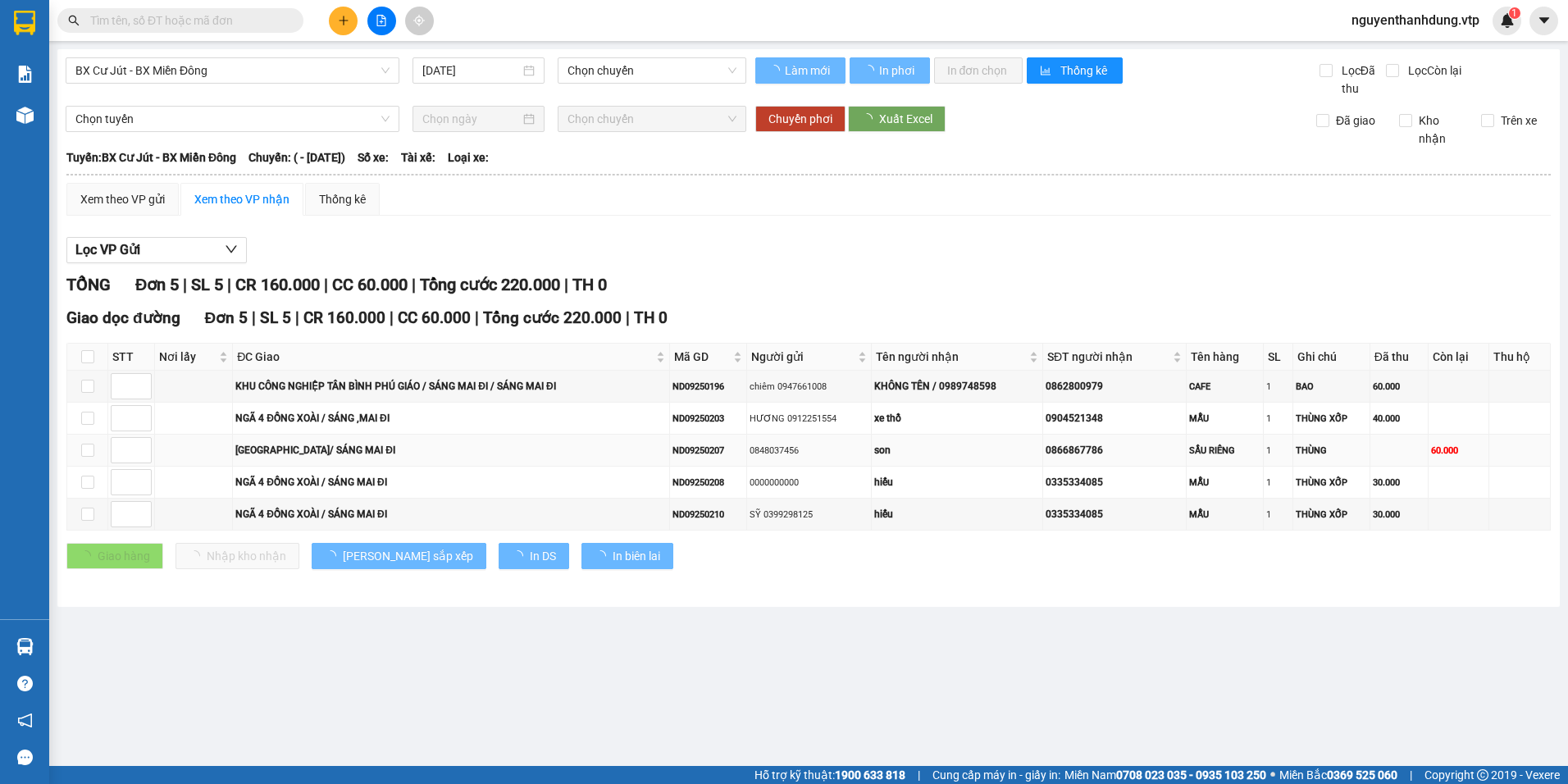
type input "[DATE]"
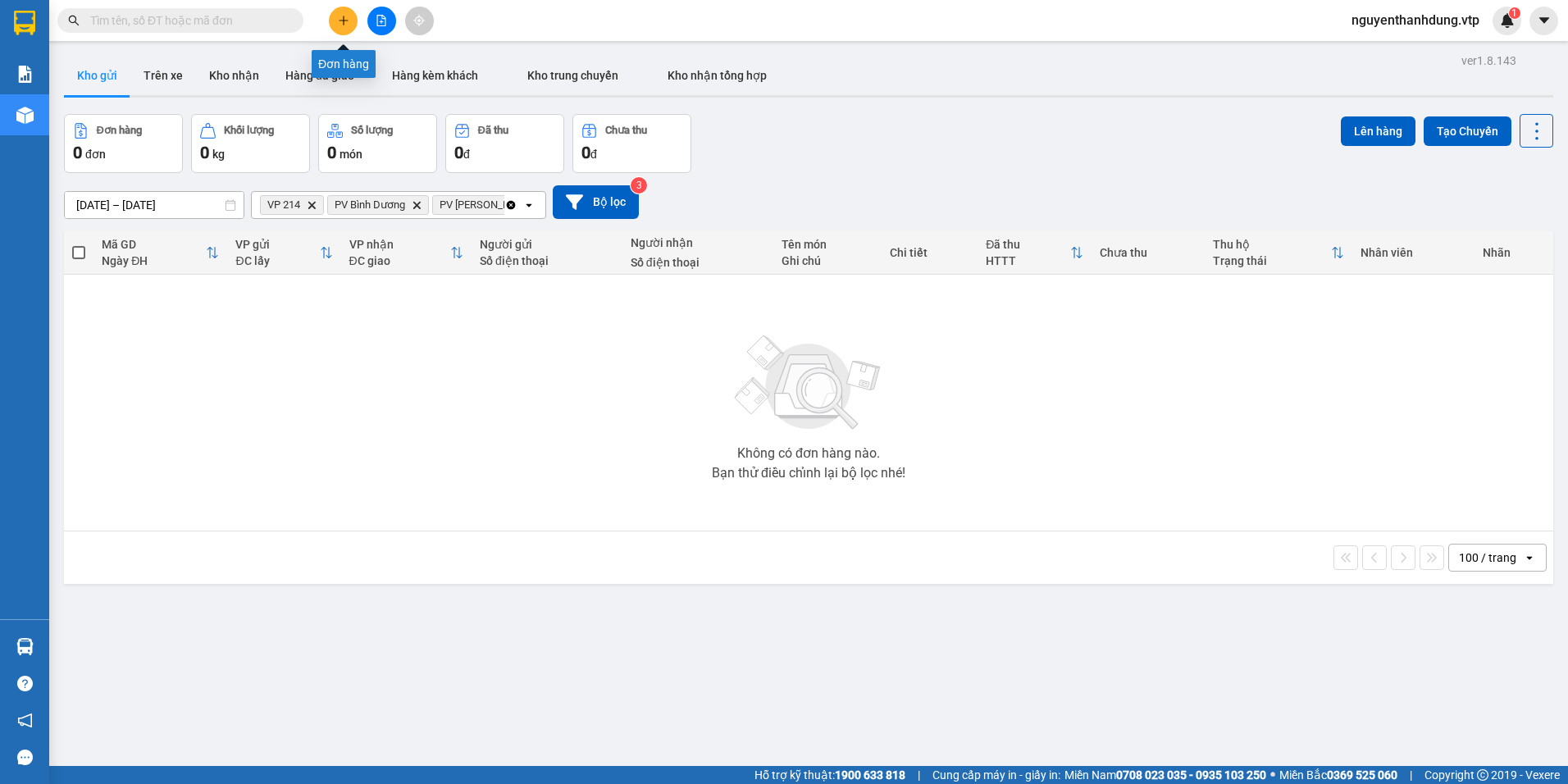
click at [340, 18] on icon "plus" at bounding box center [343, 21] width 12 height 12
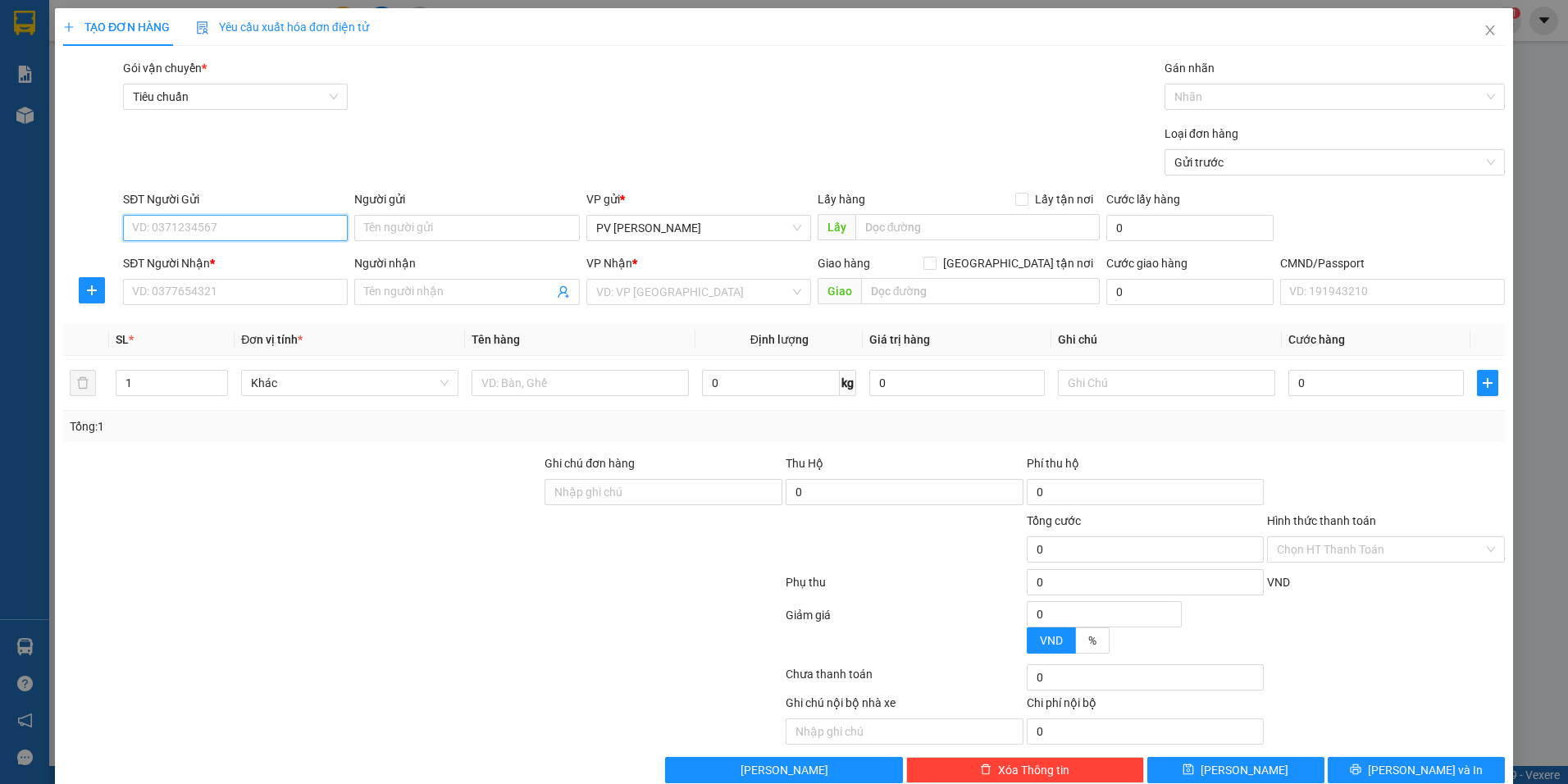
click at [270, 227] on input "SĐT Người Gửi" at bounding box center [235, 227] width 225 height 26
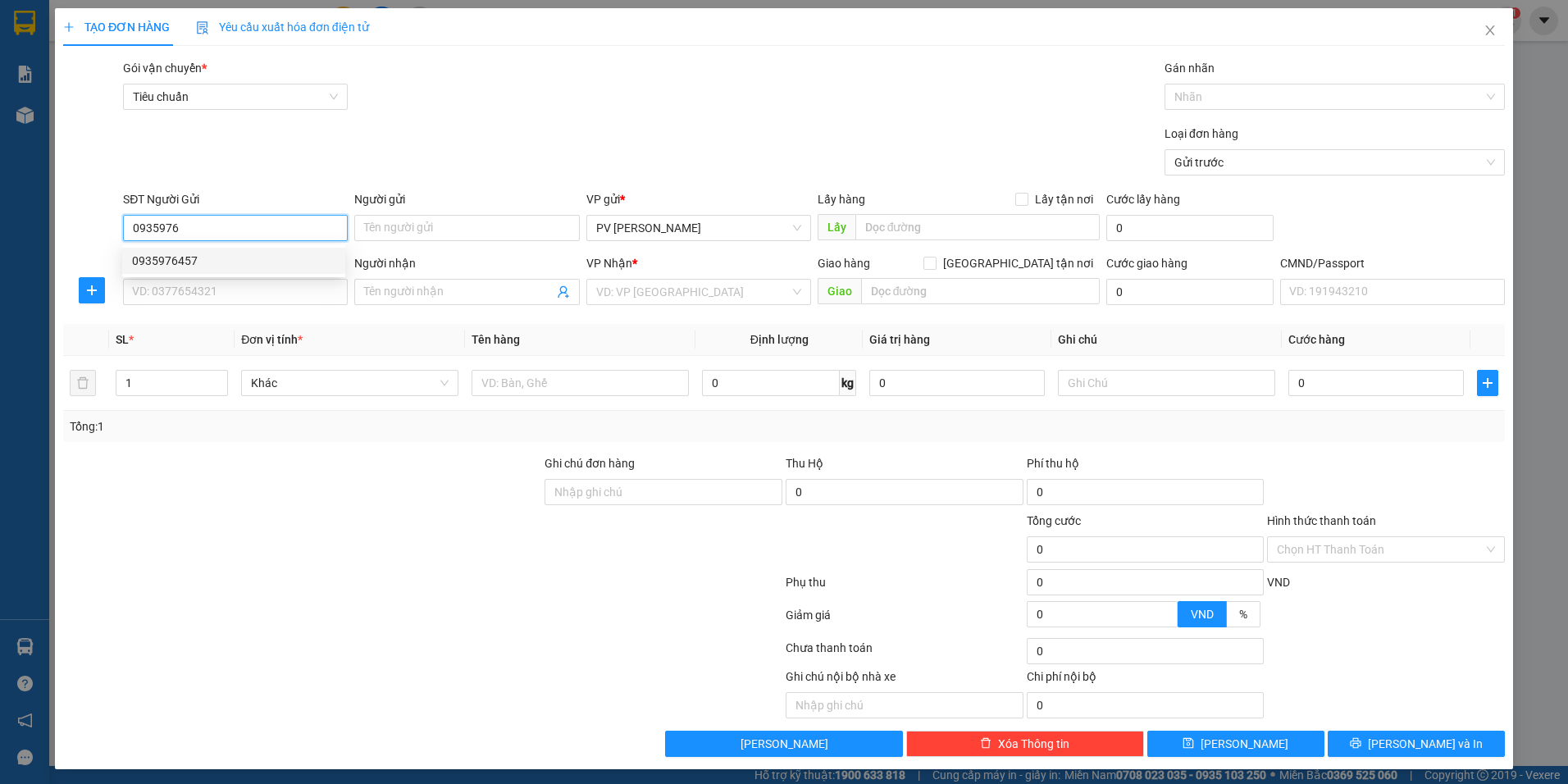
click at [249, 257] on div "0935976457" at bounding box center [234, 260] width 204 height 18
type input "0935976457"
type input "0977896644"
type input "0935976457"
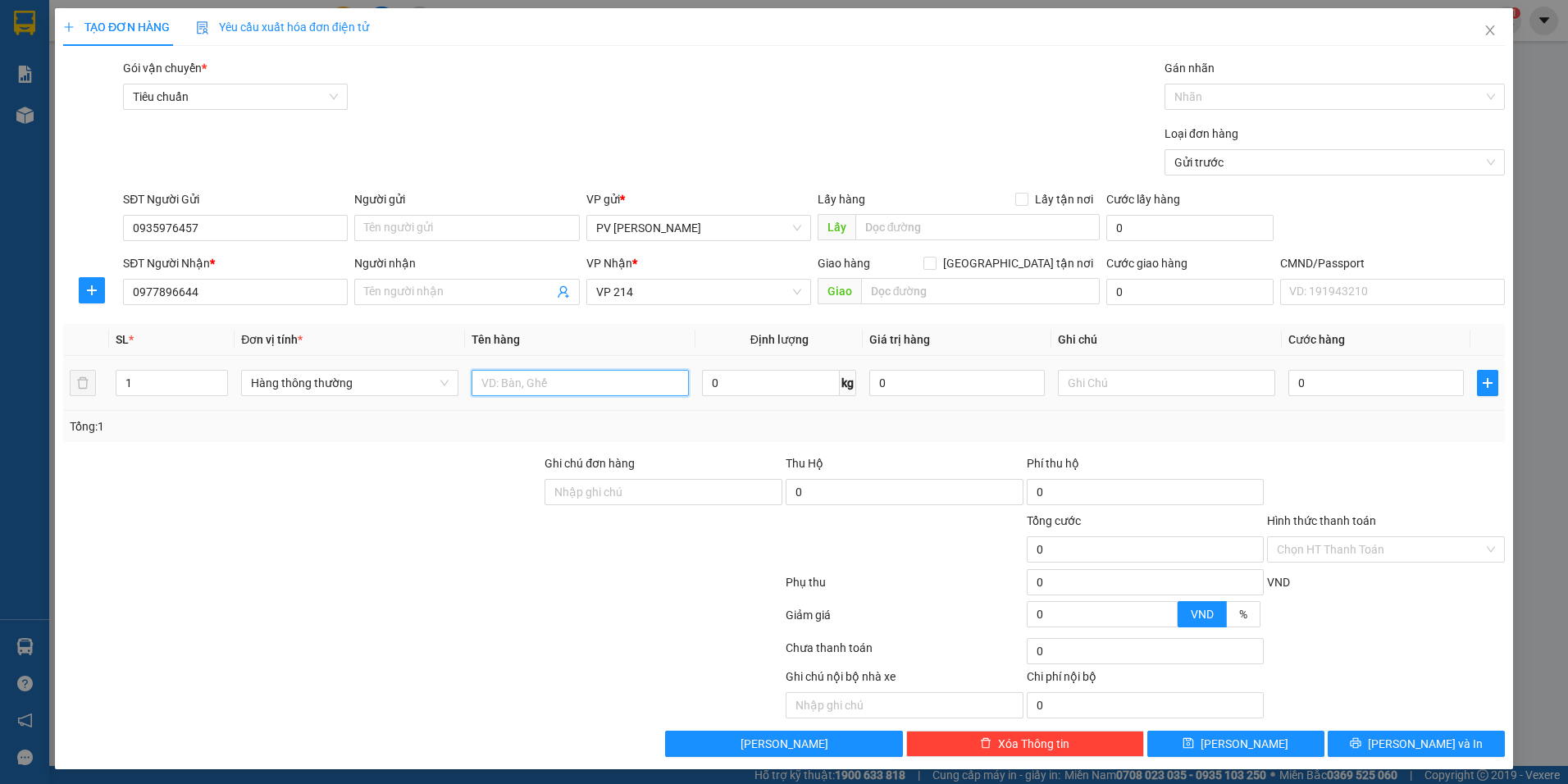
click at [557, 387] on input "text" at bounding box center [580, 382] width 217 height 26
type input "GẠO"
click at [965, 230] on input "text" at bounding box center [977, 226] width 245 height 26
type input "D"
type input "ĐẠI [PERSON_NAME]"
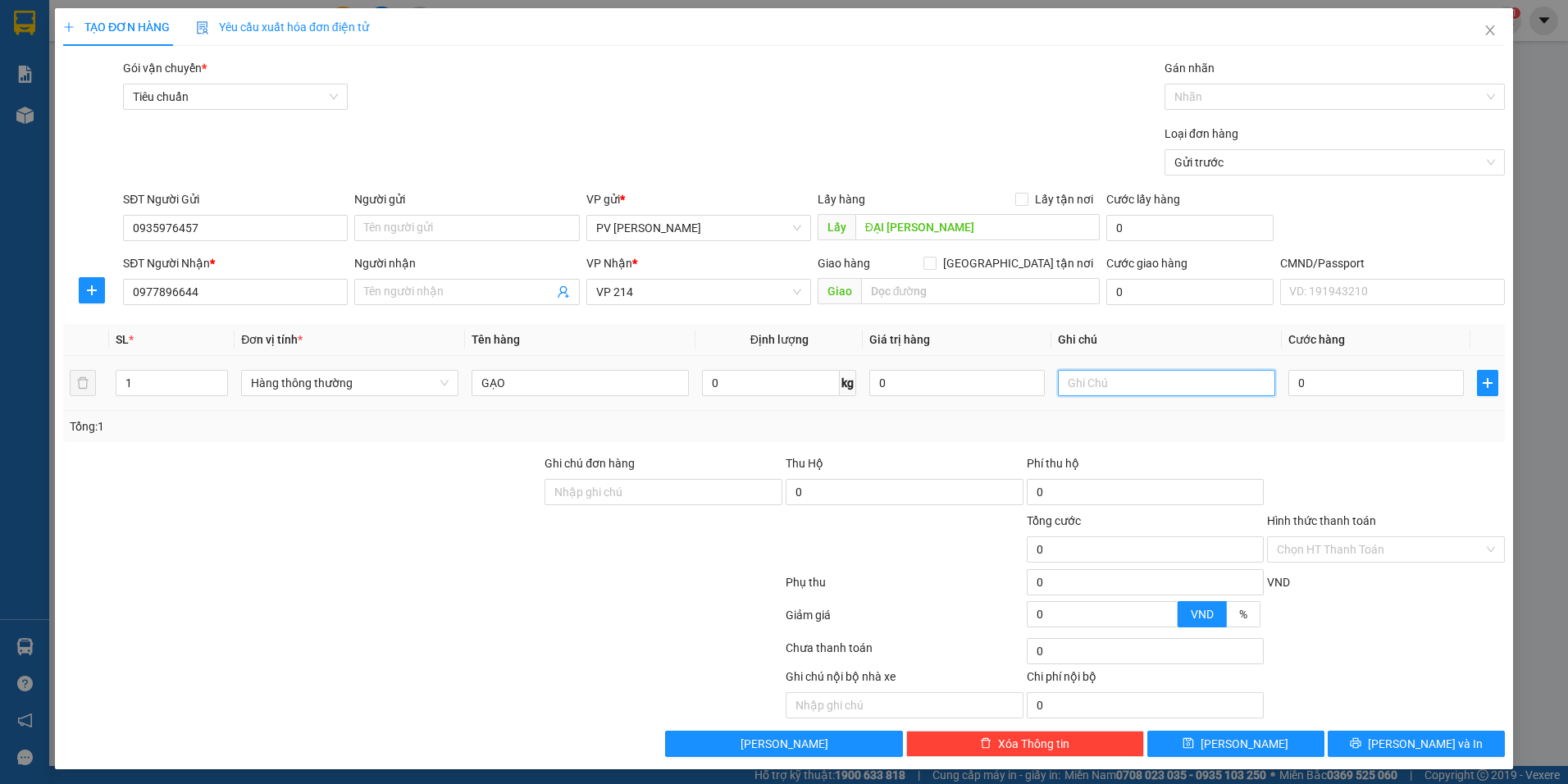
click at [1090, 376] on input "text" at bounding box center [1167, 382] width 217 height 26
type input "BAO"
click at [1327, 389] on input "0" at bounding box center [1376, 382] width 176 height 26
type input "6"
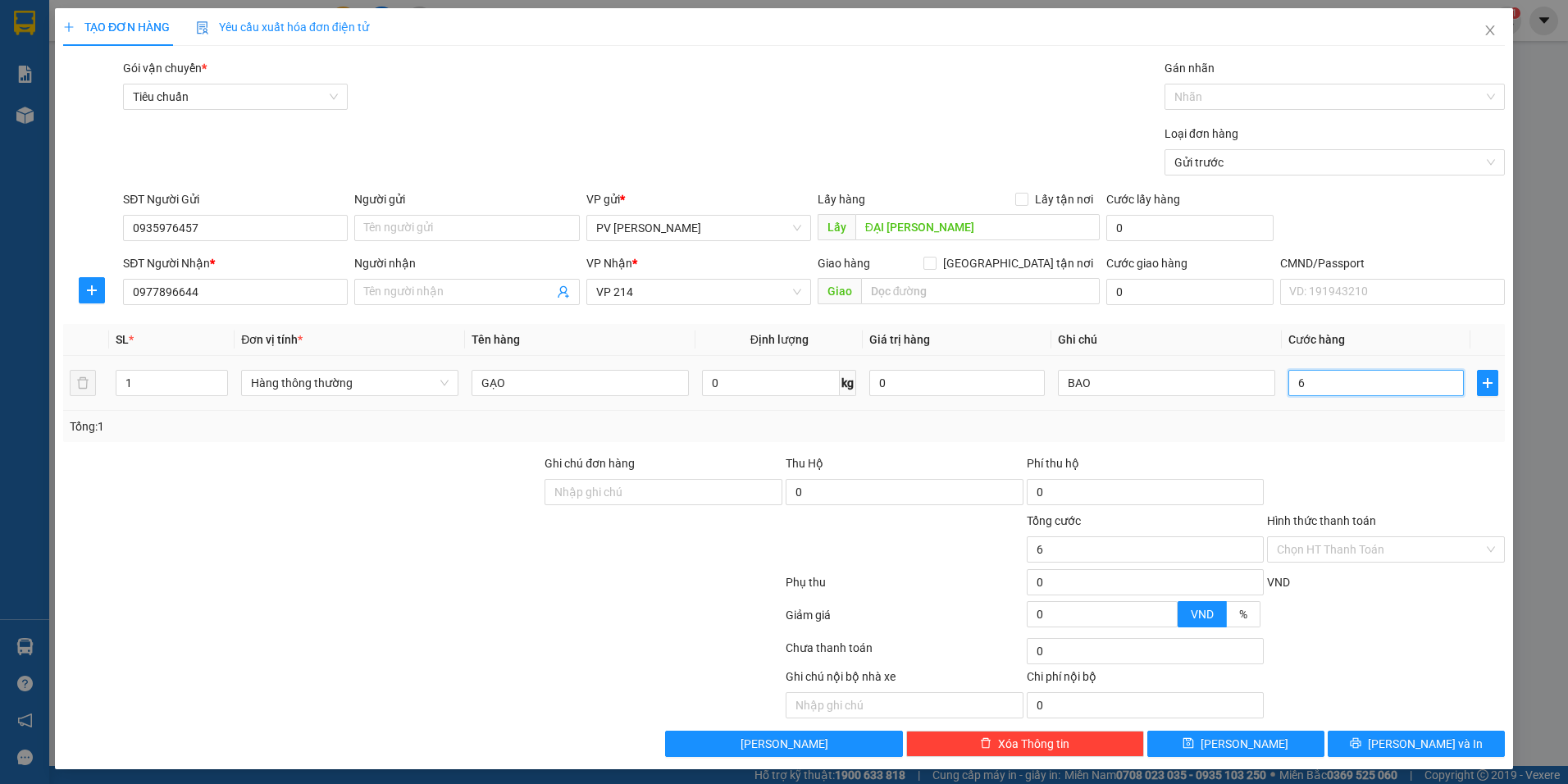
type input "6"
type input "60"
type input "600"
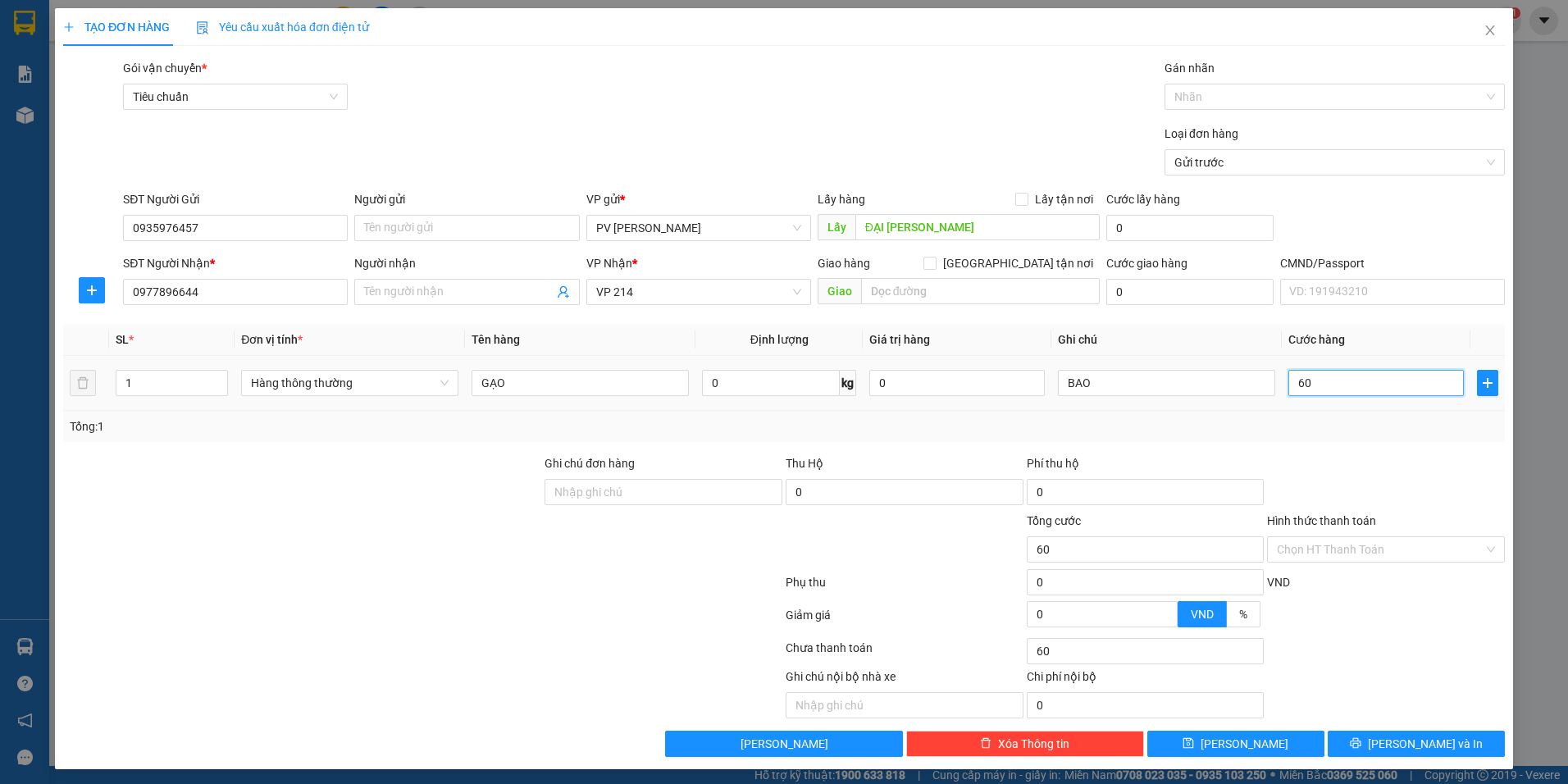
type input "600"
type input "6.000"
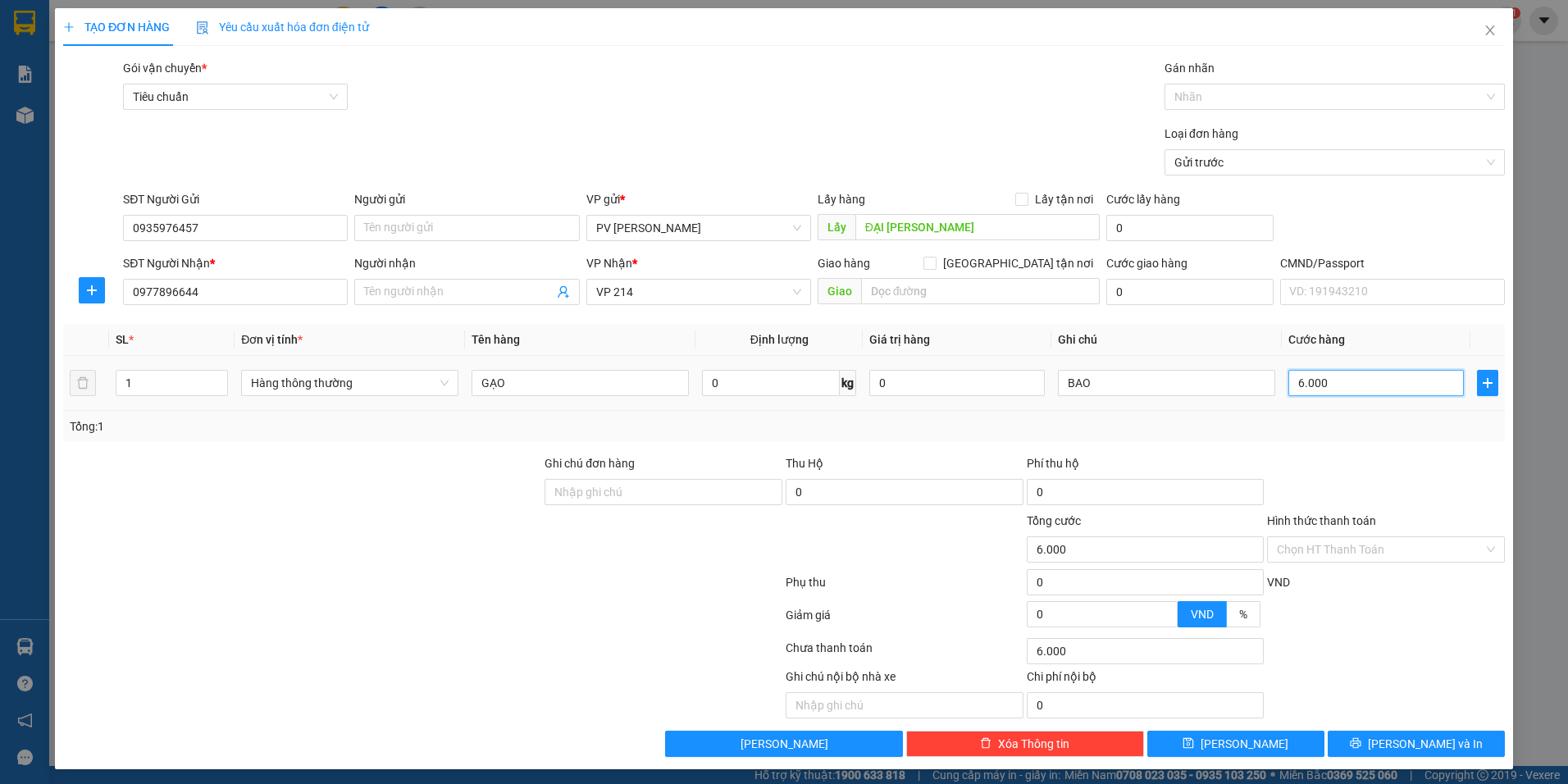
type input "60.000"
click at [1250, 744] on button "[PERSON_NAME]" at bounding box center [1236, 743] width 177 height 26
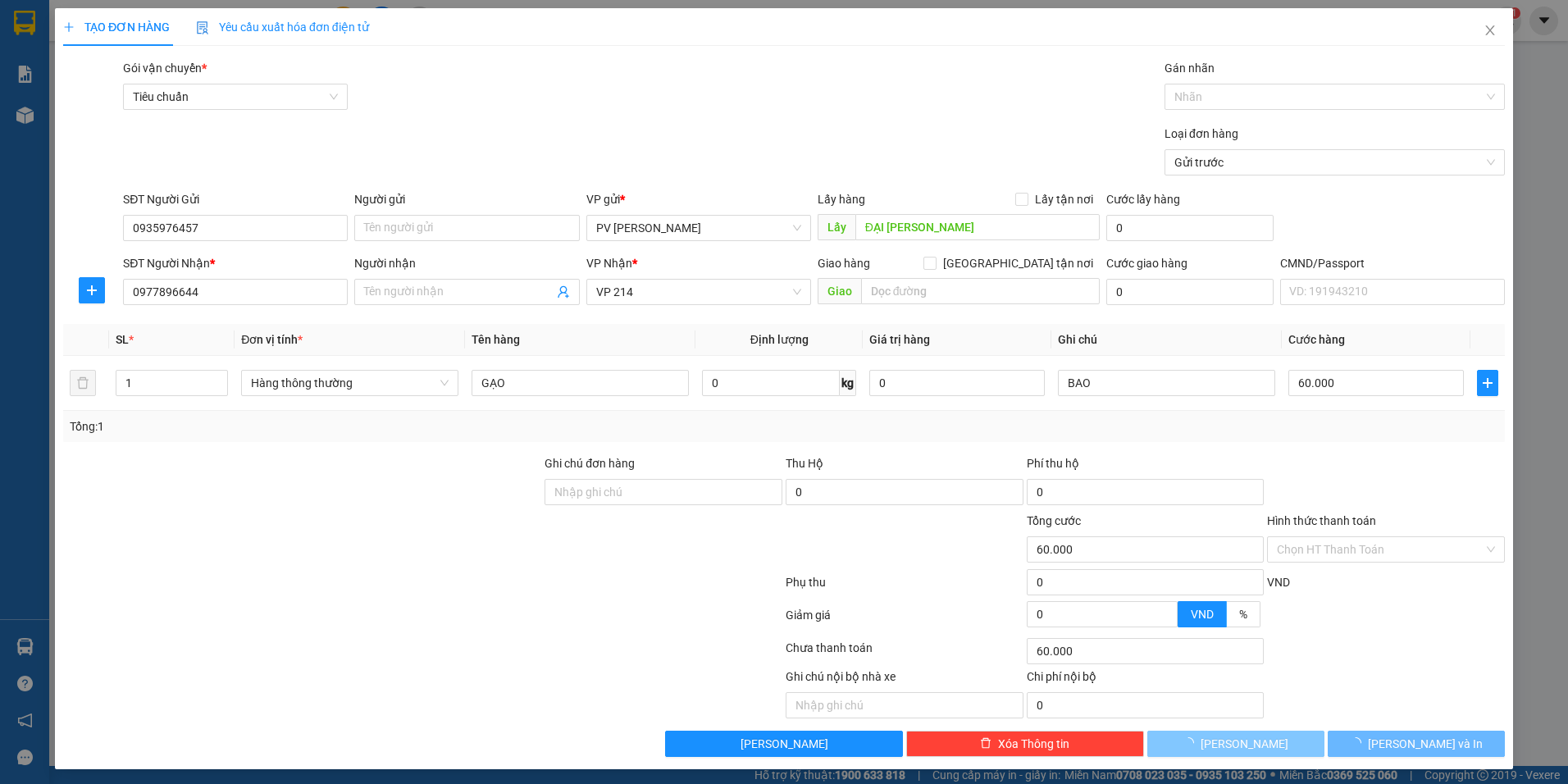
type input "0"
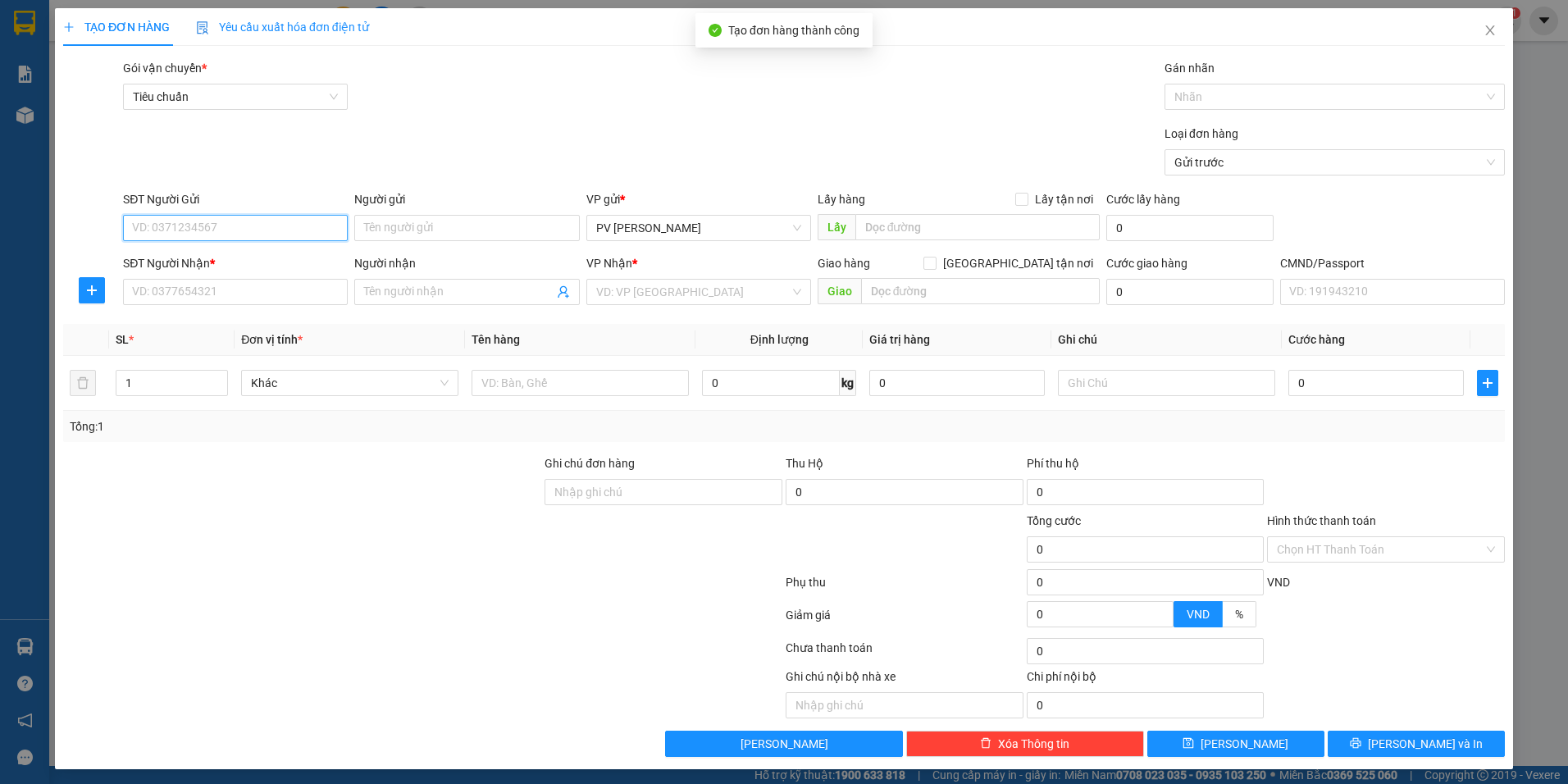
click at [292, 222] on input "SĐT Người Gửi" at bounding box center [235, 227] width 225 height 26
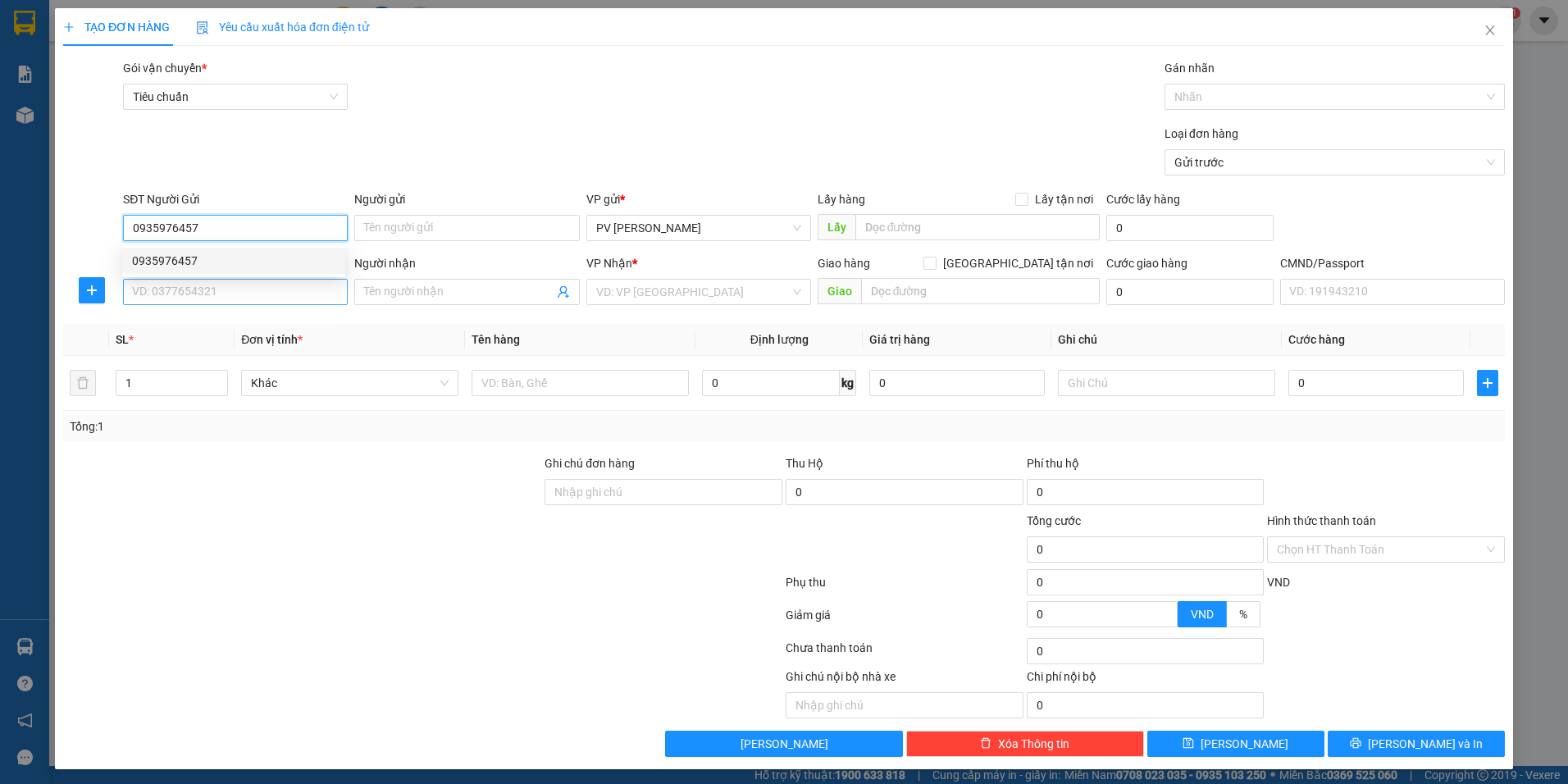
type input "0935976457"
click at [249, 299] on input "SĐT Người Nhận *" at bounding box center [235, 291] width 225 height 26
type input "0918898217"
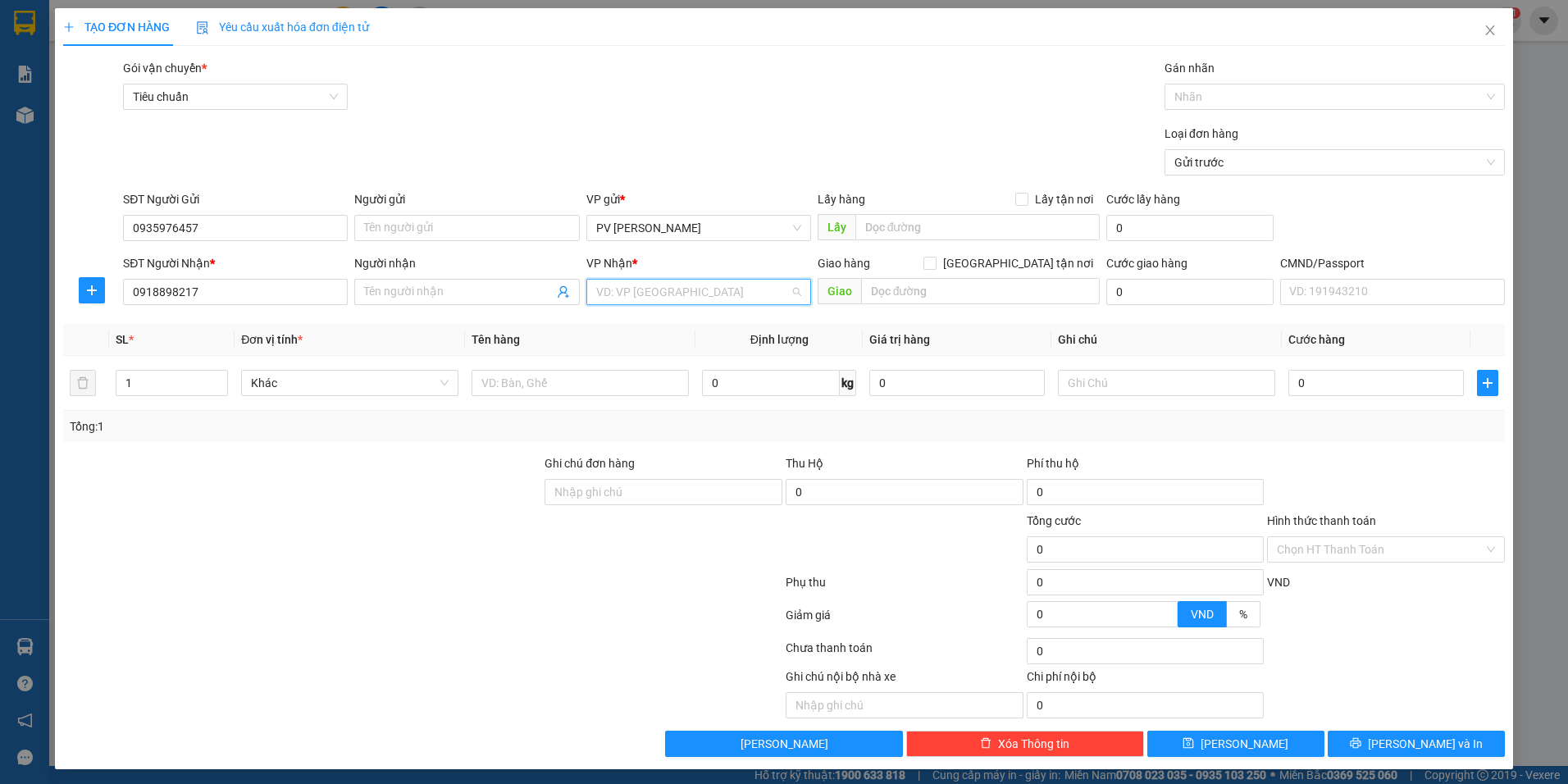
click at [628, 294] on input "search" at bounding box center [693, 291] width 194 height 24
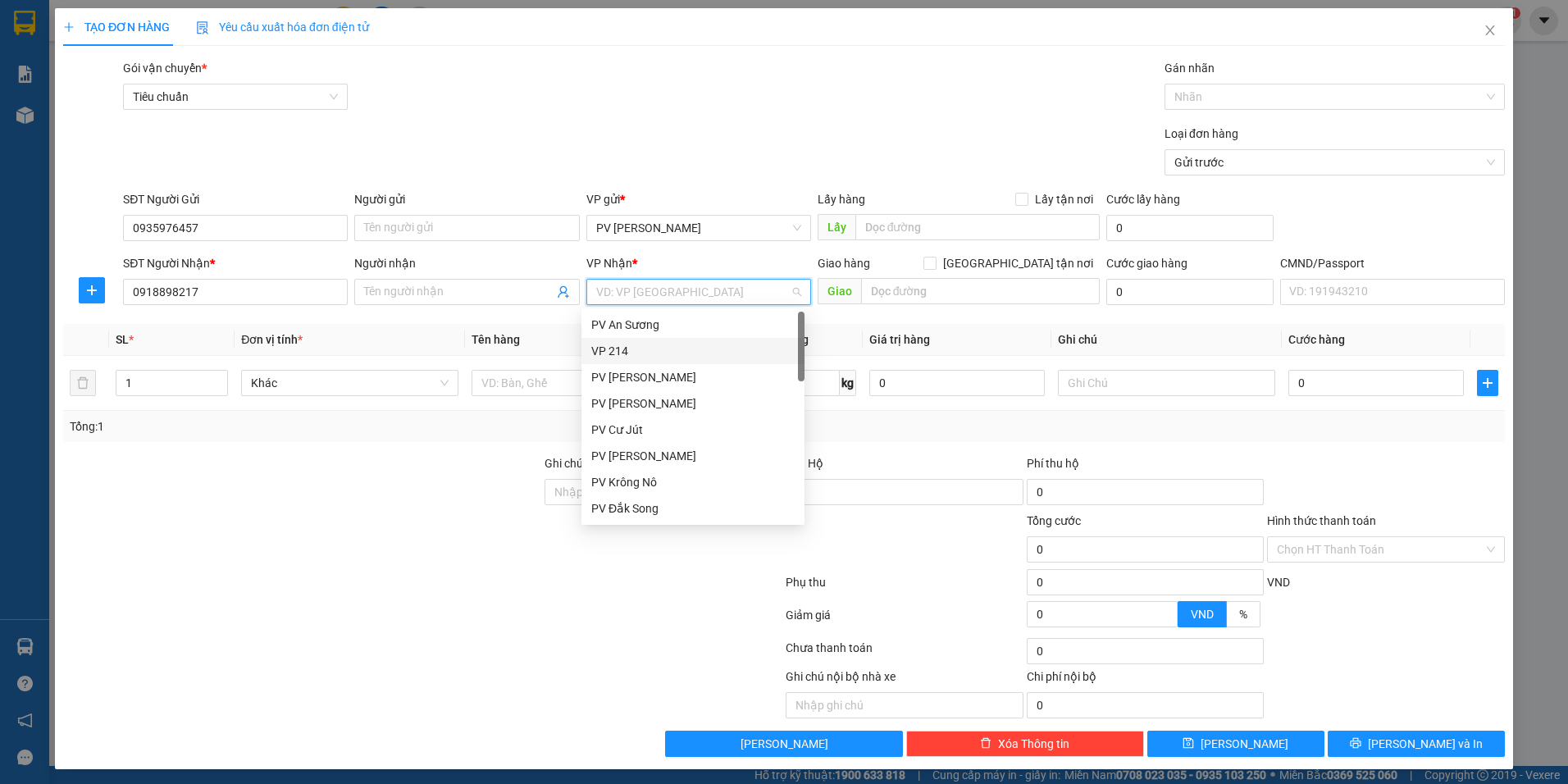
click at [631, 354] on div "VP 214" at bounding box center [694, 350] width 204 height 18
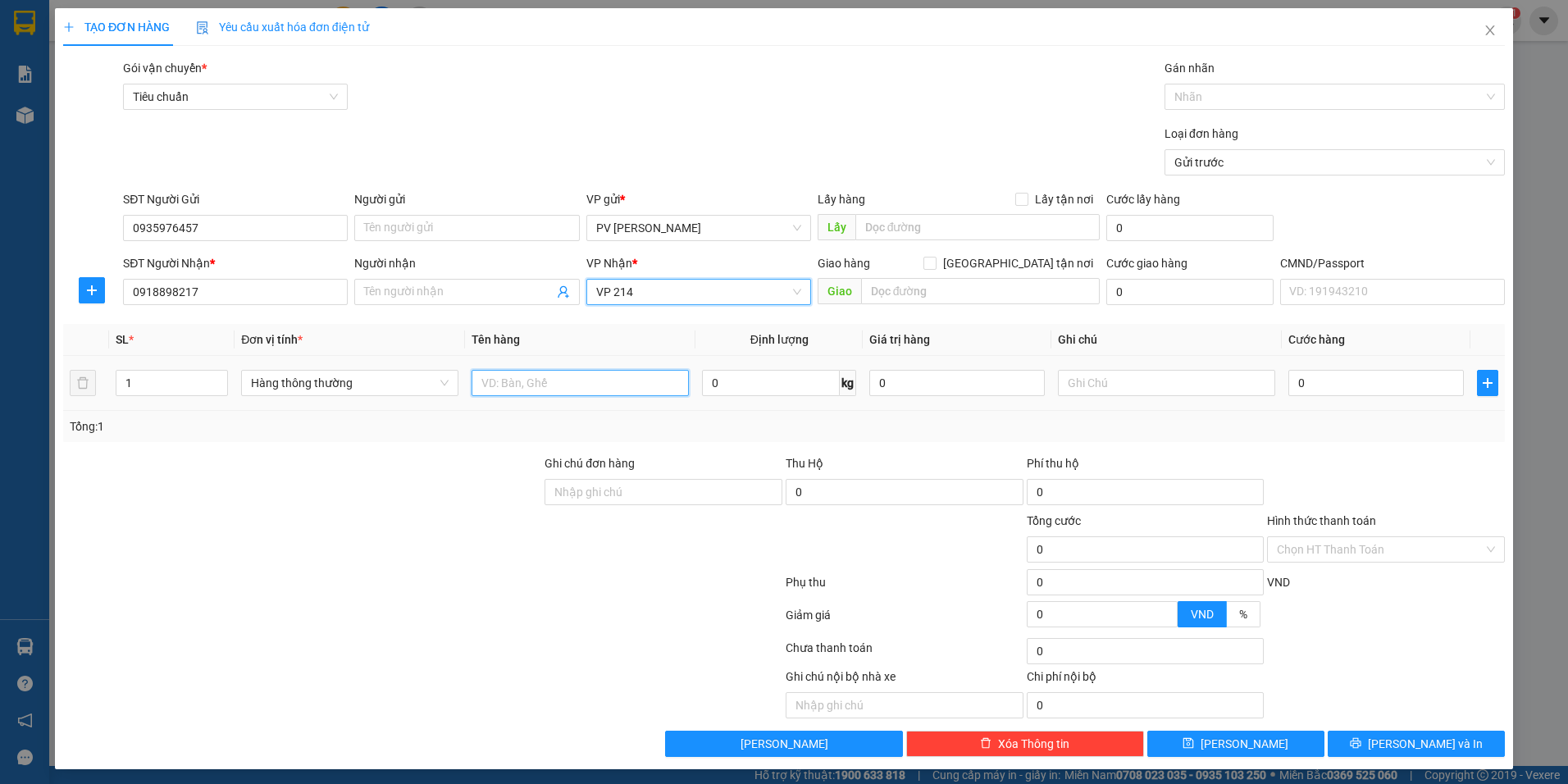
click at [529, 385] on input "text" at bounding box center [580, 382] width 217 height 26
type input "GẠO"
click at [1104, 385] on input "text" at bounding box center [1167, 382] width 217 height 26
type input "BAO"
click at [1400, 368] on div "0" at bounding box center [1376, 383] width 176 height 33
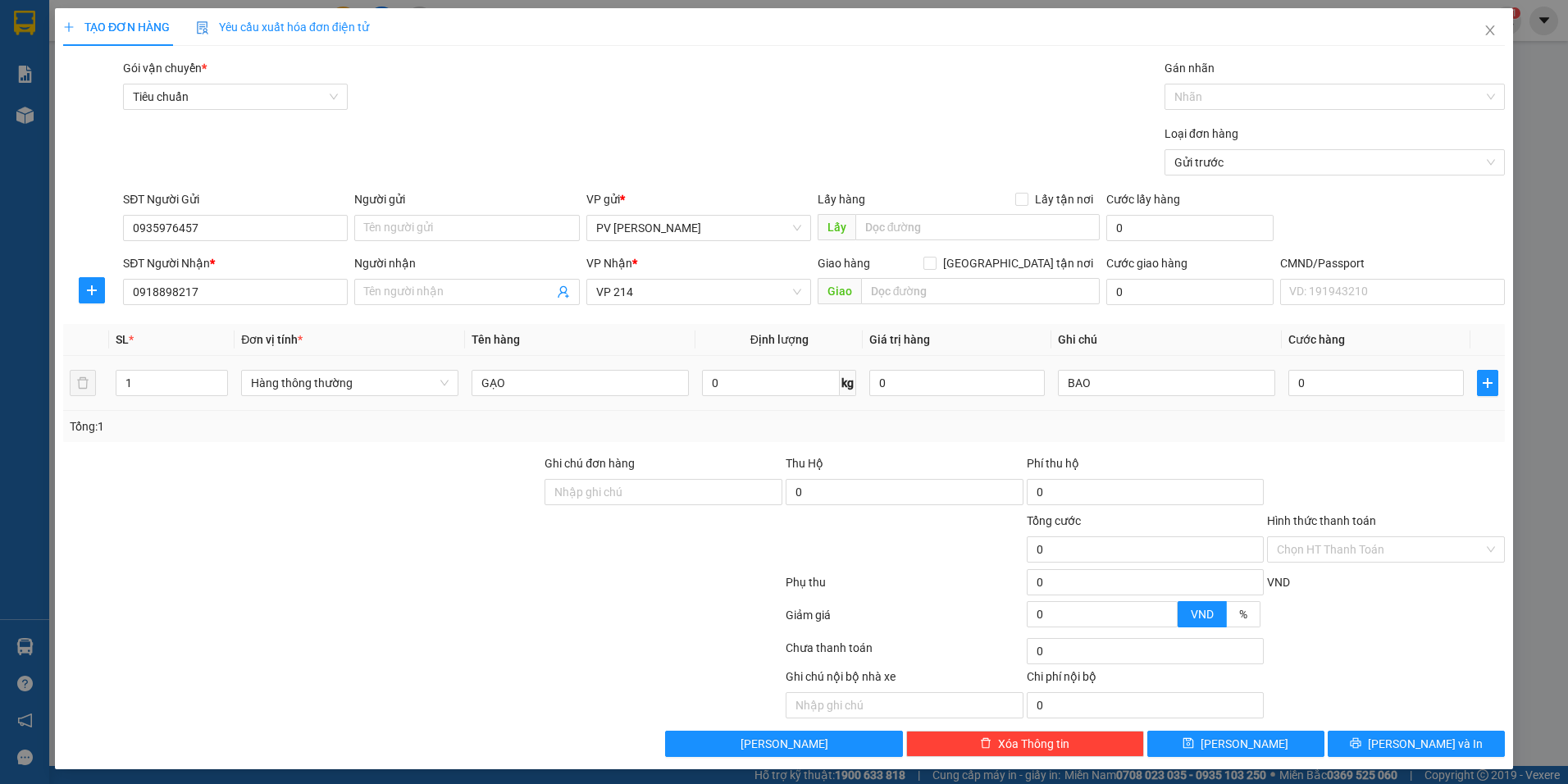
click at [1400, 368] on div "0" at bounding box center [1376, 383] width 176 height 33
click at [1395, 377] on input "0" at bounding box center [1376, 382] width 176 height 26
type input "6"
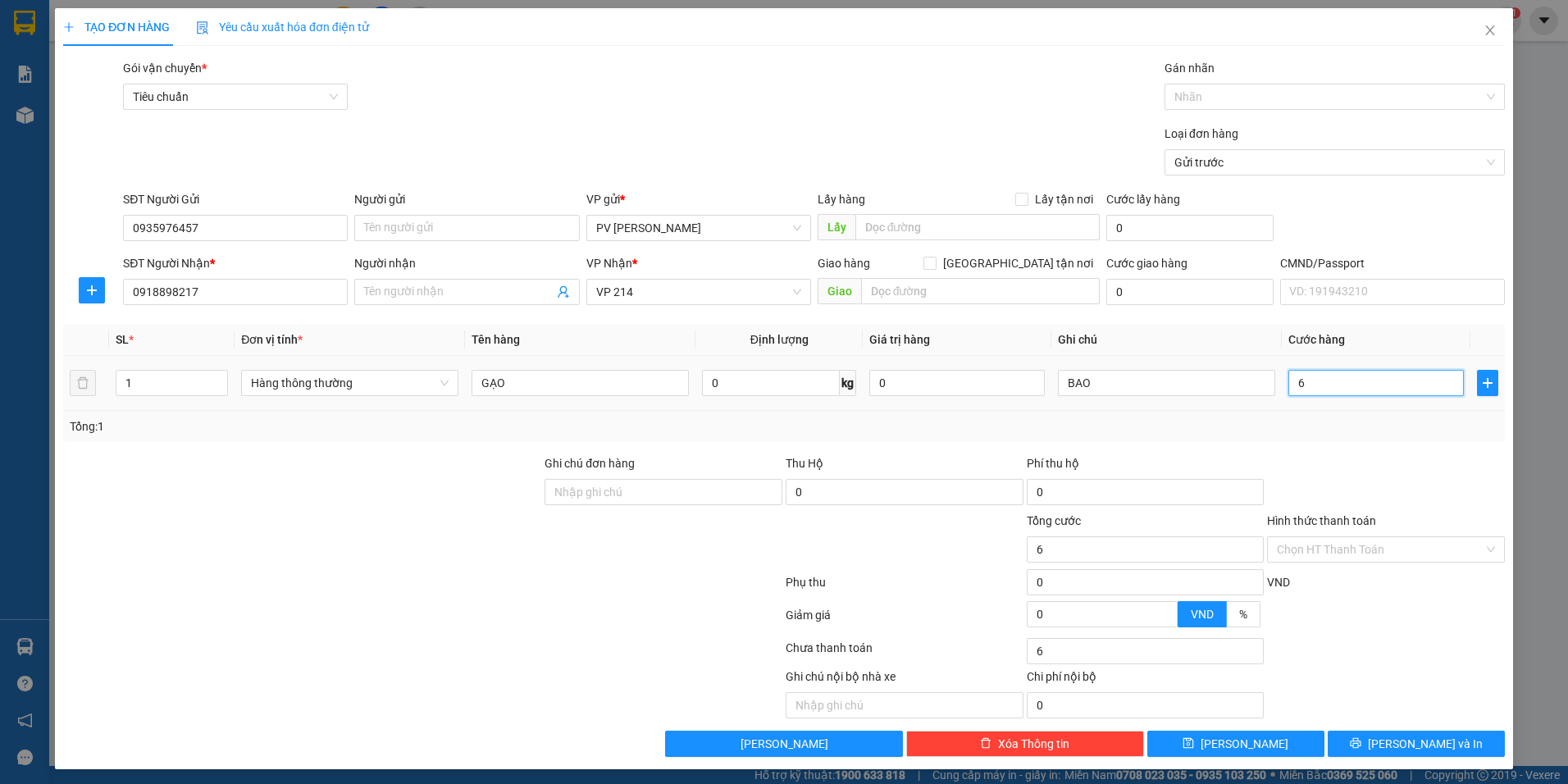
type input "60"
type input "600"
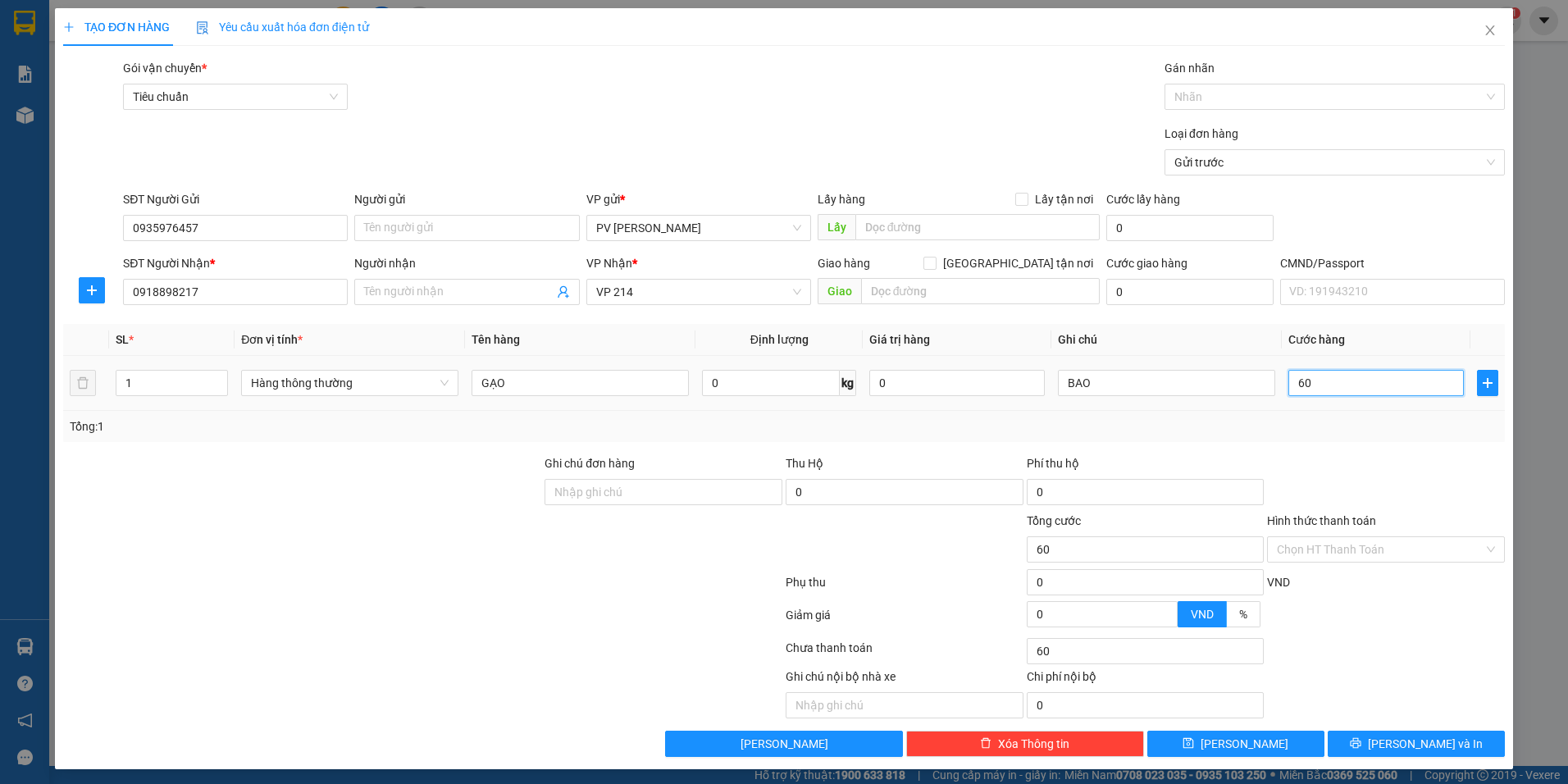
type input "600"
type input "6.000"
type input "60.000"
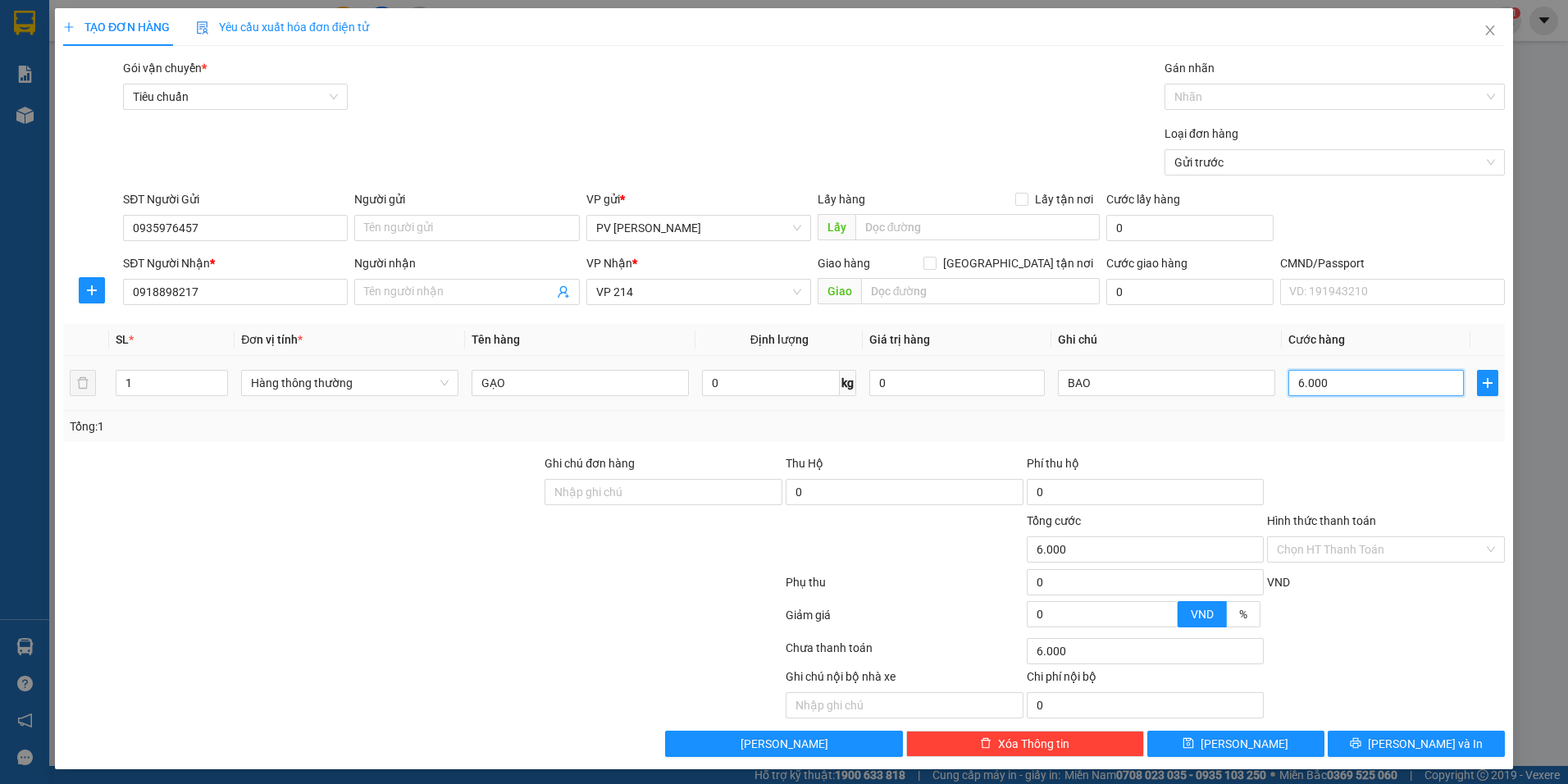
type input "60.000"
click at [945, 228] on input "text" at bounding box center [977, 226] width 245 height 26
type input "D"
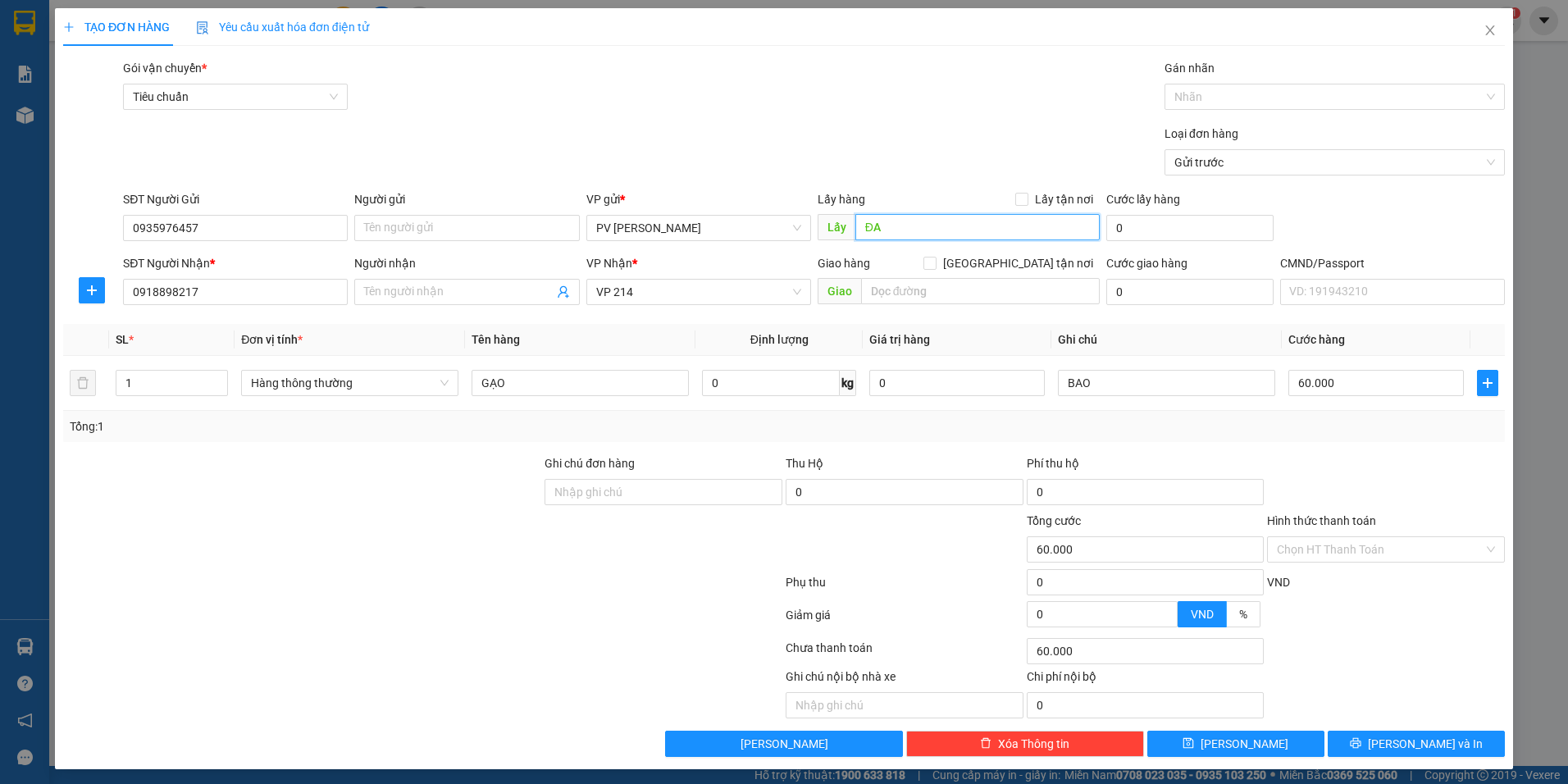
type input "Đ"
type input "TẠP HÓA HUÂN DON ND"
click at [1194, 744] on icon "save" at bounding box center [1188, 743] width 12 height 12
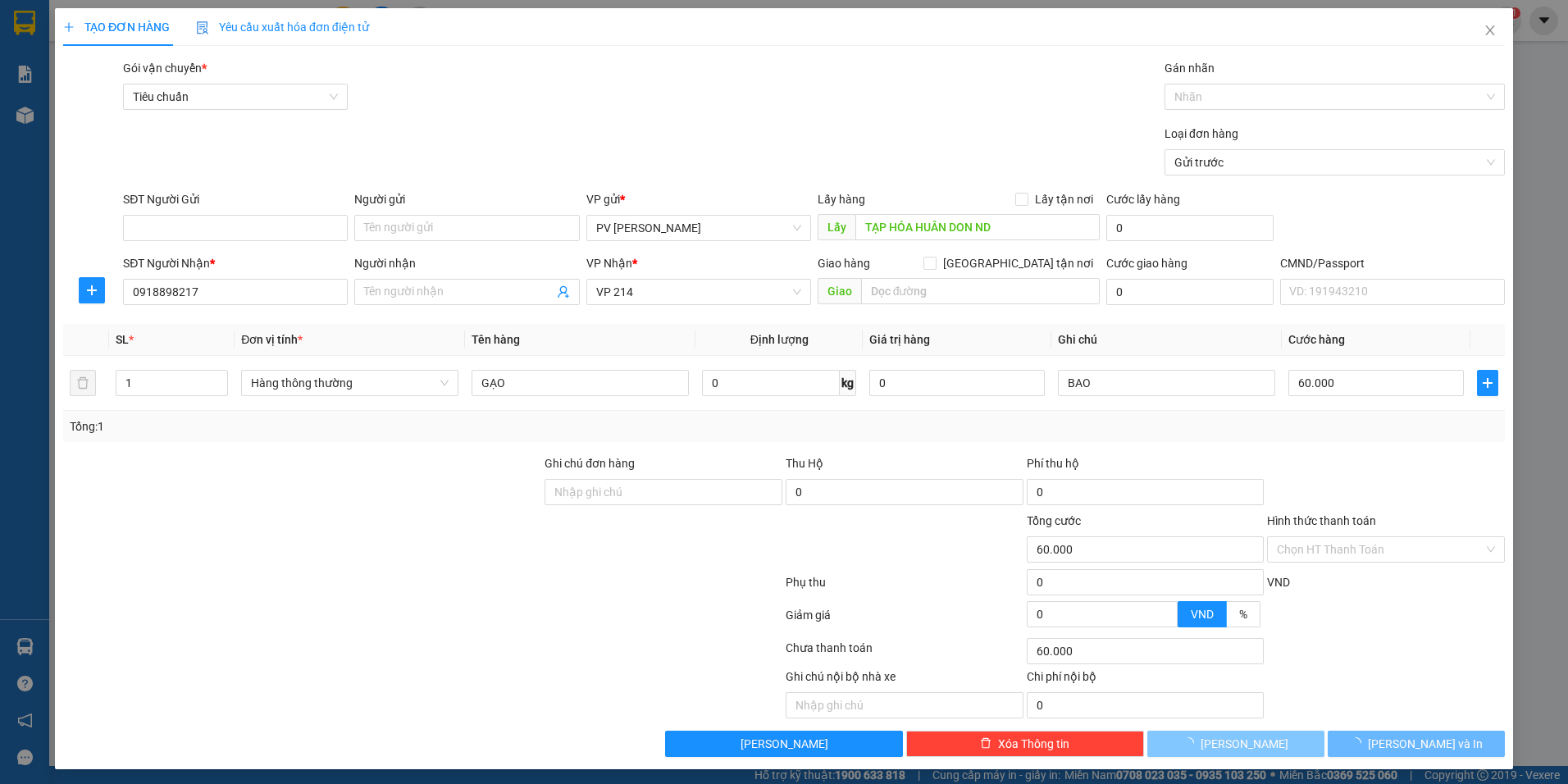
type input "0"
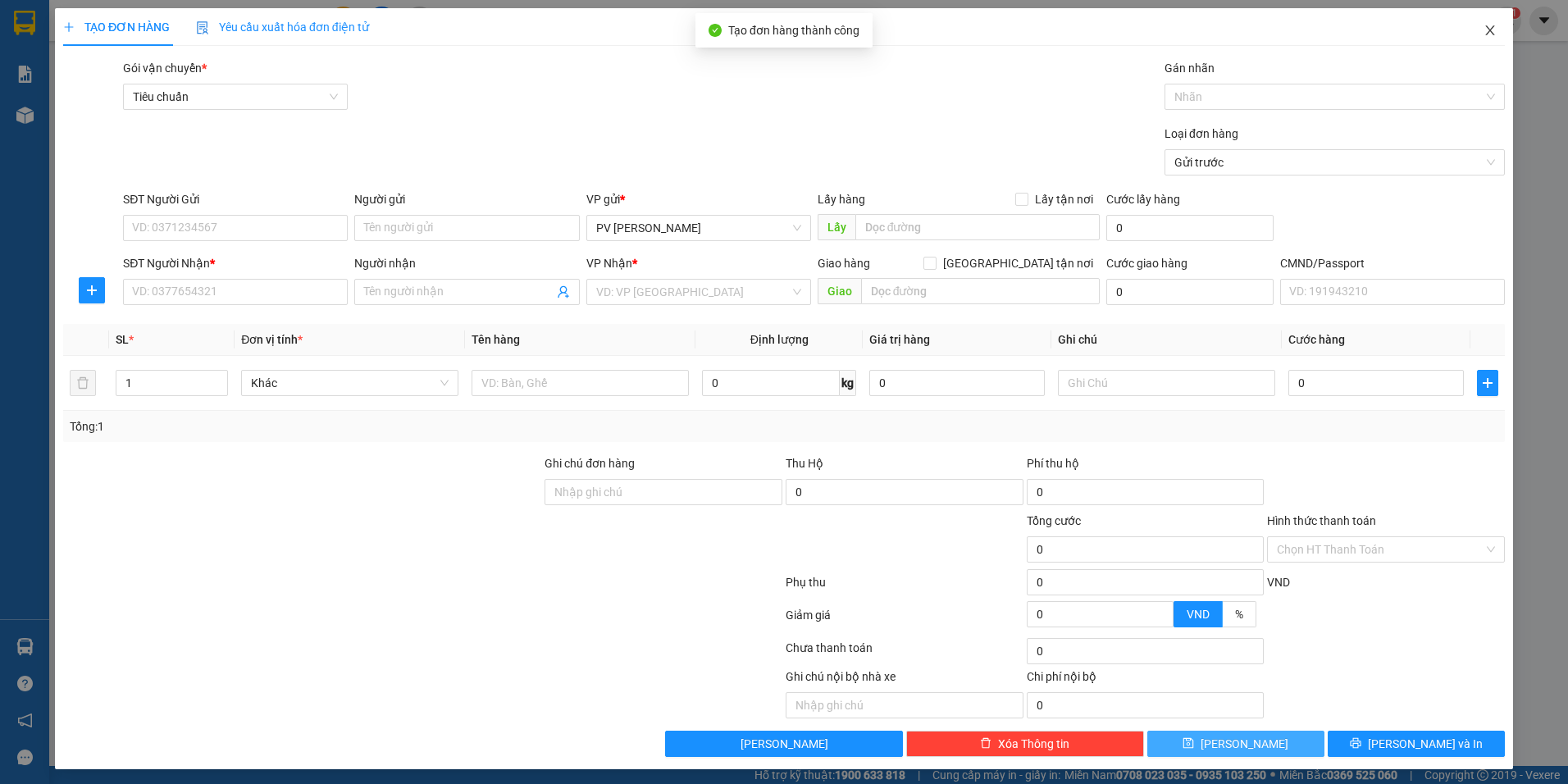
click at [1473, 40] on span "Close" at bounding box center [1490, 31] width 46 height 46
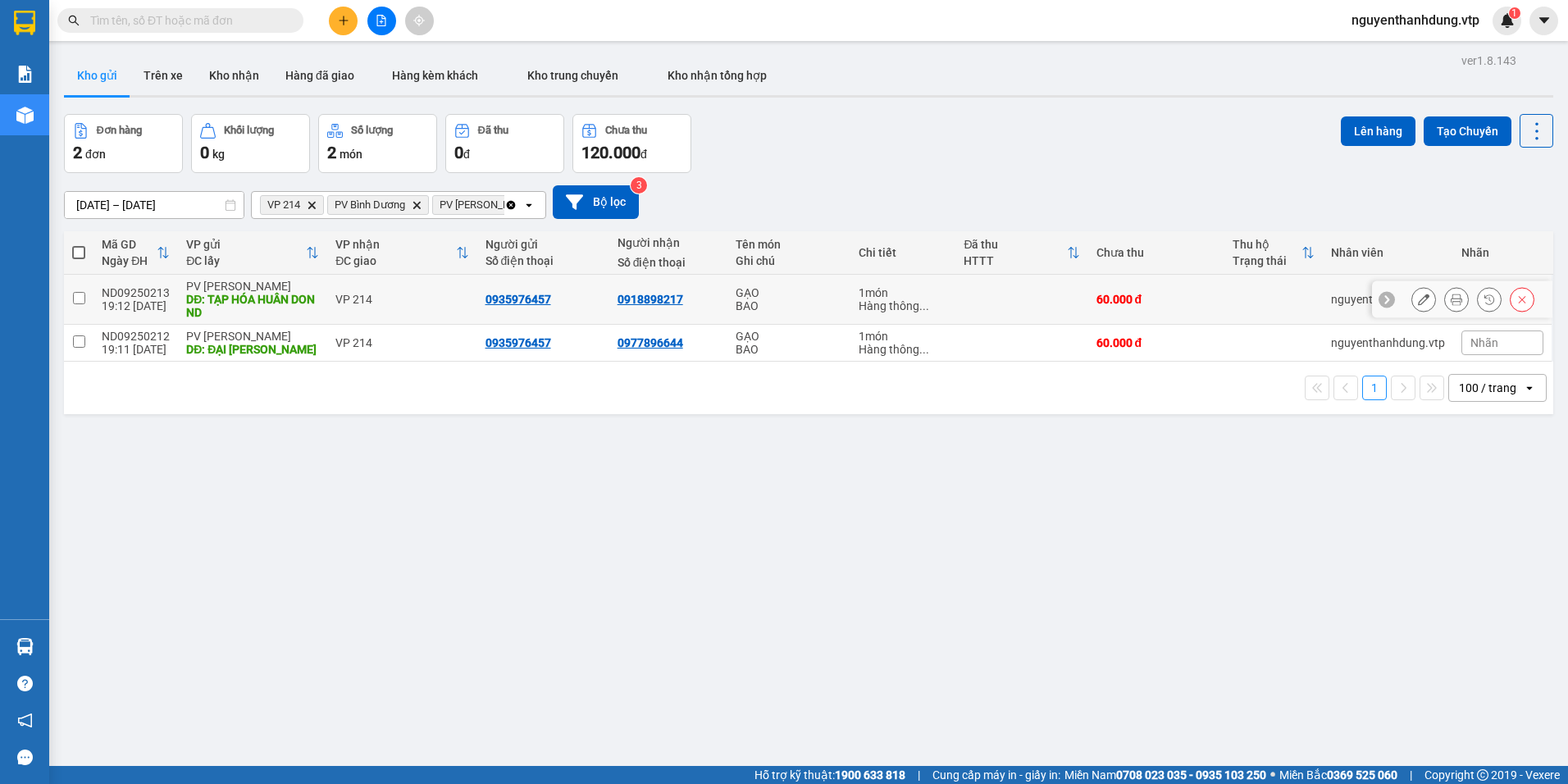
click at [109, 294] on div "ND09250213" at bounding box center [136, 293] width 68 height 13
checkbox input "true"
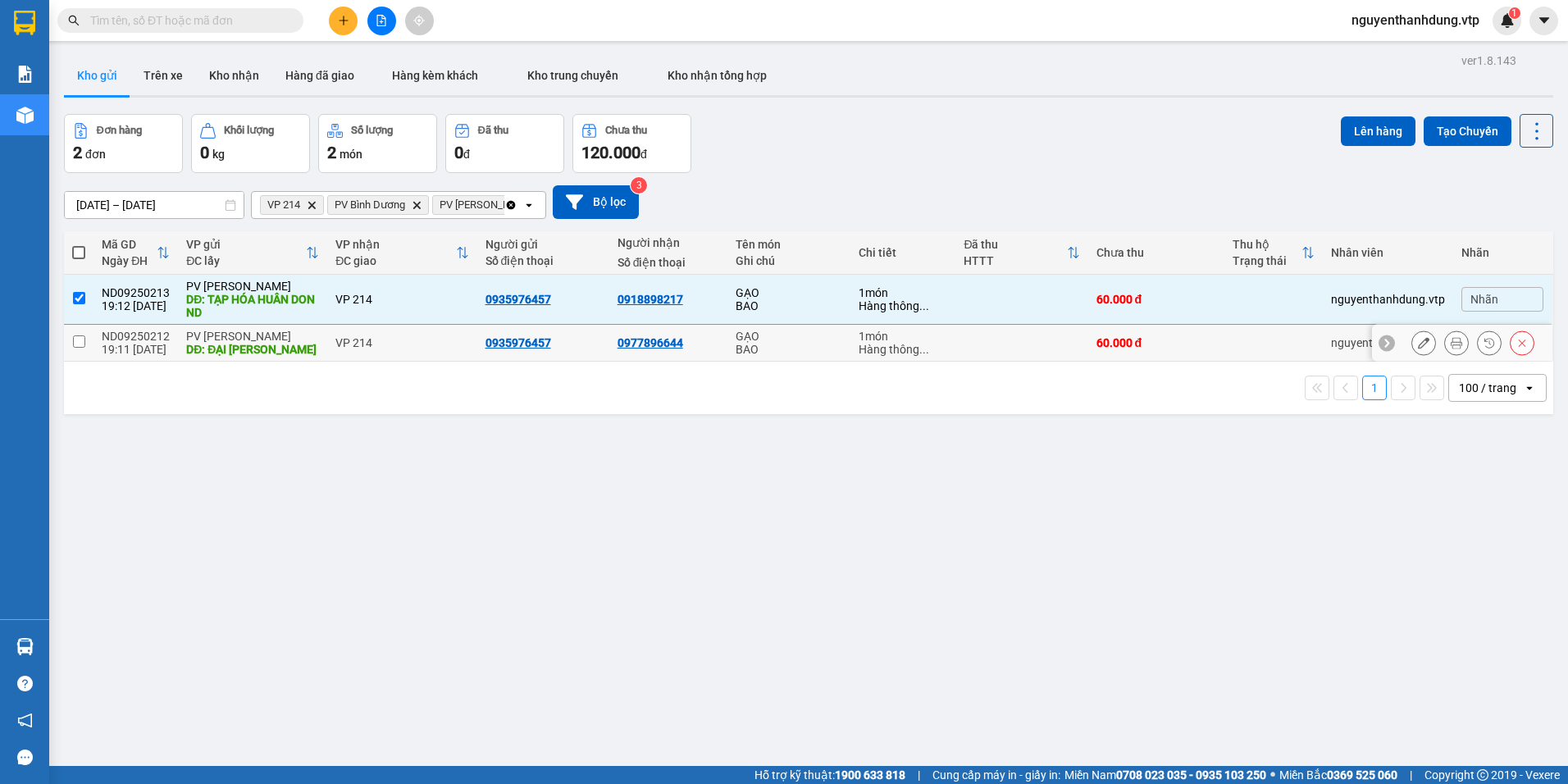
click at [93, 342] on td "ND09250212 19:11 [DATE]" at bounding box center [136, 343] width 84 height 37
checkbox input "true"
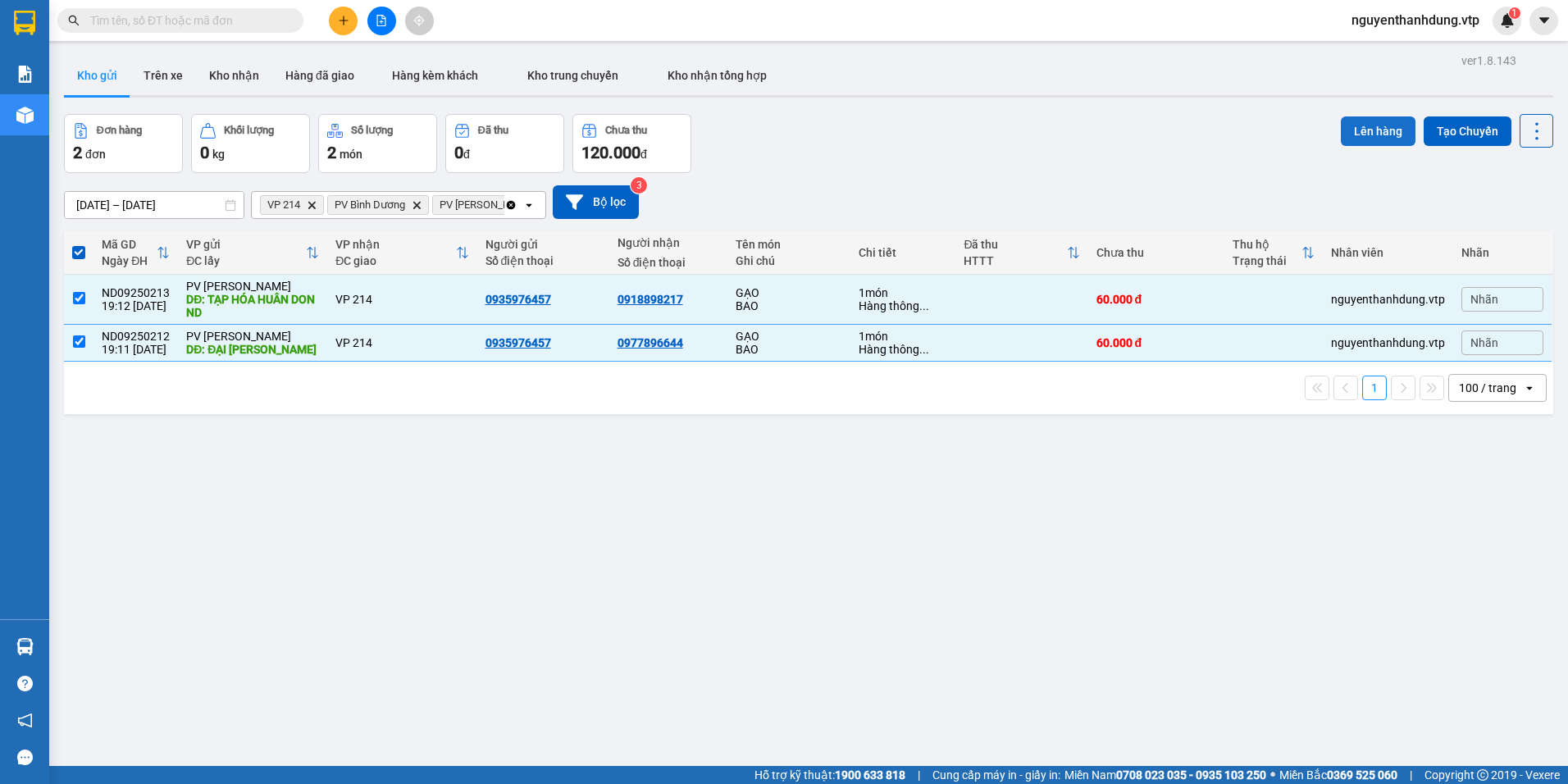
click at [1362, 134] on button "Lên hàng" at bounding box center [1378, 130] width 75 height 29
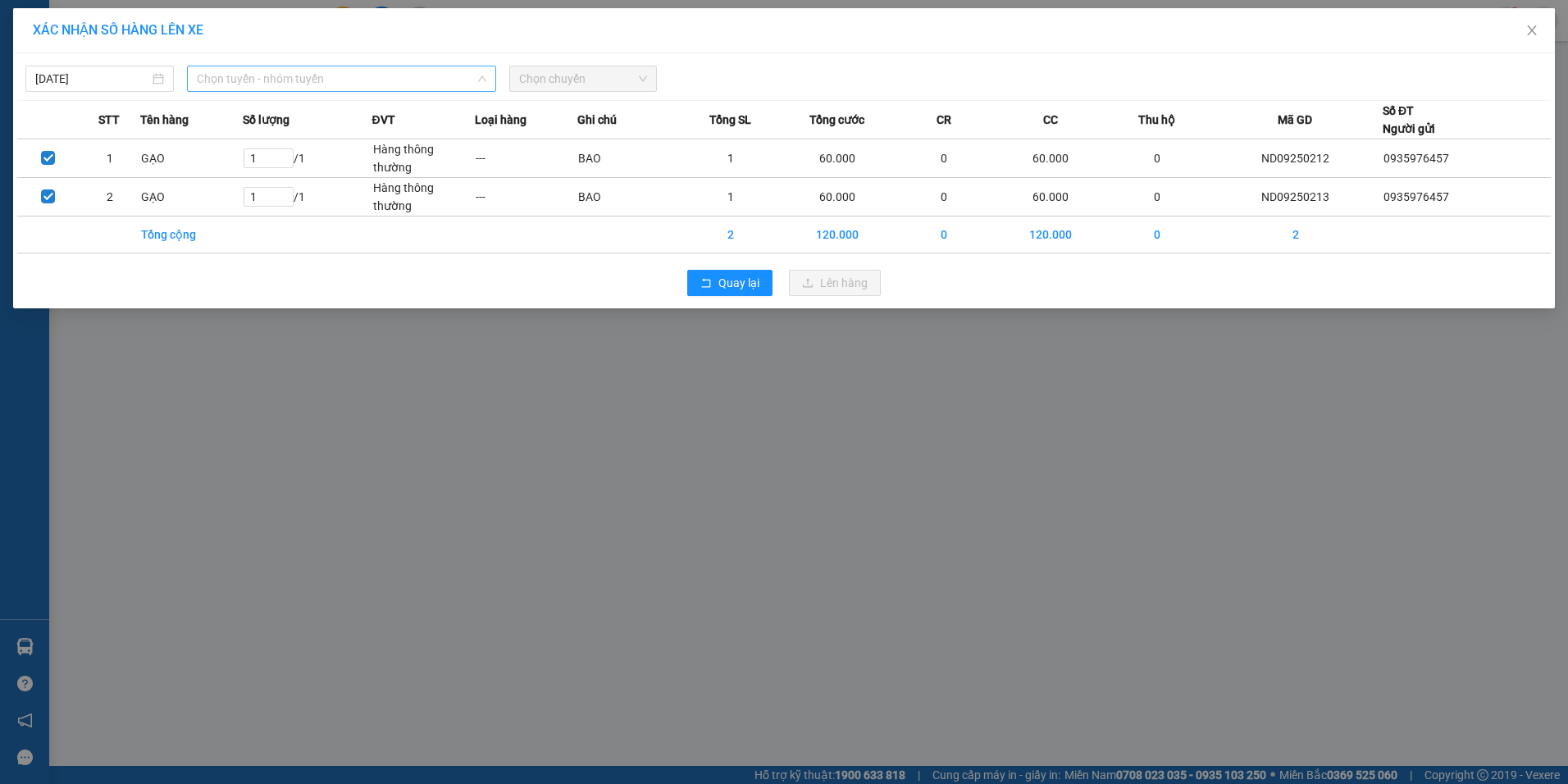
click at [272, 80] on span "Chọn tuyến - nhóm tuyến" at bounding box center [342, 78] width 290 height 24
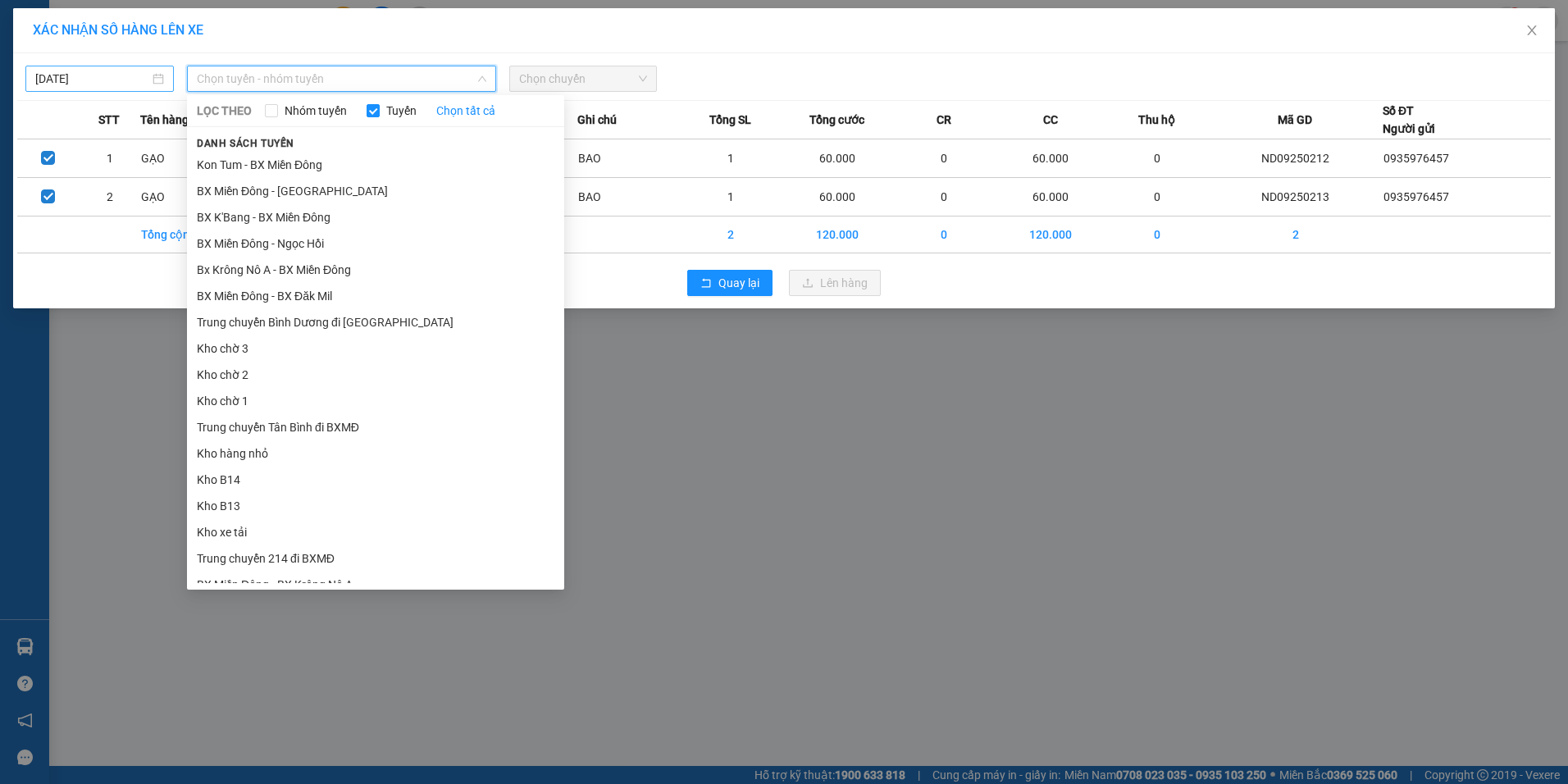
click at [111, 77] on input "[DATE]" at bounding box center [92, 78] width 114 height 18
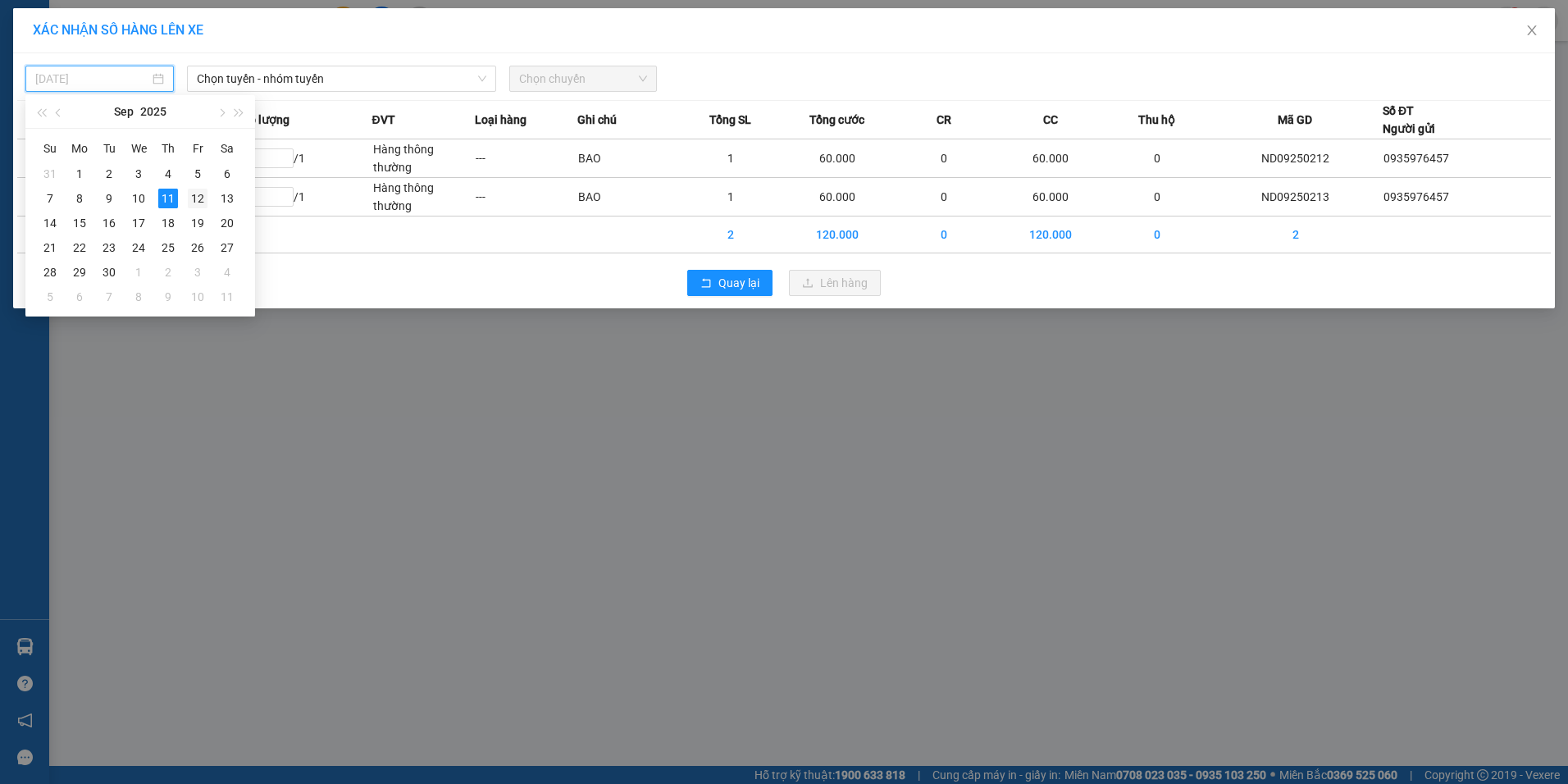
click at [192, 193] on div "12" at bounding box center [197, 198] width 19 height 19
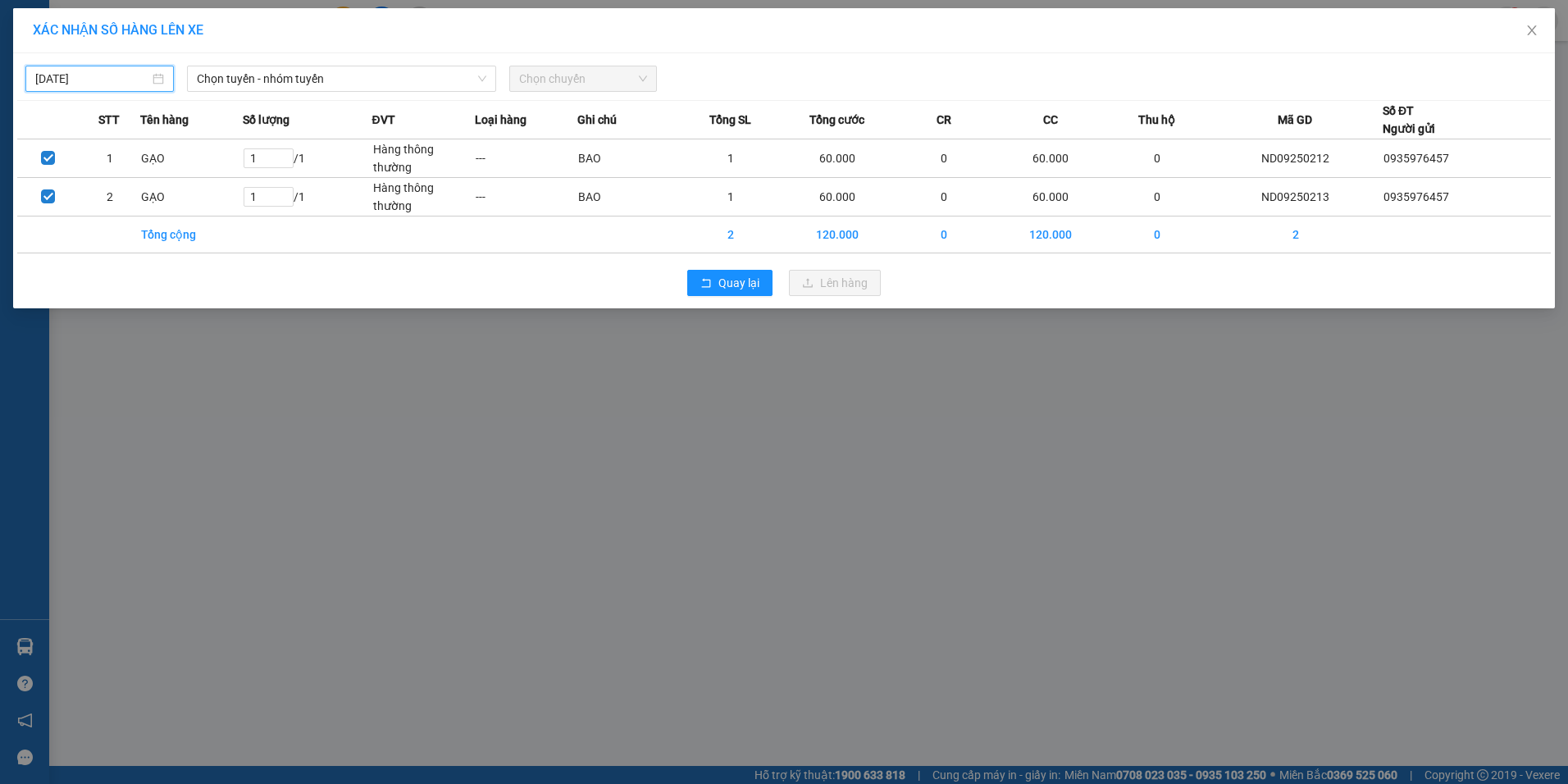
type input "[DATE]"
click at [283, 78] on span "Chọn tuyến - nhóm tuyến" at bounding box center [342, 78] width 290 height 24
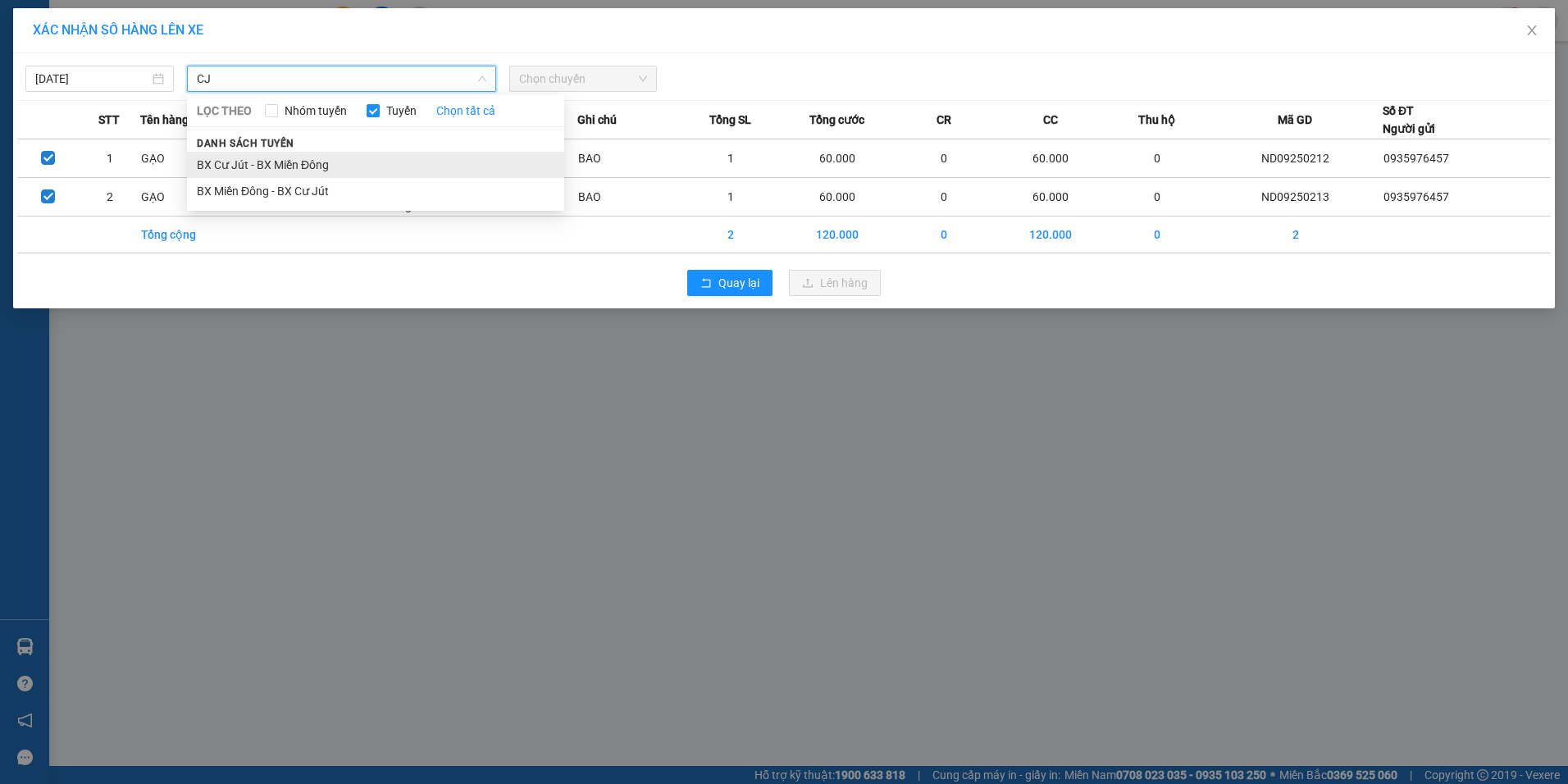
type input "CJ"
click at [273, 157] on li "BX Cư Jút - BX Miền Đông" at bounding box center [375, 164] width 377 height 26
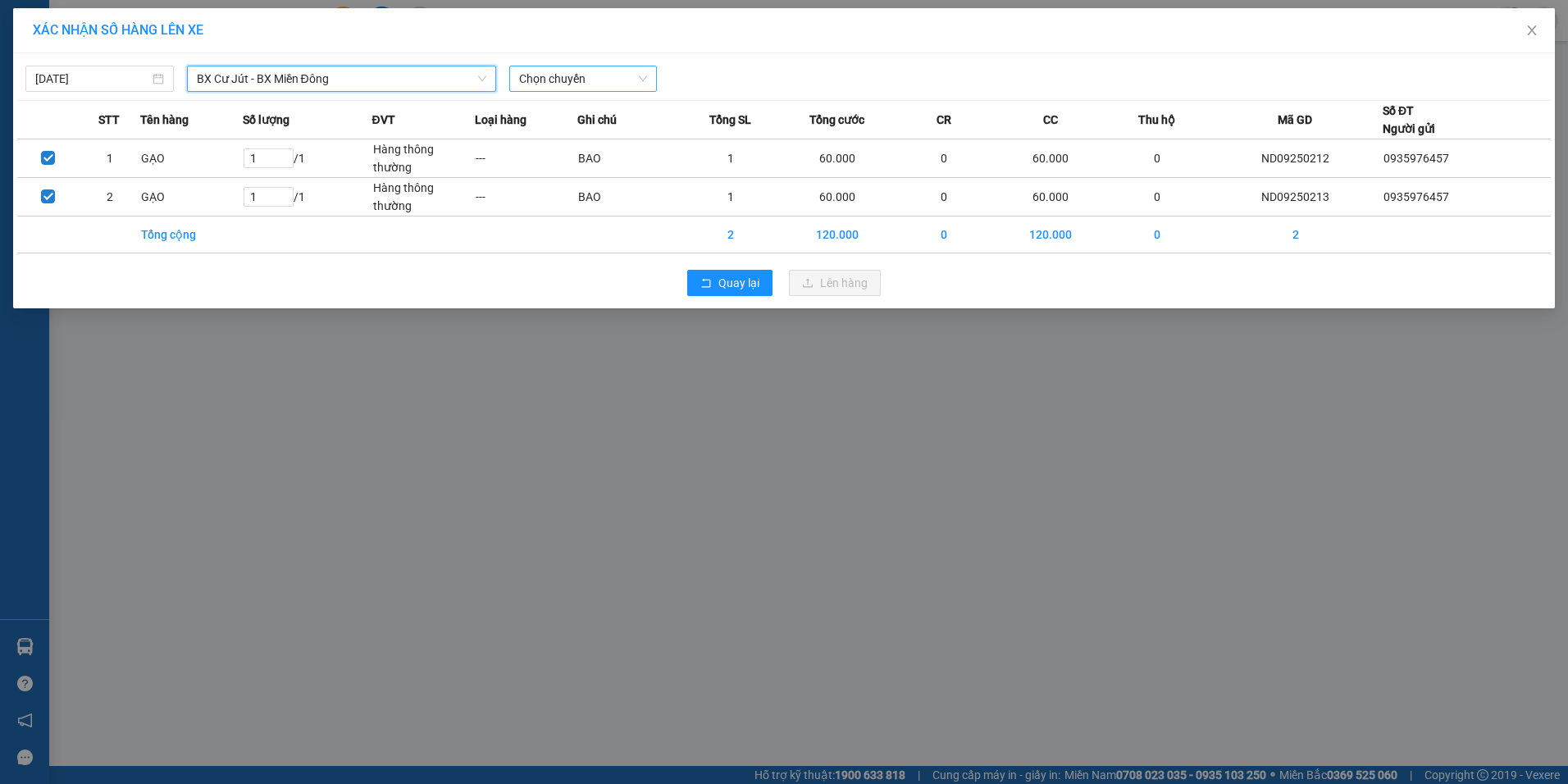
click at [576, 82] on span "Chọn chuyến" at bounding box center [583, 78] width 129 height 24
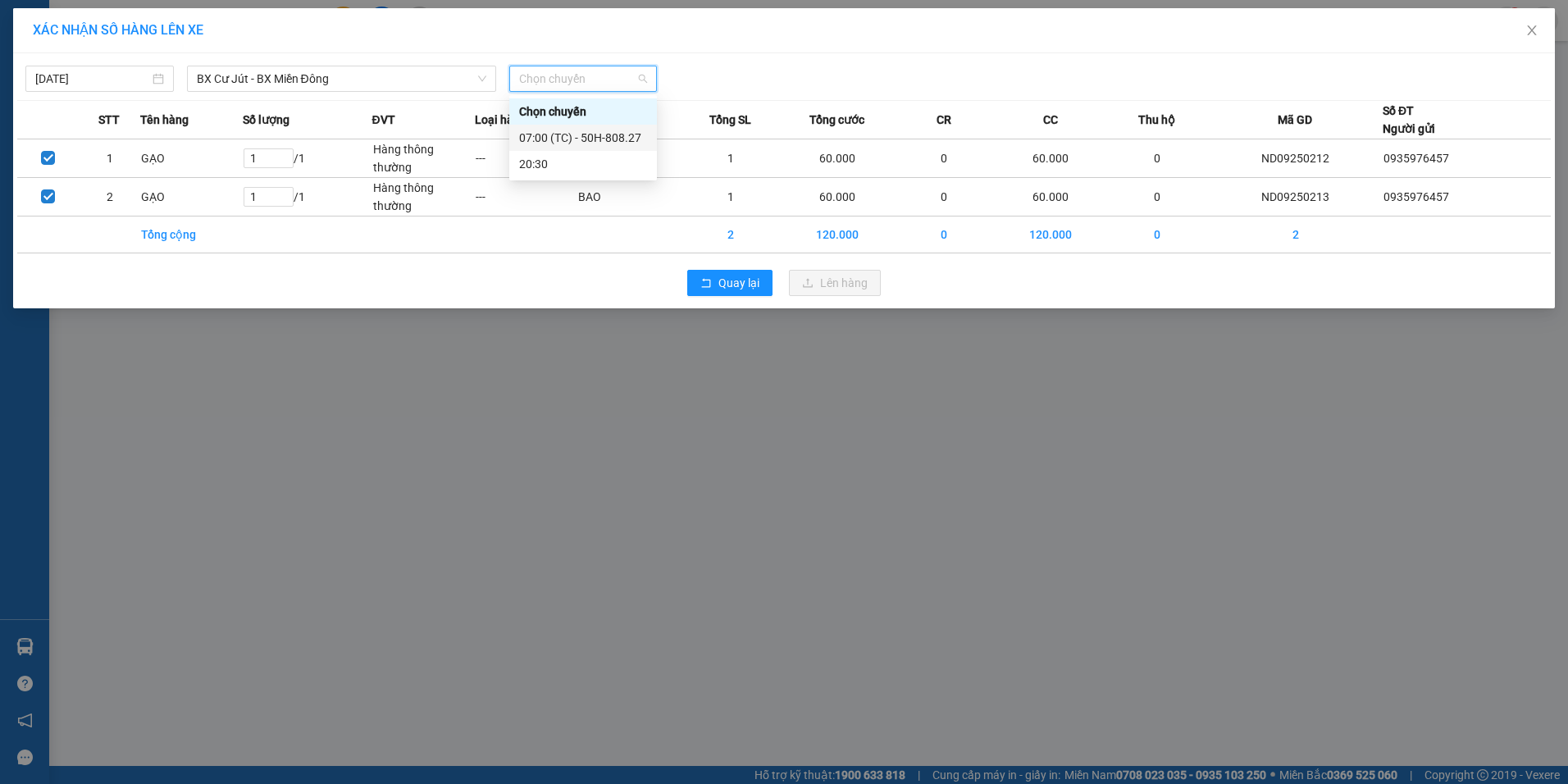
click at [597, 143] on div "07:00 (TC) - 50H-808.27" at bounding box center [583, 137] width 128 height 18
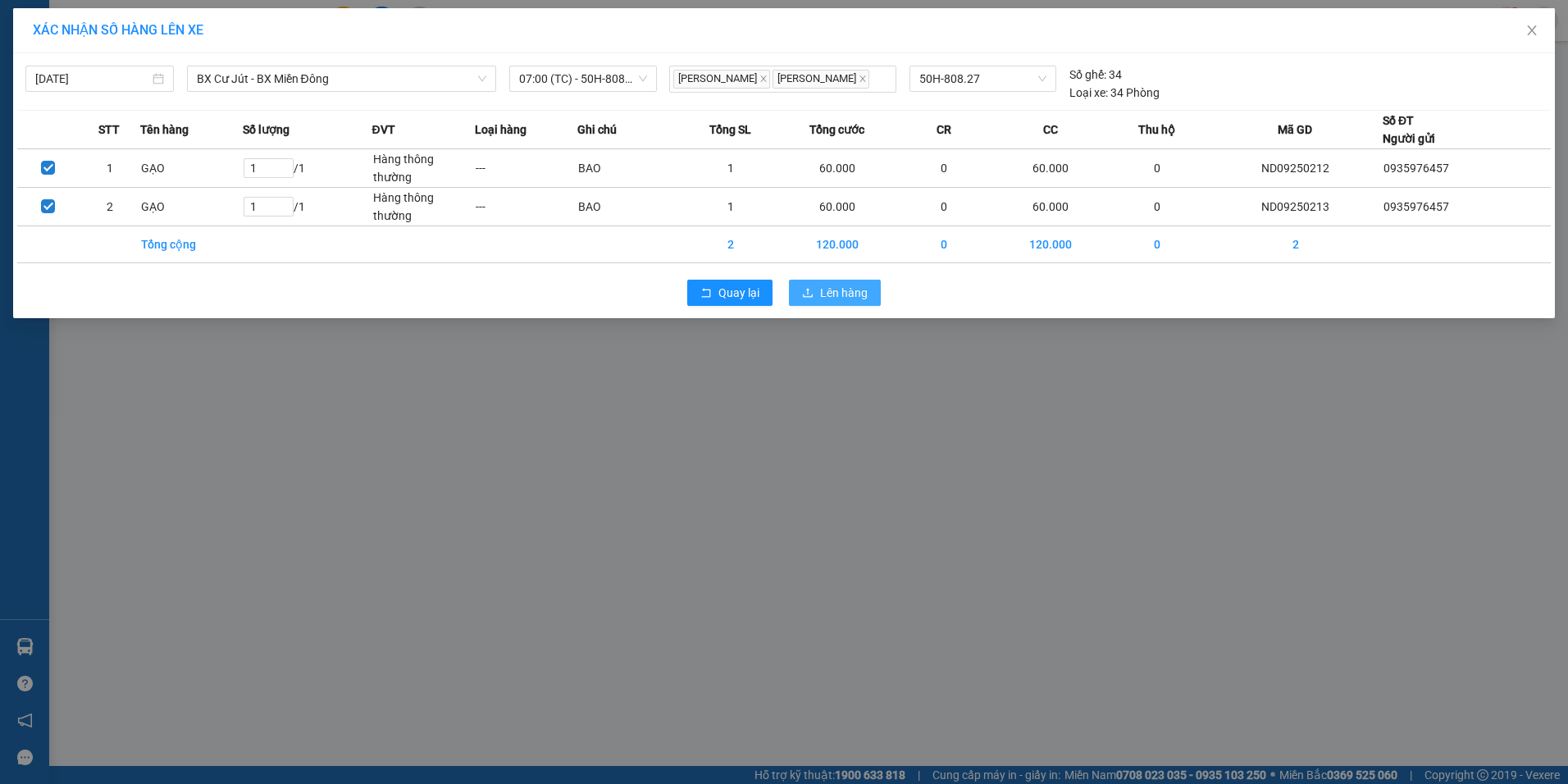
click at [835, 297] on span "Lên hàng" at bounding box center [843, 292] width 48 height 18
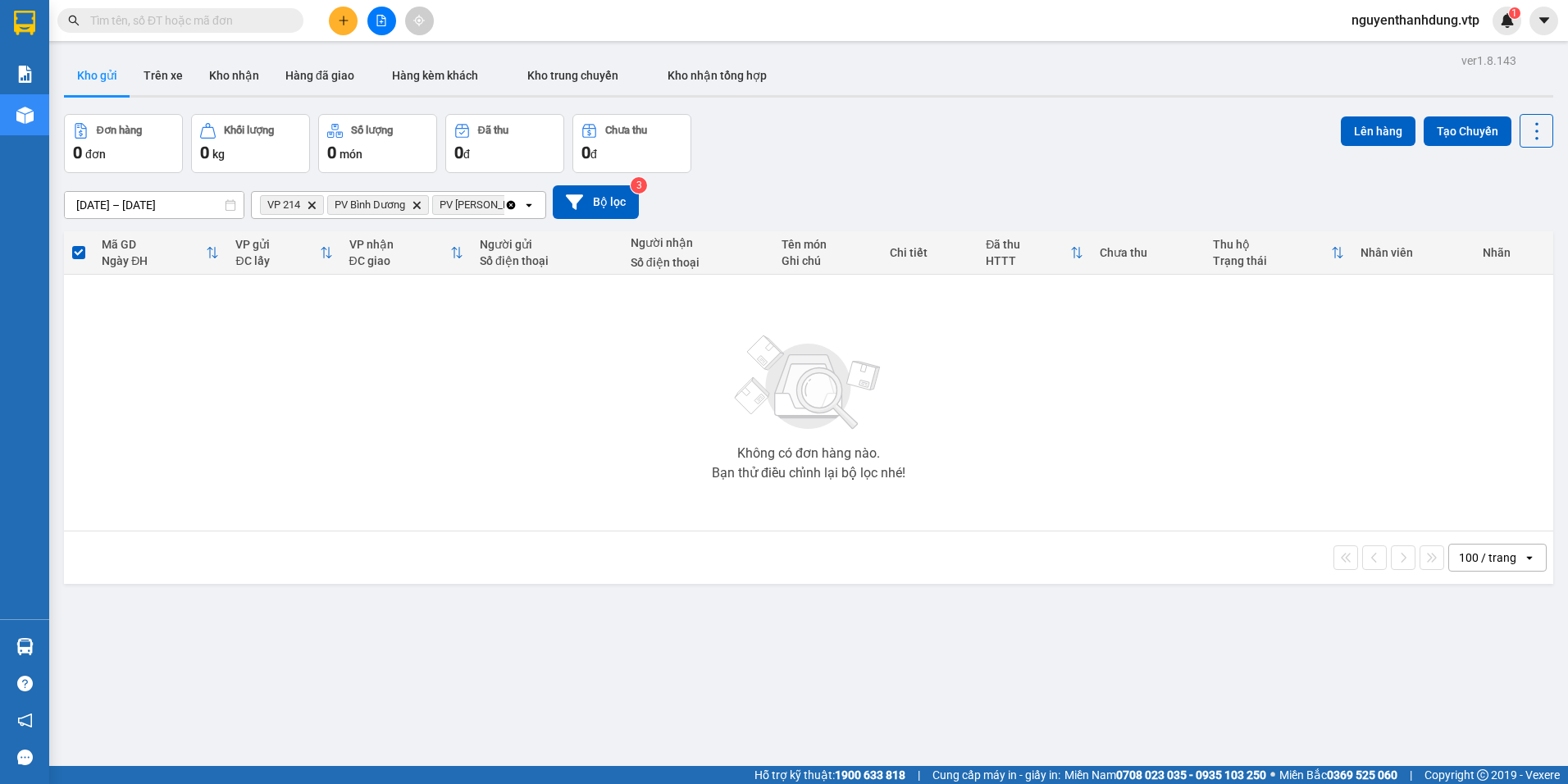
click at [371, 27] on button at bounding box center [382, 21] width 29 height 29
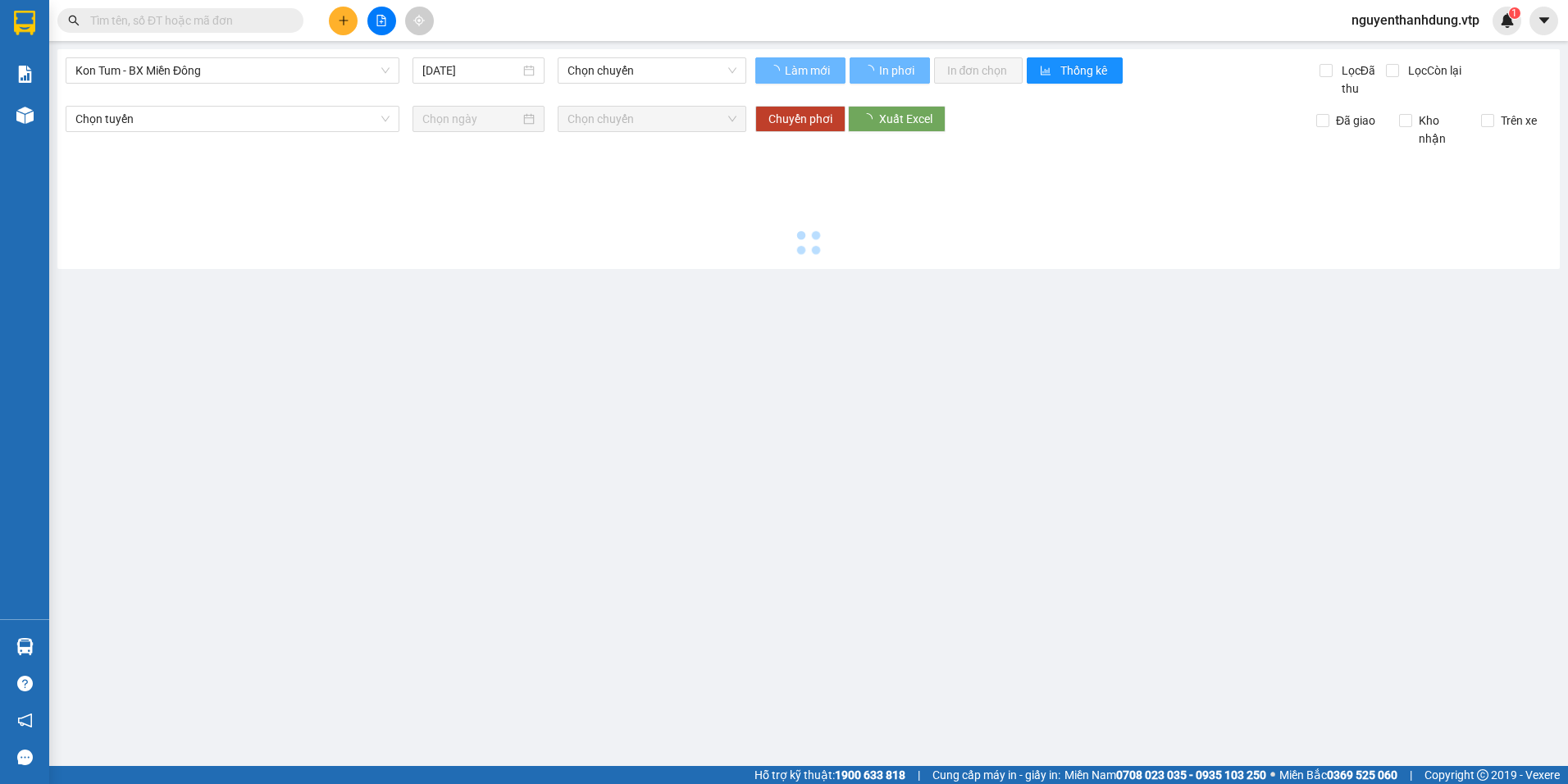
type input "[DATE]"
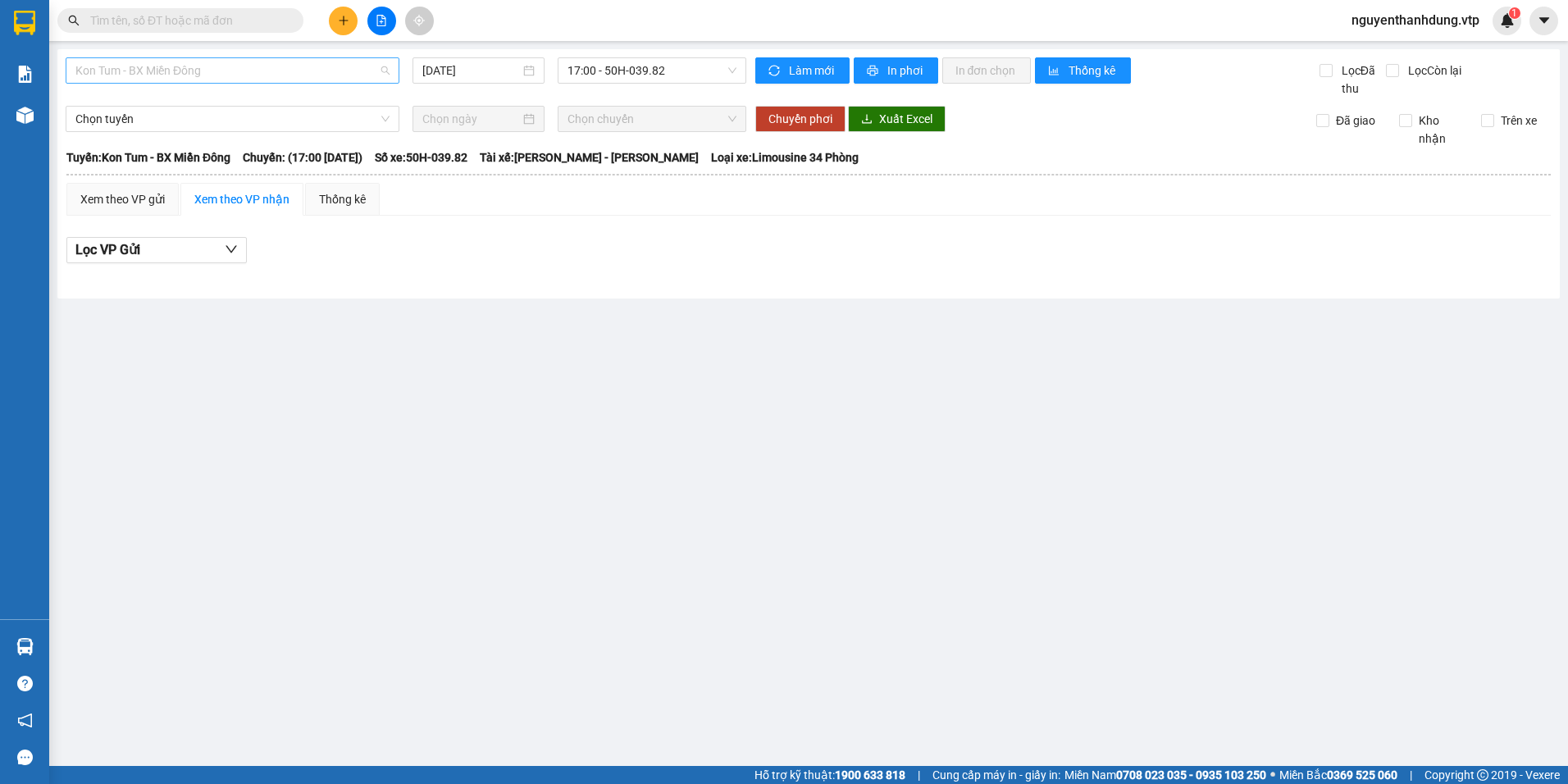
click at [247, 76] on span "Kon Tum - BX Miền Đông" at bounding box center [232, 70] width 314 height 24
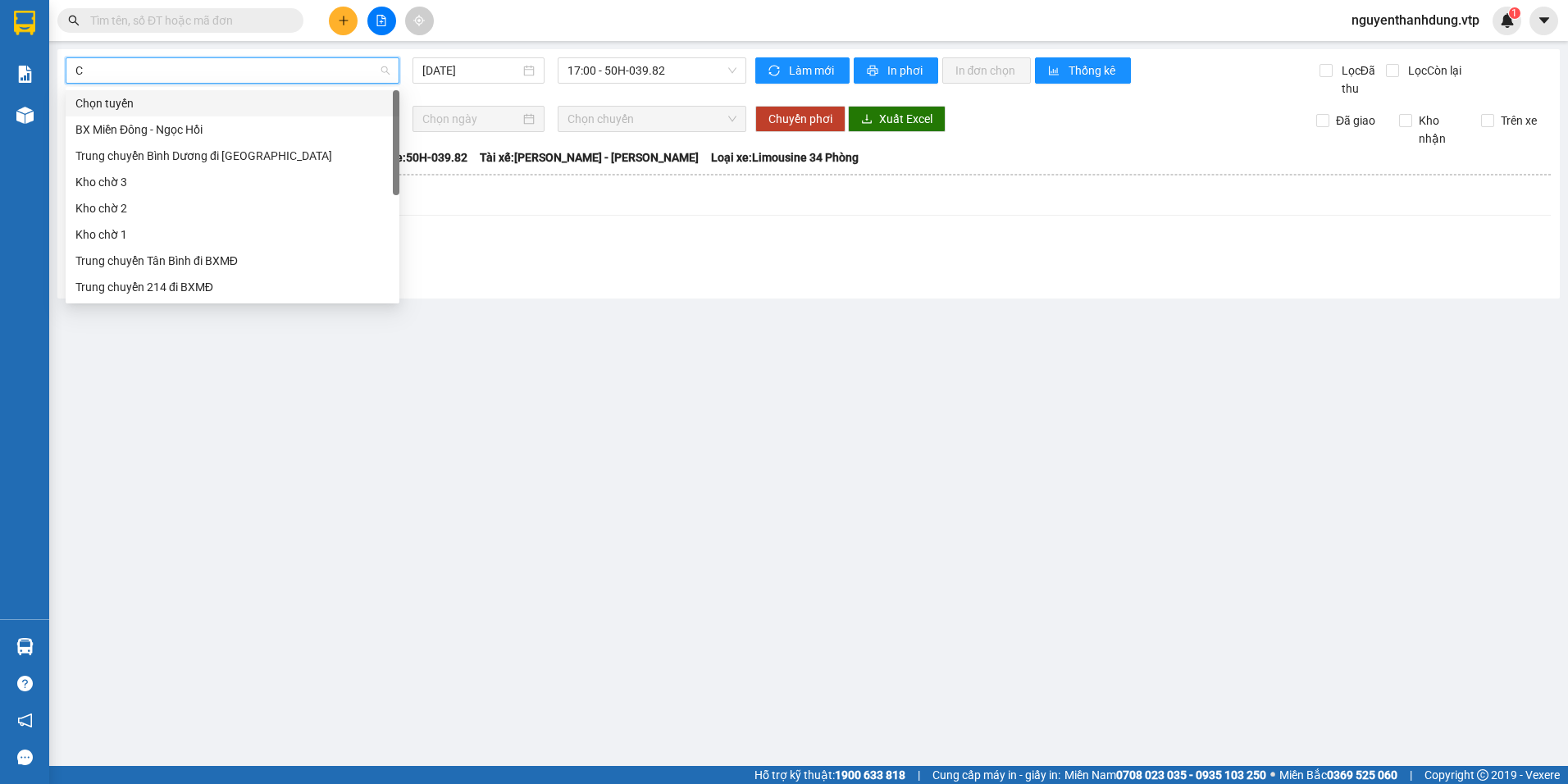
type input "CJ"
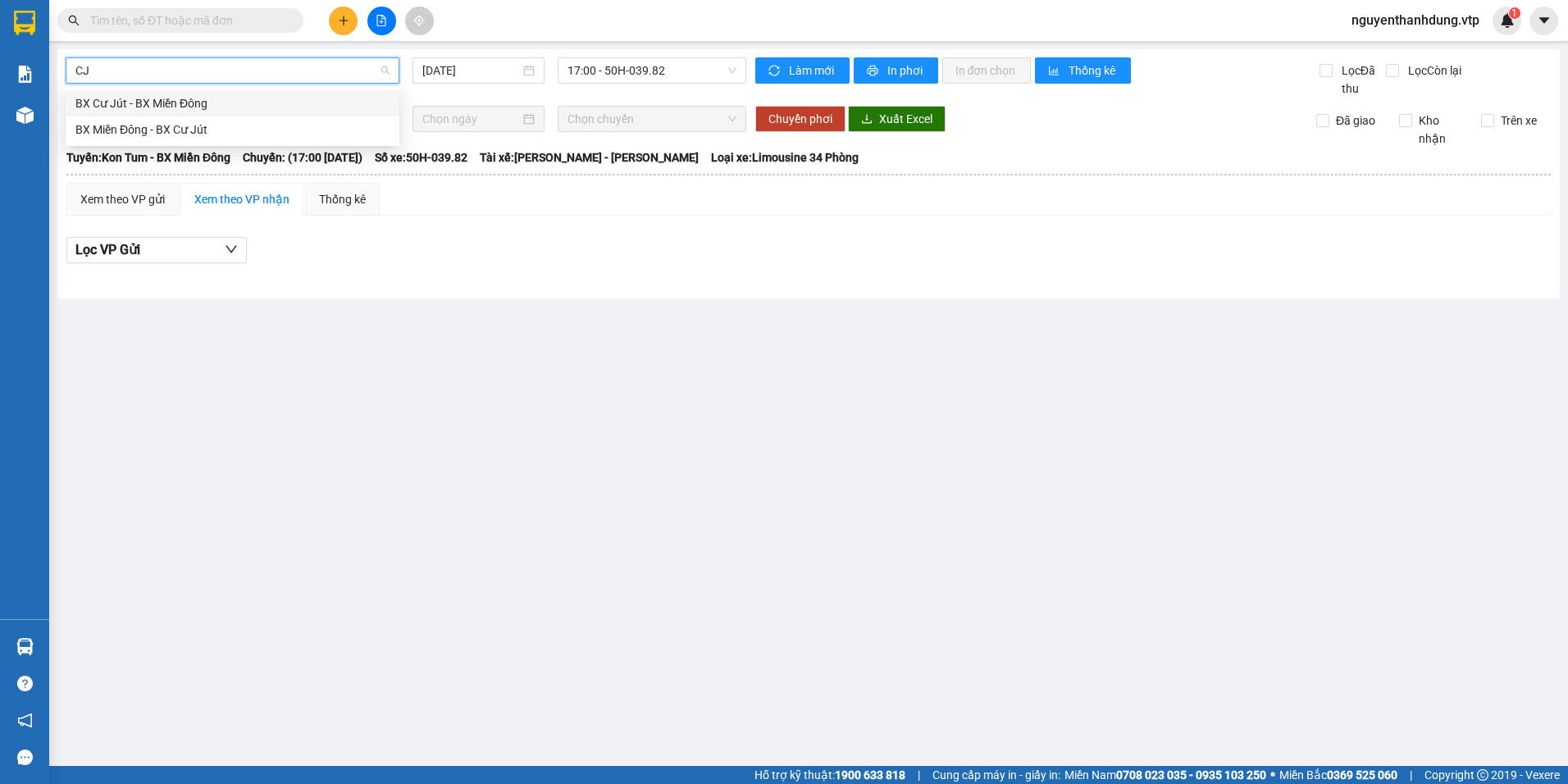
click at [215, 102] on div "BX Cư Jút - BX Miền Đông" at bounding box center [232, 103] width 314 height 18
type input "[DATE]"
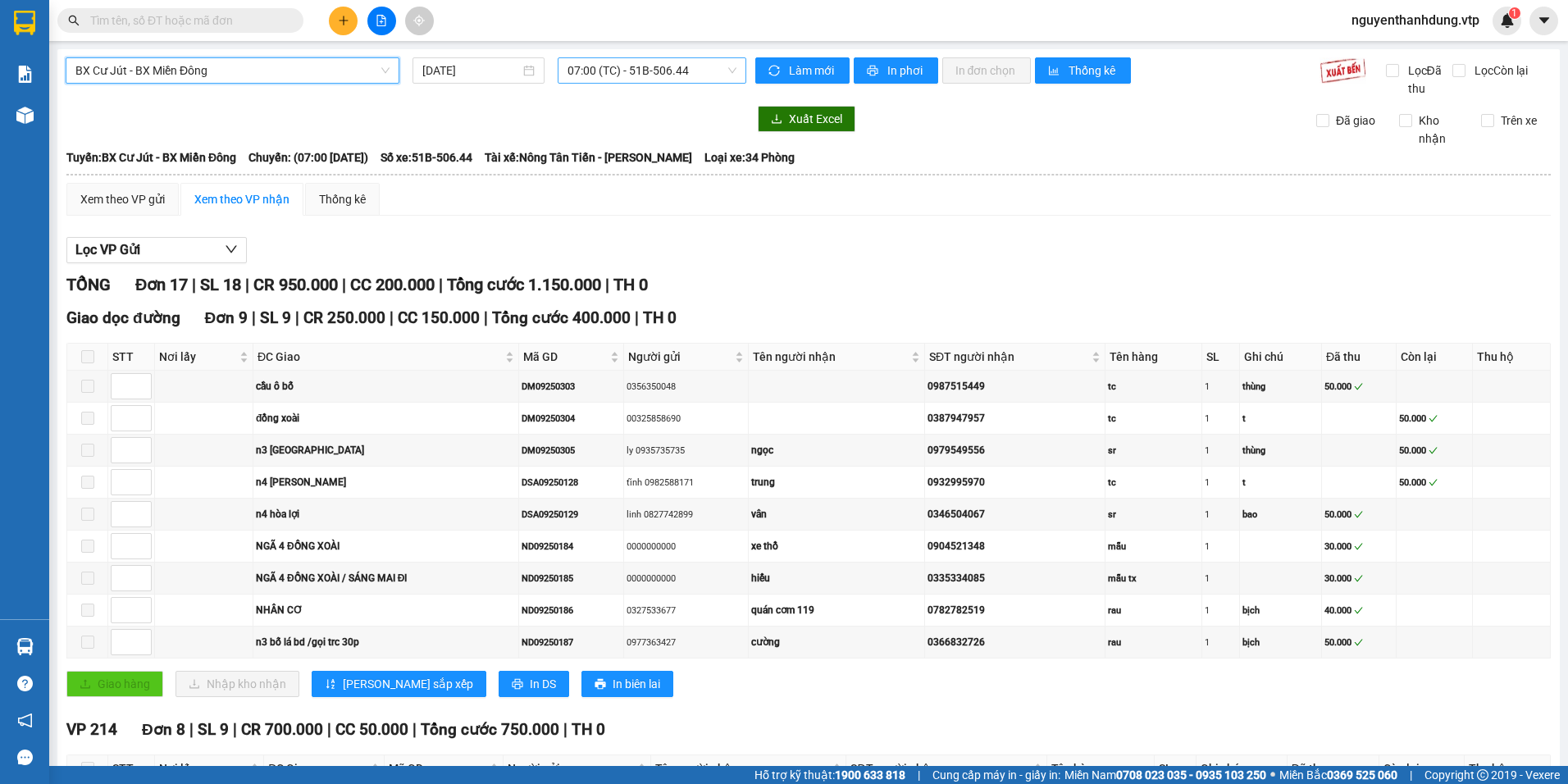
click at [662, 67] on span "07:00 (TC) - 51B-506.44" at bounding box center [652, 70] width 170 height 24
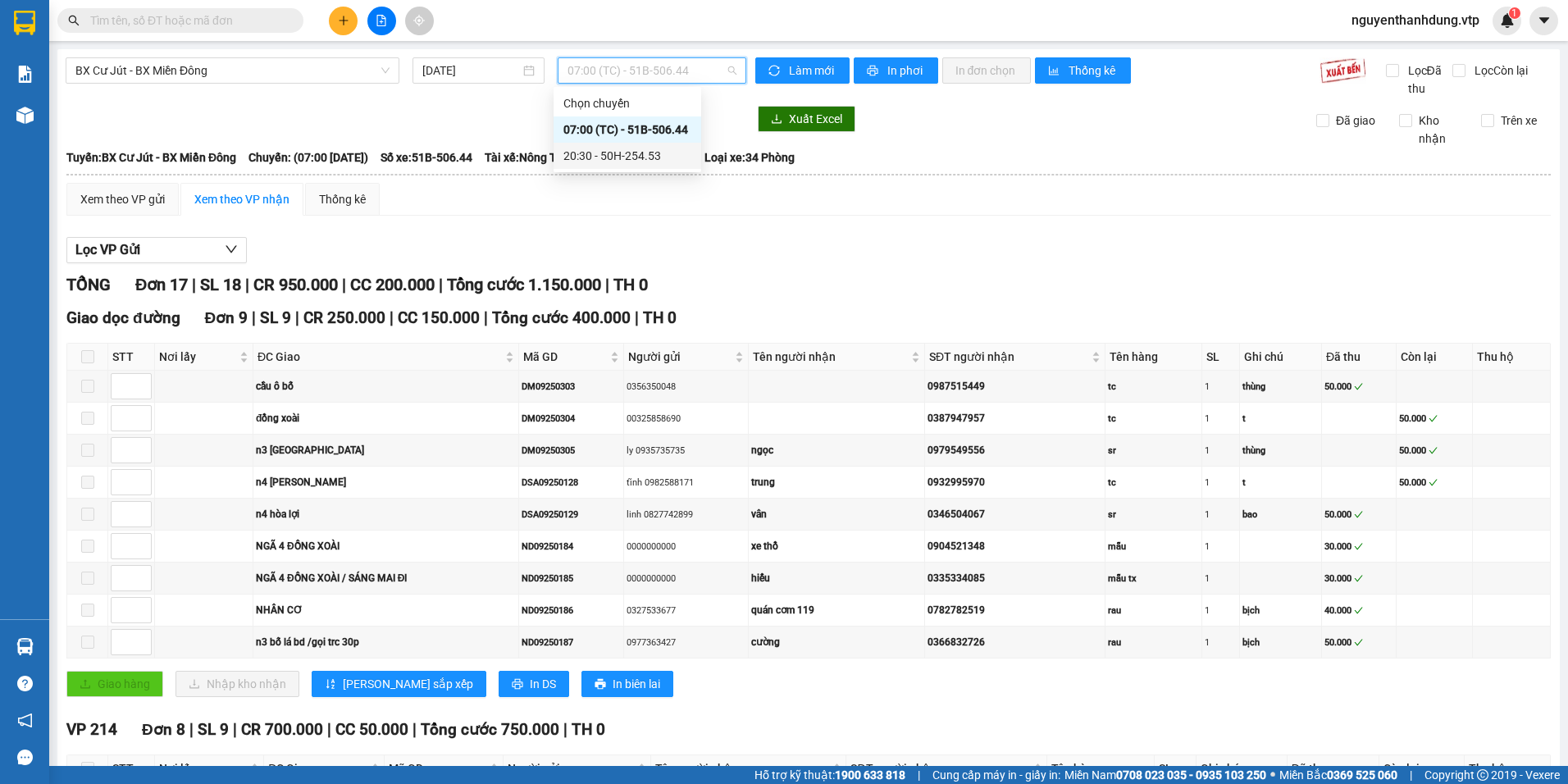
click at [660, 156] on div "20:30 - 50H-254.53" at bounding box center [627, 155] width 128 height 18
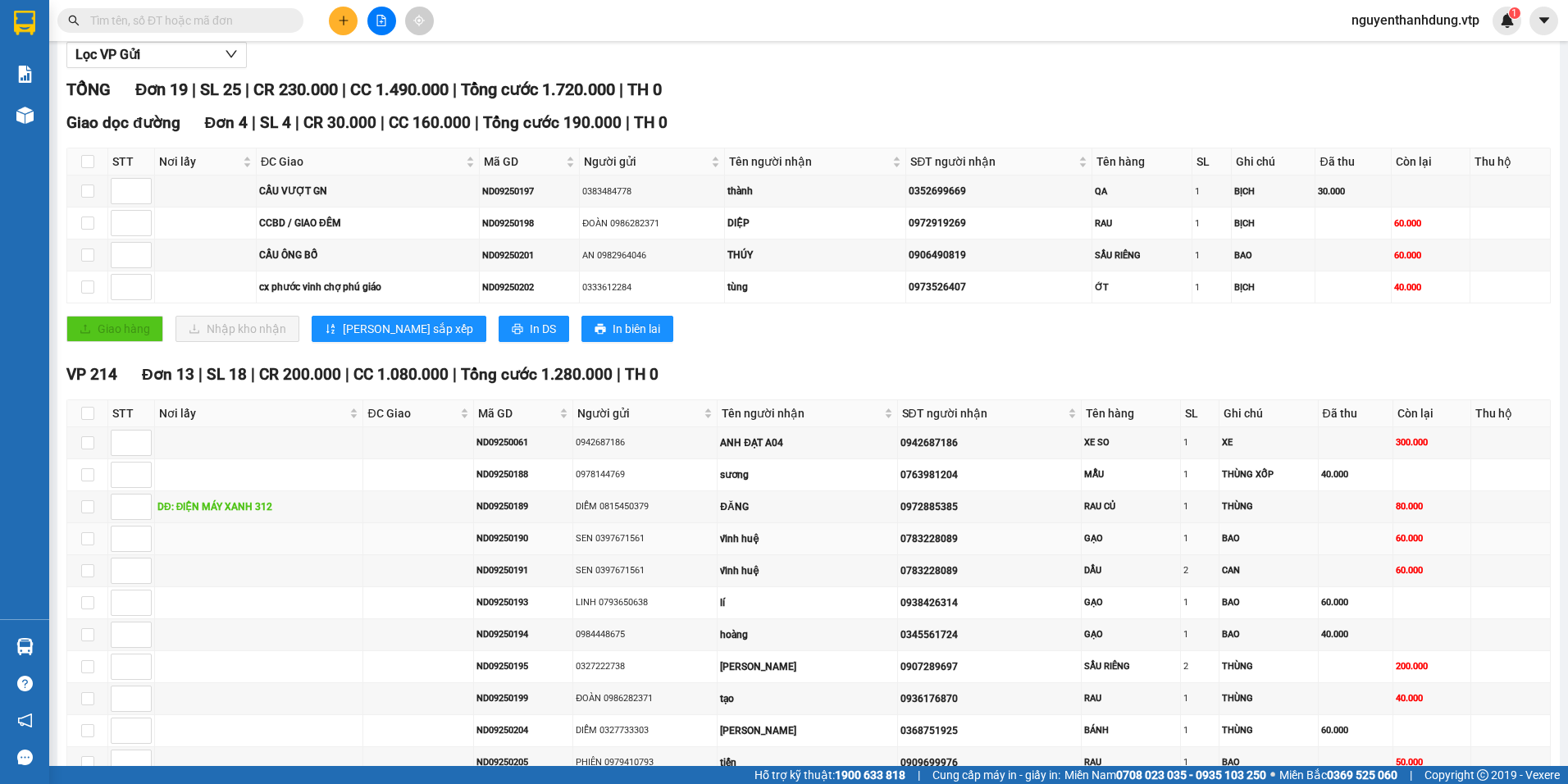
scroll to position [246, 0]
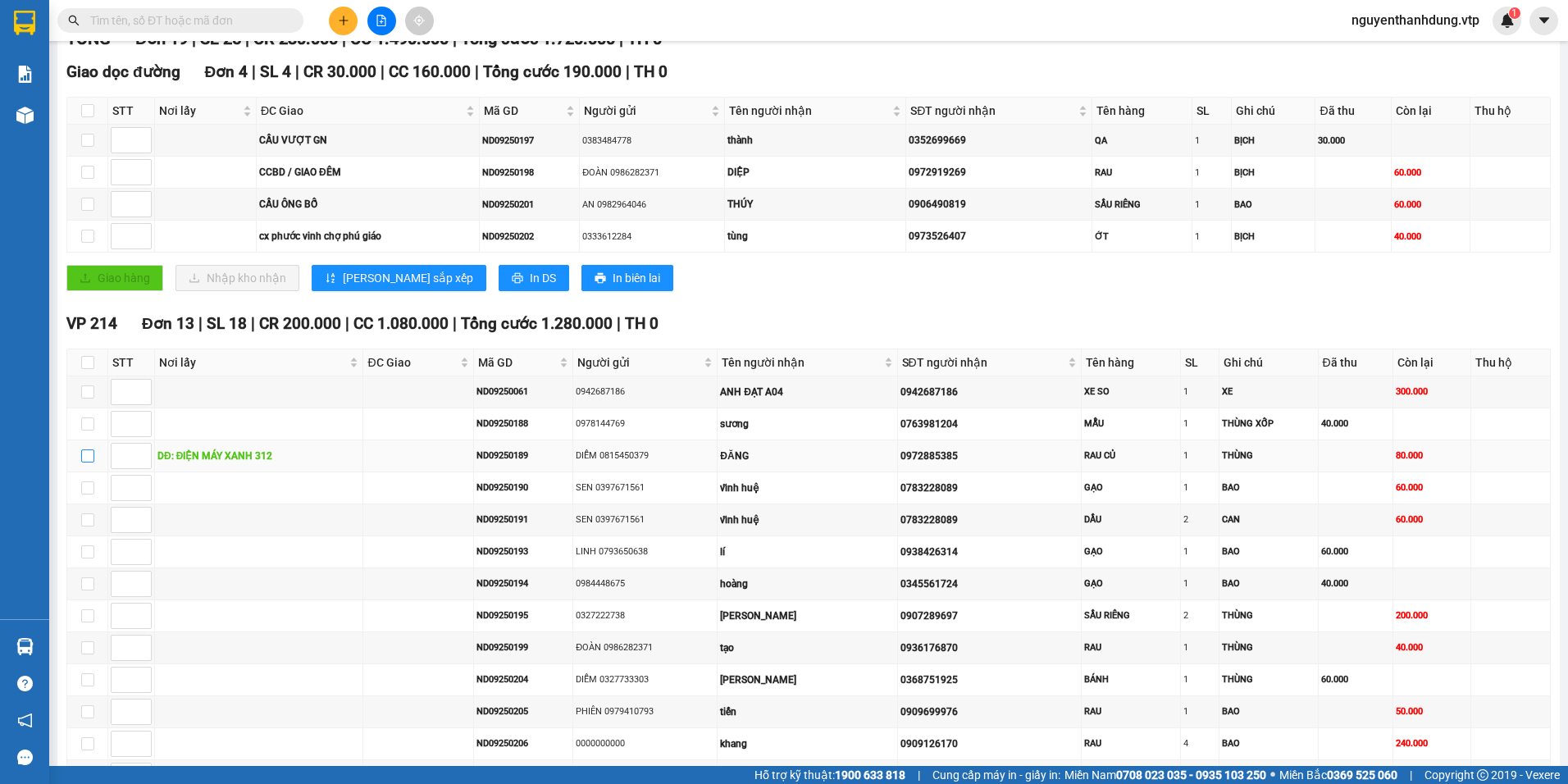
click at [90, 452] on input "checkbox" at bounding box center [88, 456] width 13 height 13
checkbox input "true"
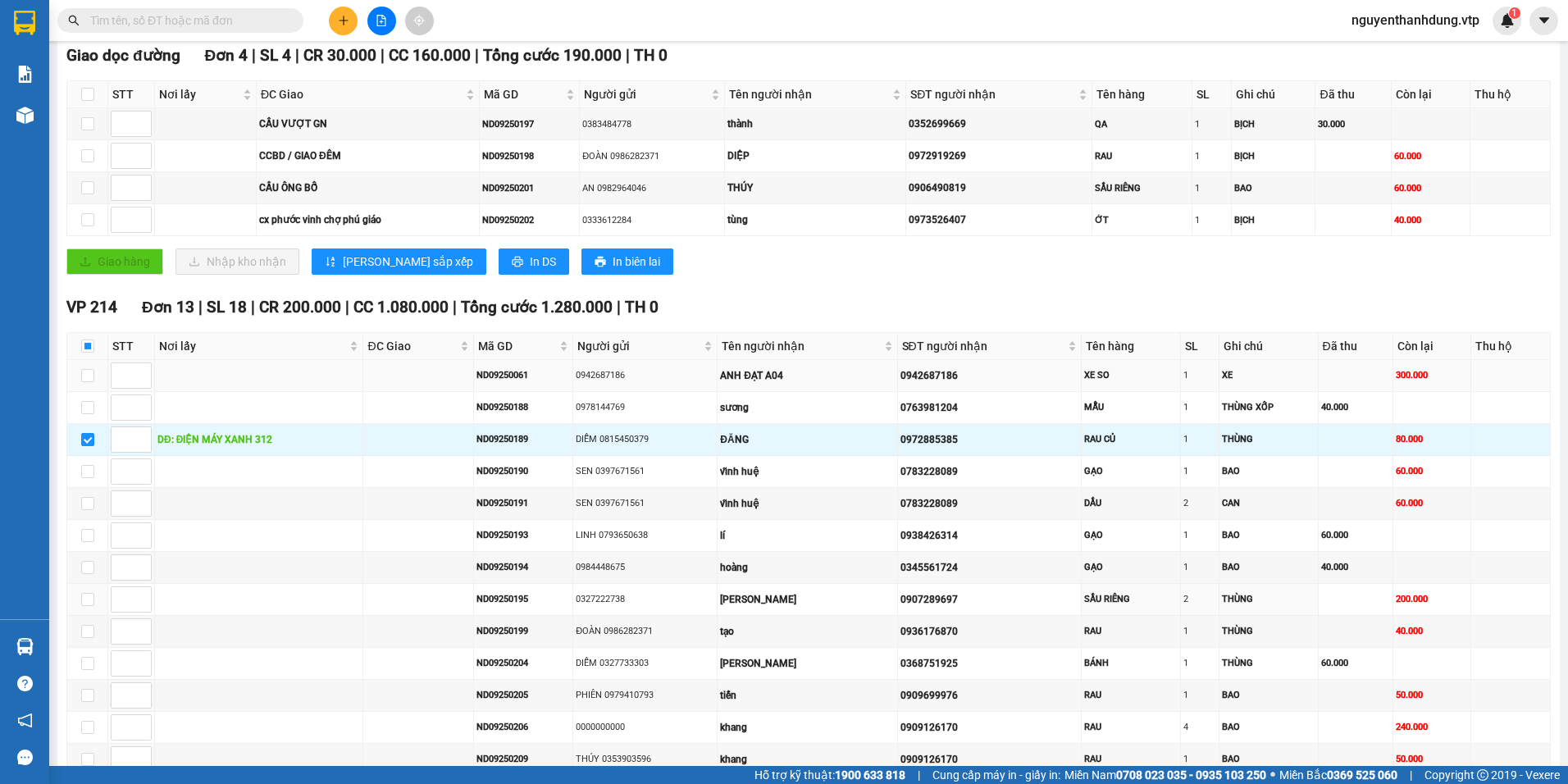
scroll to position [216, 0]
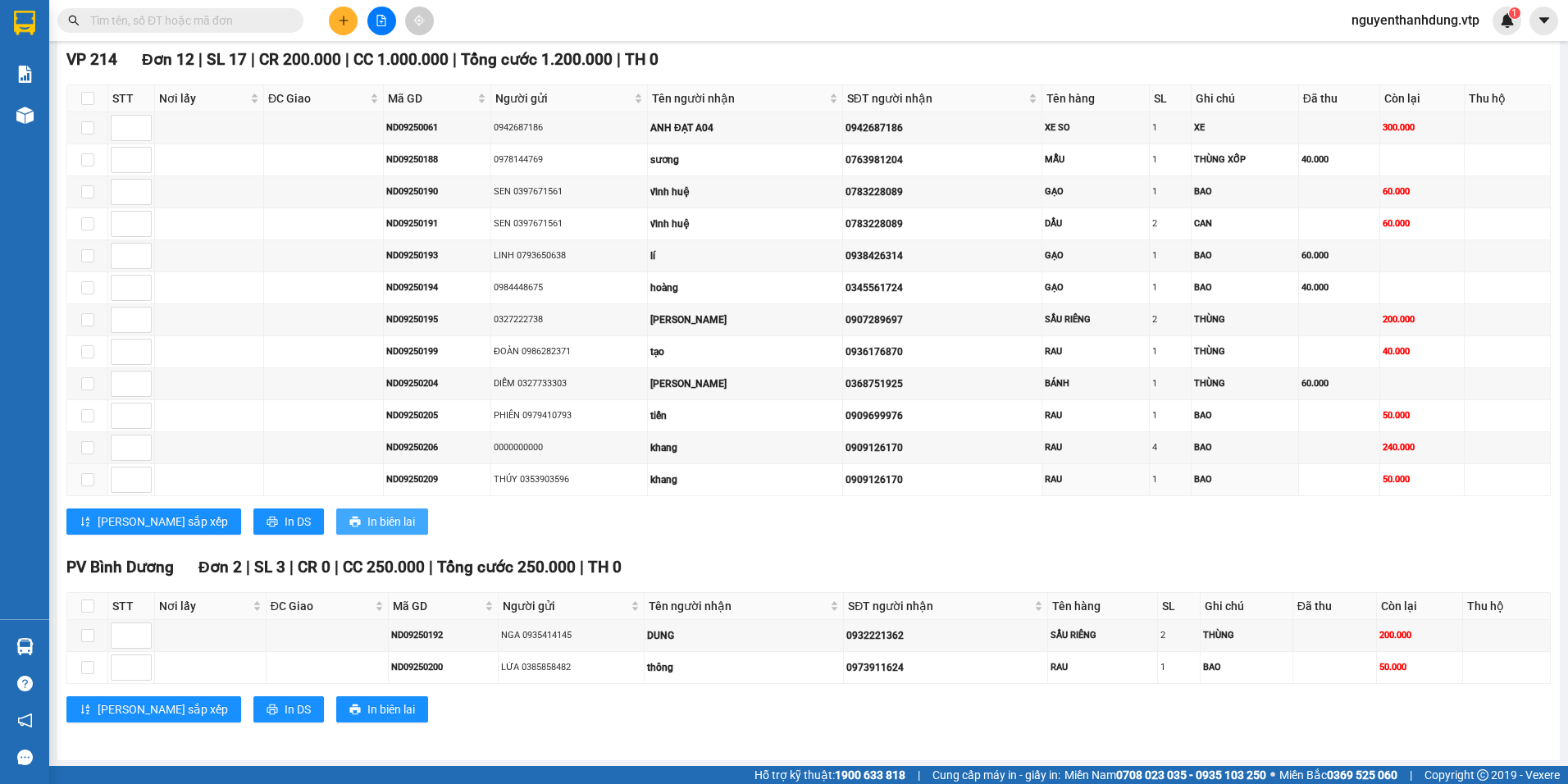
scroll to position [512, 0]
